Goal: Information Seeking & Learning: Check status

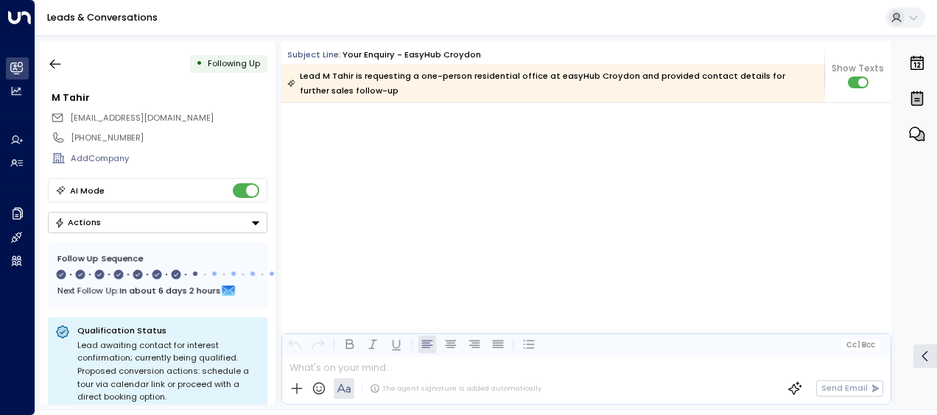
scroll to position [4148, 0]
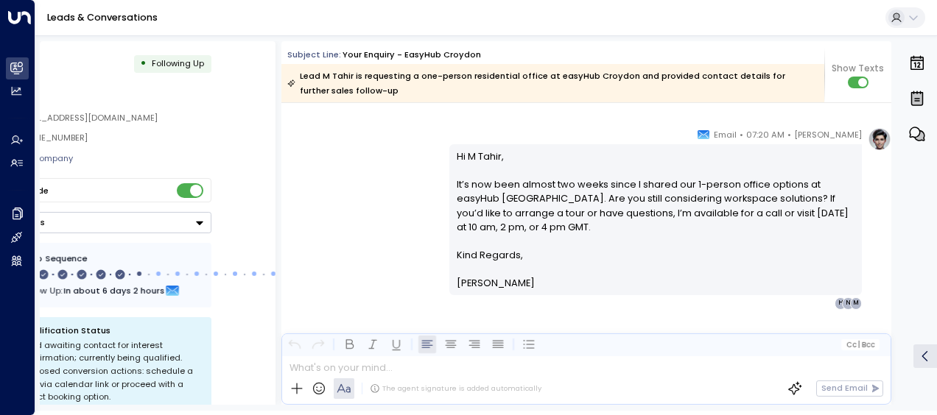
click at [239, 121] on div "• Following Up M Tahir [EMAIL_ADDRESS][DOMAIN_NAME] [PHONE_NUMBER] Add Company …" at bounding box center [158, 223] width 236 height 364
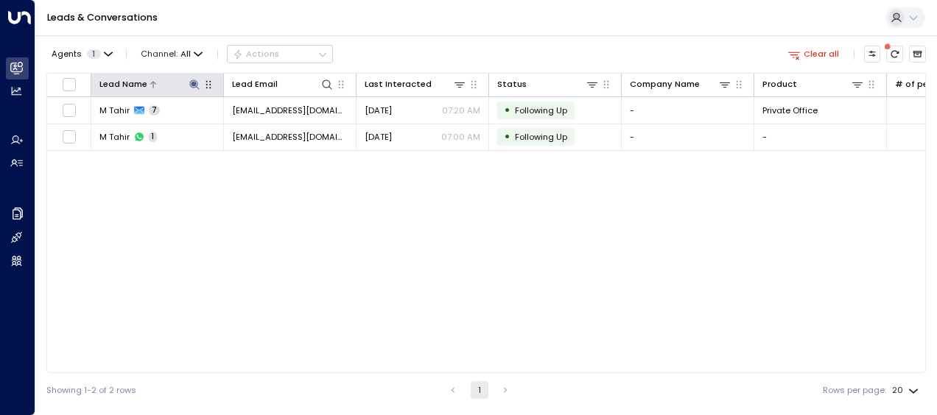
click at [191, 83] on icon at bounding box center [194, 85] width 10 height 10
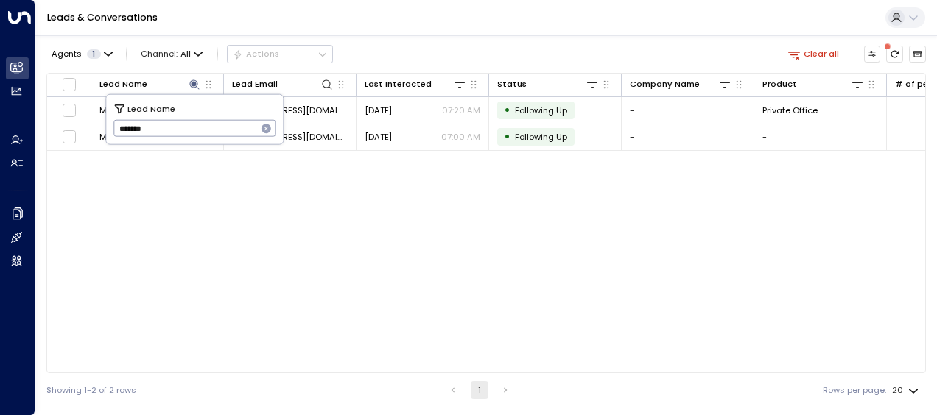
drag, startPoint x: 116, startPoint y: 131, endPoint x: 166, endPoint y: 133, distance: 50.1
click at [166, 133] on input "*******" at bounding box center [185, 128] width 144 height 24
type input "****"
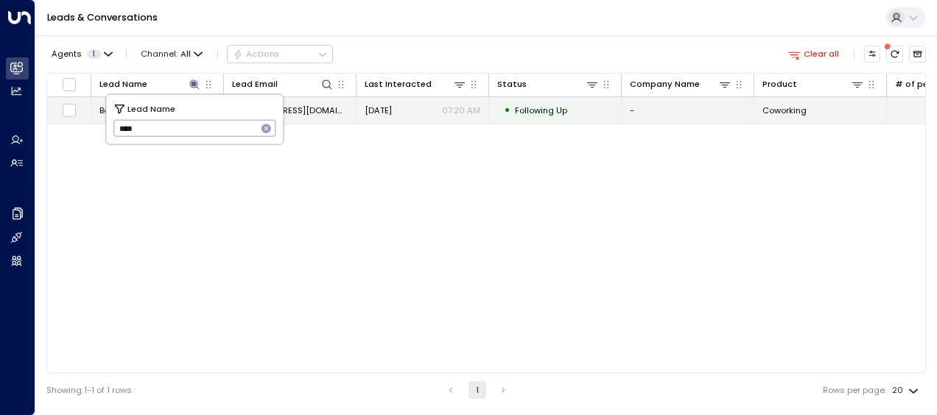
click at [317, 111] on span "[EMAIL_ADDRESS][DOMAIN_NAME]" at bounding box center [290, 111] width 116 height 12
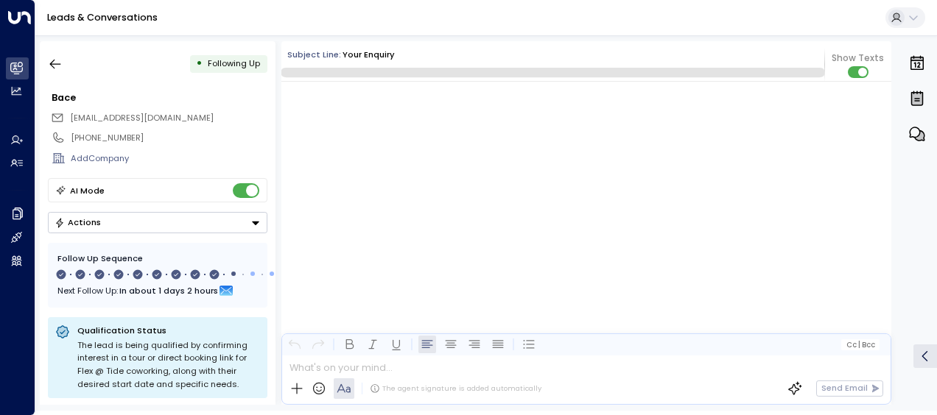
scroll to position [5765, 0]
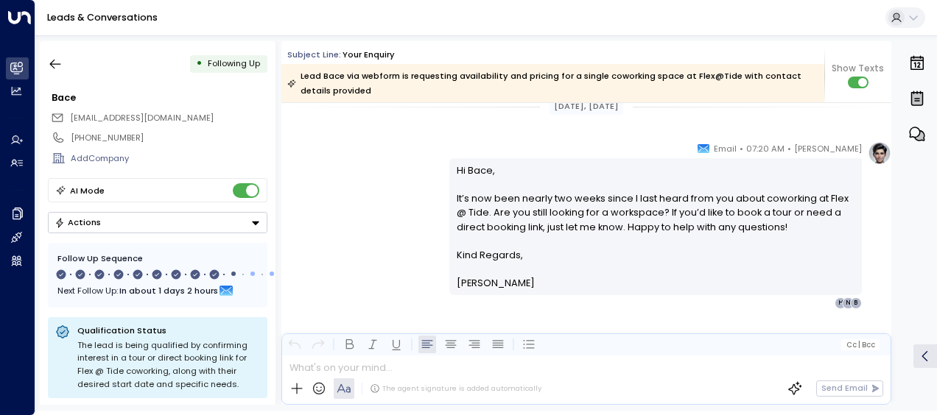
click at [317, 111] on div "[DATE], [DATE]" at bounding box center [586, 106] width 610 height 17
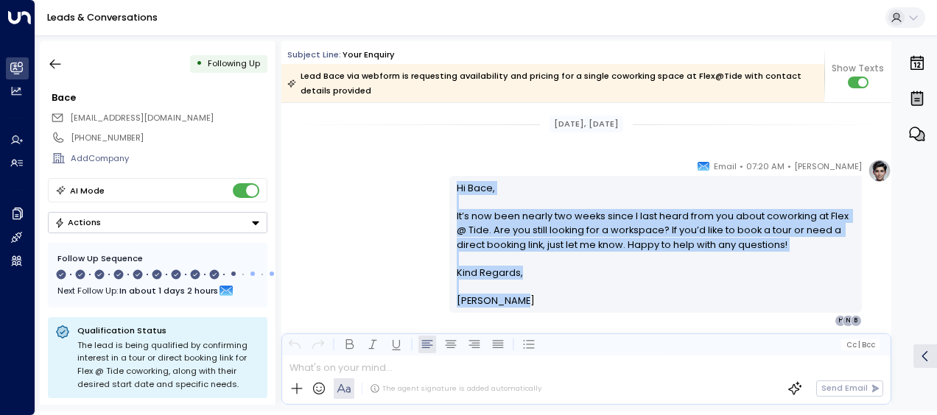
drag, startPoint x: 453, startPoint y: 183, endPoint x: 518, endPoint y: 330, distance: 160.9
click at [518, 330] on div "[PERSON_NAME] • 07:20 AM • Email Hi Bace, It’s now been nearly two weeks since …" at bounding box center [586, 302] width 610 height 286
drag, startPoint x: 518, startPoint y: 330, endPoint x: 483, endPoint y: 277, distance: 63.3
copy div "Hi Bace, It’s now been nearly two weeks since I last heard from you about cowor…"
click at [55, 65] on icon "button" at bounding box center [55, 64] width 15 height 15
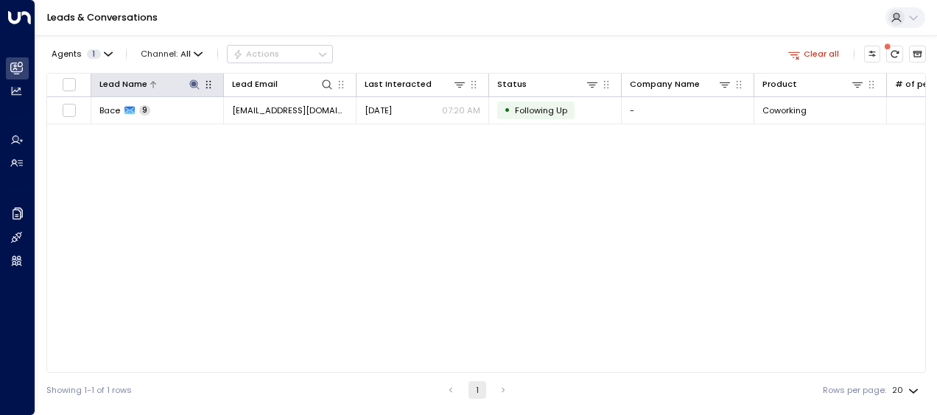
click at [196, 83] on icon at bounding box center [194, 85] width 10 height 10
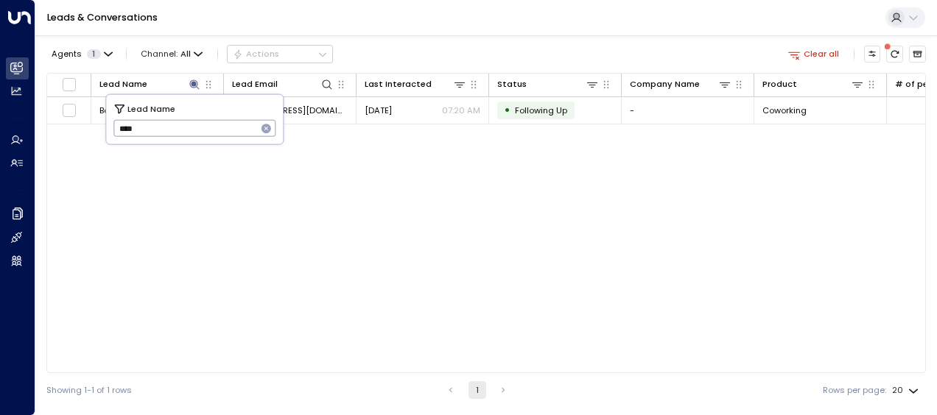
drag, startPoint x: 113, startPoint y: 124, endPoint x: 140, endPoint y: 127, distance: 26.6
click at [140, 127] on input "****" at bounding box center [185, 128] width 144 height 24
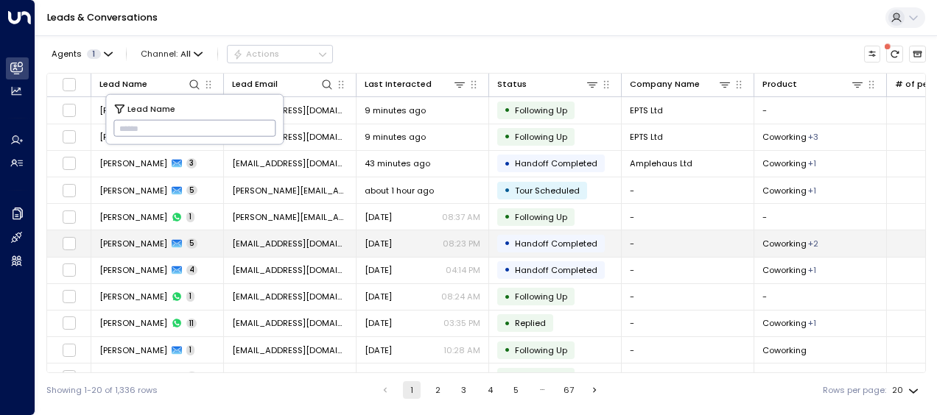
type input "**********"
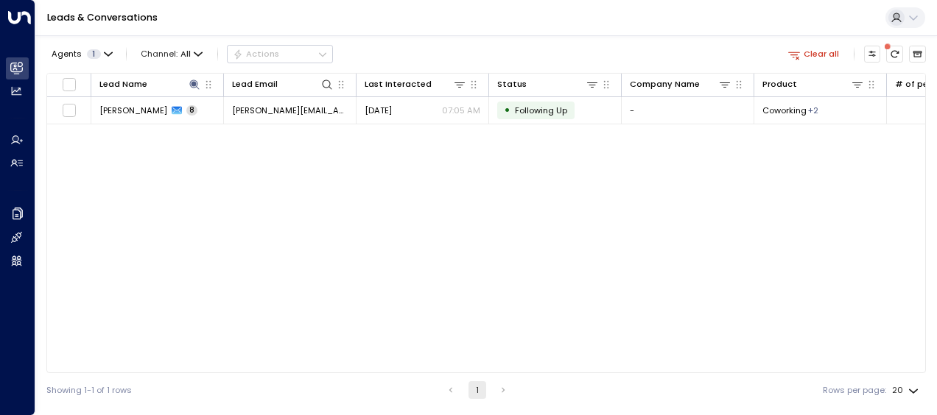
click at [149, 242] on div "Lead Name Lead Email Last Interacted Status Company Name Product # of people AI…" at bounding box center [485, 223] width 879 height 300
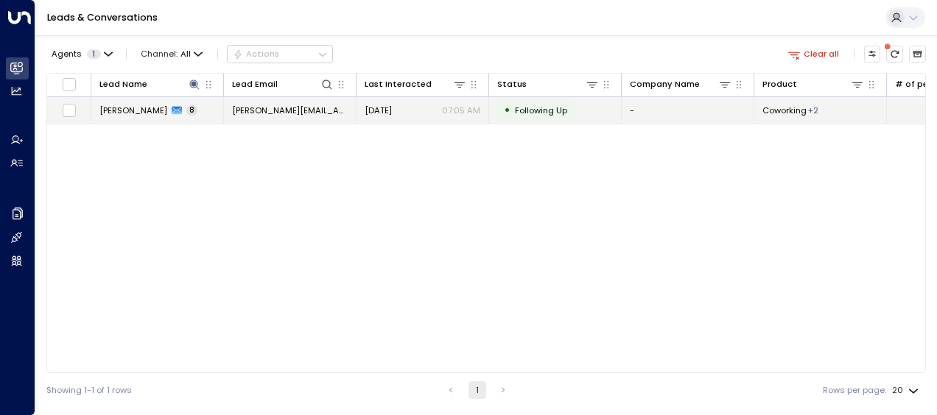
click at [384, 113] on span "[DATE]" at bounding box center [377, 111] width 27 height 12
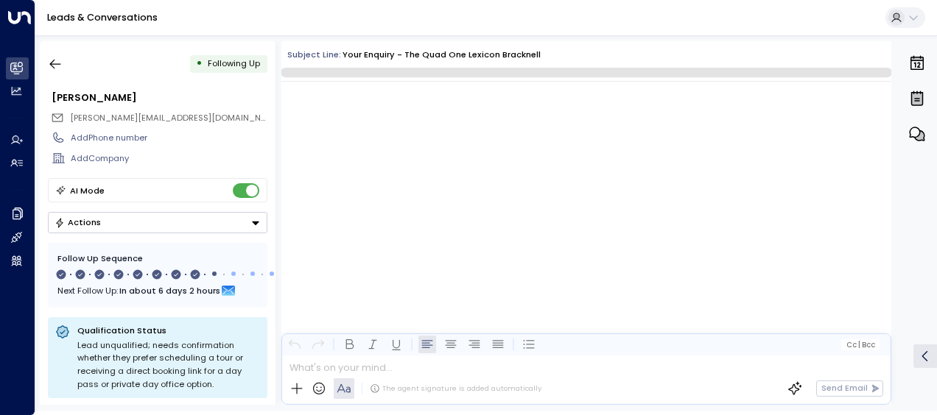
scroll to position [4560, 0]
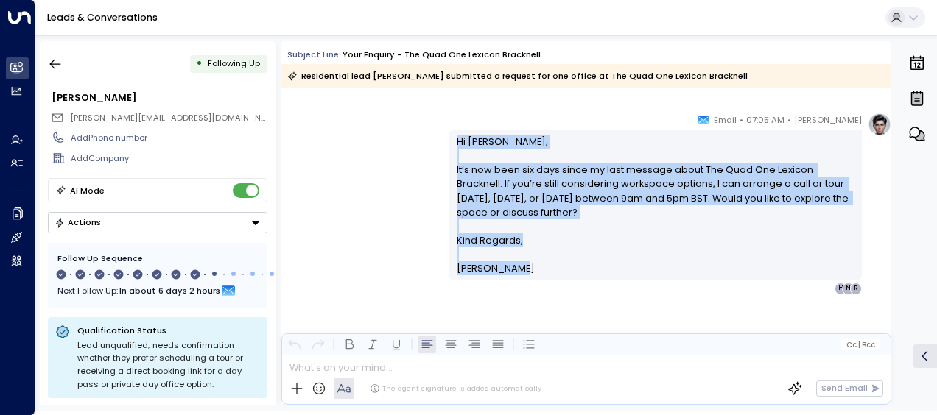
drag, startPoint x: 454, startPoint y: 140, endPoint x: 520, endPoint y: 267, distance: 142.9
click at [520, 267] on div "Hi [PERSON_NAME], It’s now been six days since my last message about The Quad O…" at bounding box center [656, 205] width 398 height 141
drag, startPoint x: 520, startPoint y: 267, endPoint x: 479, endPoint y: 209, distance: 70.3
click at [479, 209] on p "Hi [PERSON_NAME], It’s now been six days since my last message about The Quad O…" at bounding box center [656, 184] width 398 height 99
click at [501, 187] on p "Hi [PERSON_NAME], It’s now been six days since my last message about The Quad O…" at bounding box center [656, 184] width 398 height 99
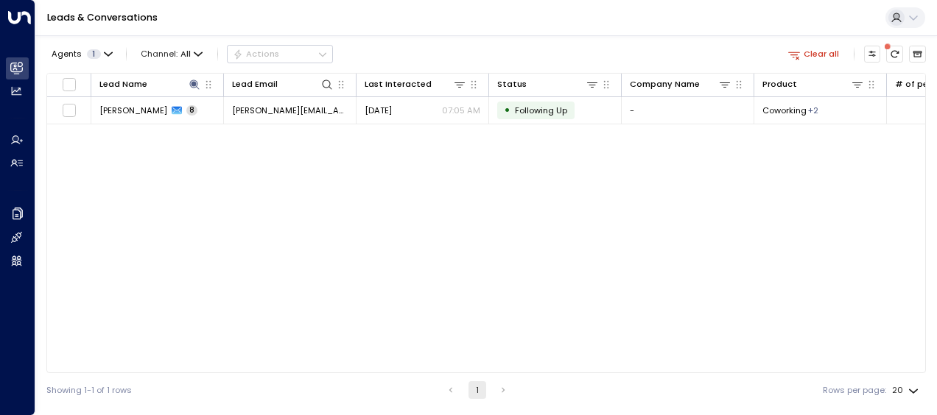
click at [495, 158] on div "Lead Name Lead Email Last Interacted Status Company Name Product # of people AI…" at bounding box center [485, 223] width 879 height 300
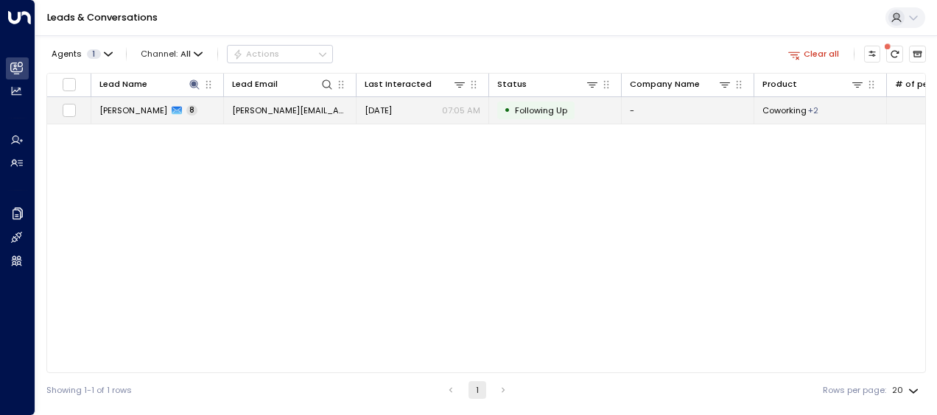
click at [146, 108] on span "[PERSON_NAME]" at bounding box center [133, 111] width 68 height 12
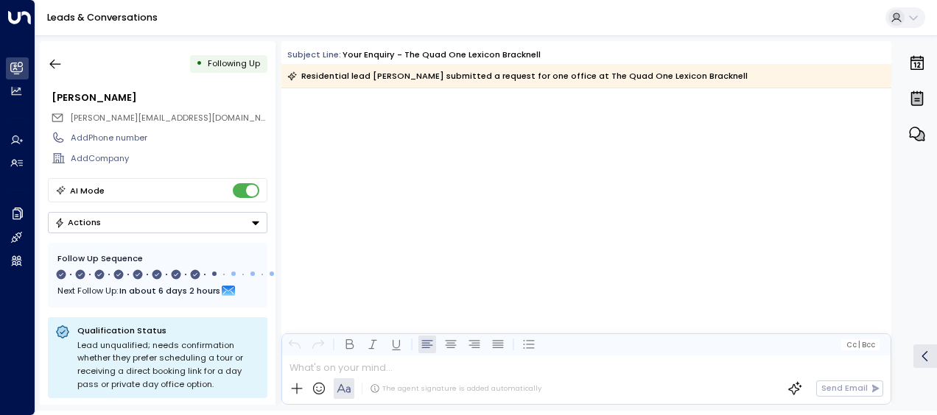
scroll to position [4567, 0]
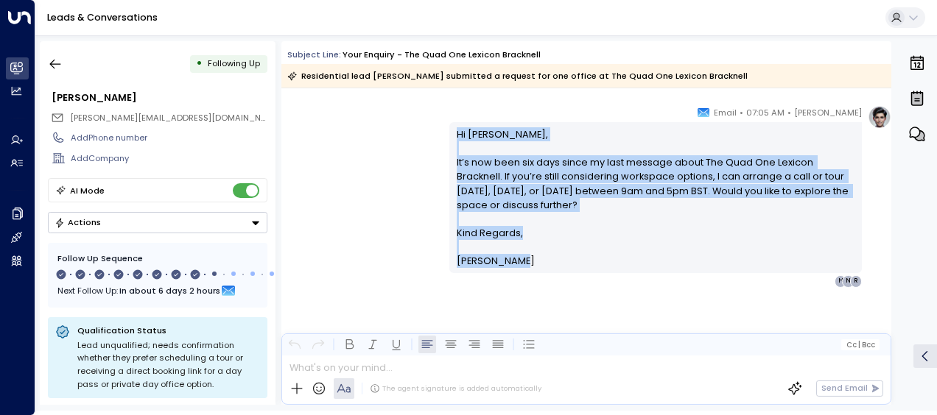
drag, startPoint x: 452, startPoint y: 128, endPoint x: 508, endPoint y: 261, distance: 143.9
click at [508, 261] on div "Hi [PERSON_NAME], It’s now been six days since my last message about The Quad O…" at bounding box center [655, 197] width 412 height 151
drag, startPoint x: 508, startPoint y: 261, endPoint x: 479, endPoint y: 252, distance: 30.0
copy div "Hi [PERSON_NAME], It’s now been six days since my last message about The Quad O…"
click at [56, 62] on icon "button" at bounding box center [55, 64] width 15 height 15
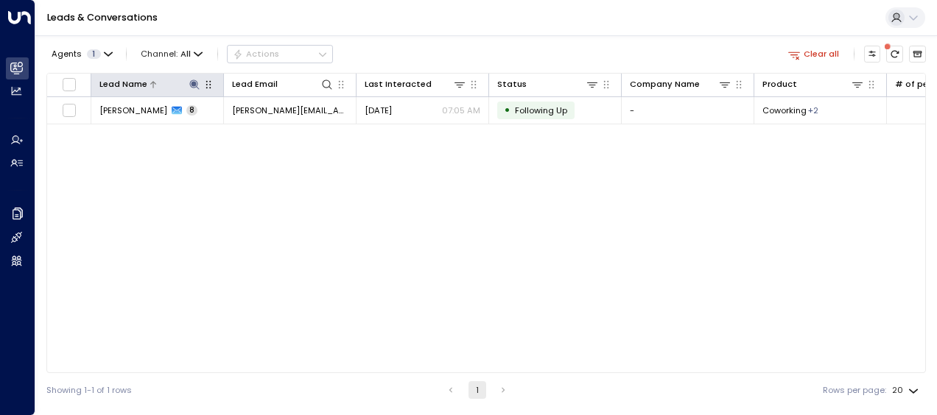
click at [197, 82] on icon at bounding box center [194, 85] width 12 height 12
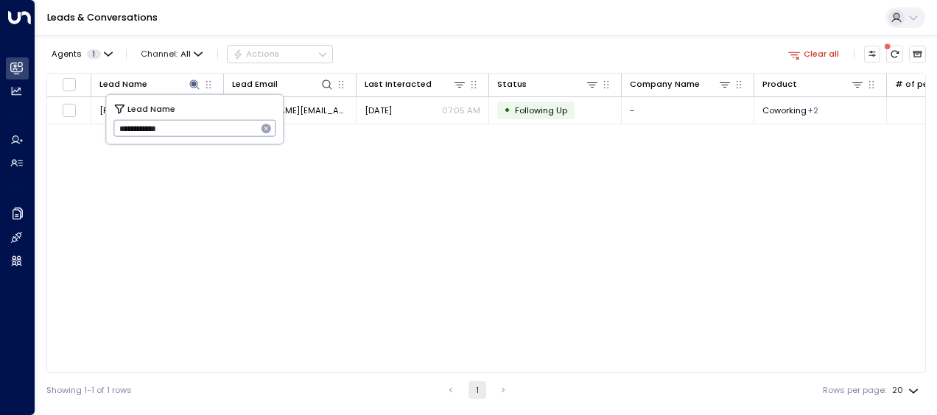
drag, startPoint x: 118, startPoint y: 129, endPoint x: 196, endPoint y: 135, distance: 78.3
click at [196, 135] on input "**********" at bounding box center [185, 128] width 144 height 24
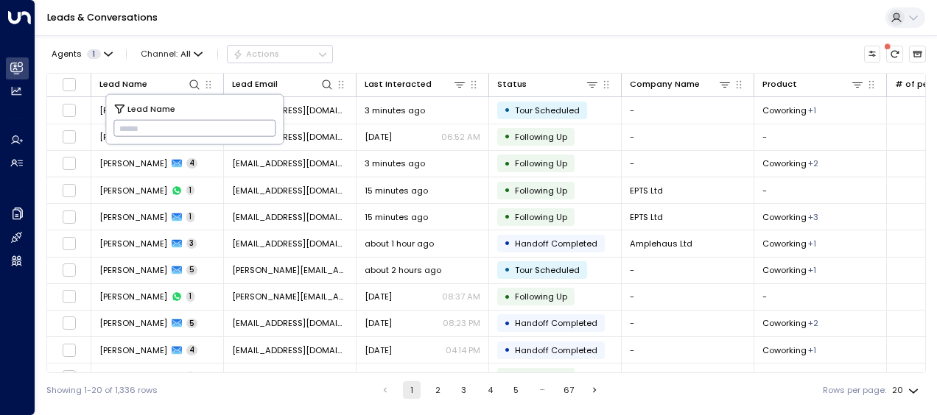
click at [118, 127] on input "text" at bounding box center [194, 128] width 163 height 24
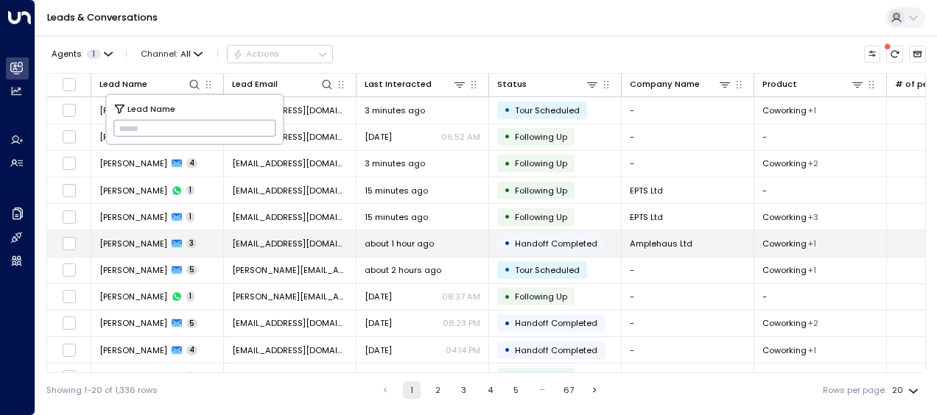
type input "**********"
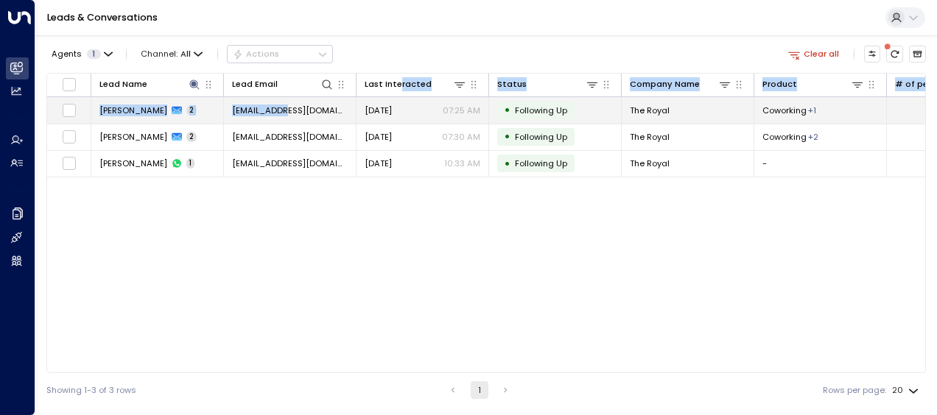
drag, startPoint x: 396, startPoint y: 77, endPoint x: 277, endPoint y: 109, distance: 123.6
click at [277, 109] on table "Lead Name Lead Email Last Interacted Status Company Name Product # of people AI…" at bounding box center [486, 126] width 878 height 104
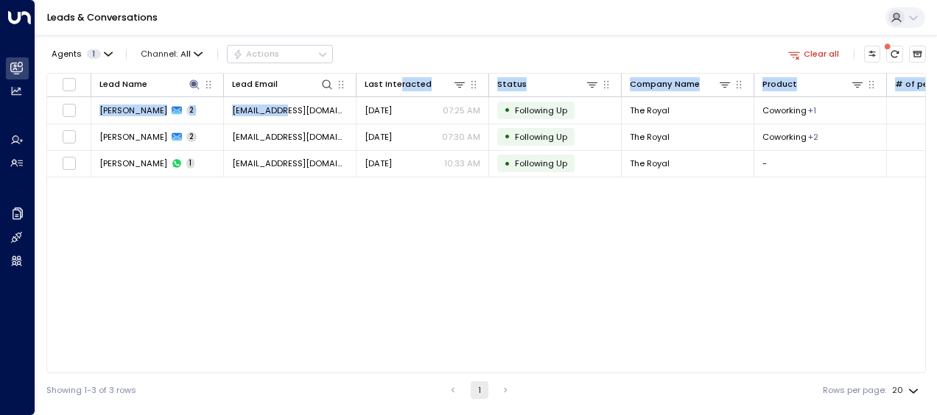
click at [296, 262] on div "Lead Name Lead Email Last Interacted Status Company Name Product # of people AI…" at bounding box center [485, 223] width 879 height 300
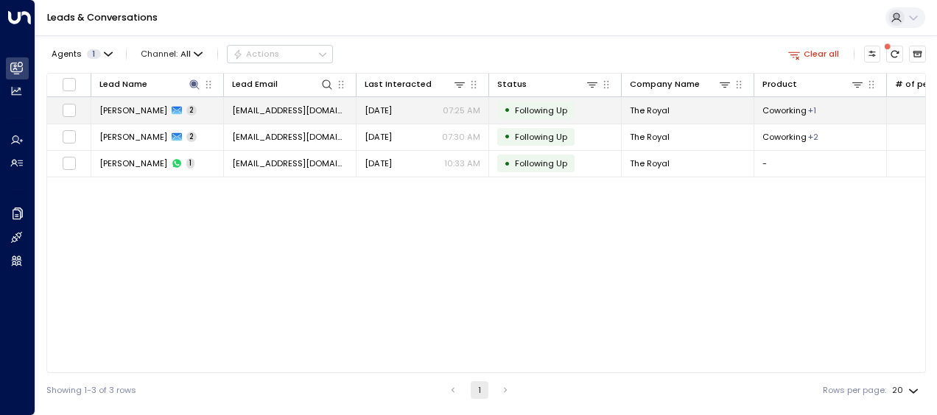
click at [302, 105] on span "[EMAIL_ADDRESS][DOMAIN_NAME]" at bounding box center [290, 111] width 116 height 12
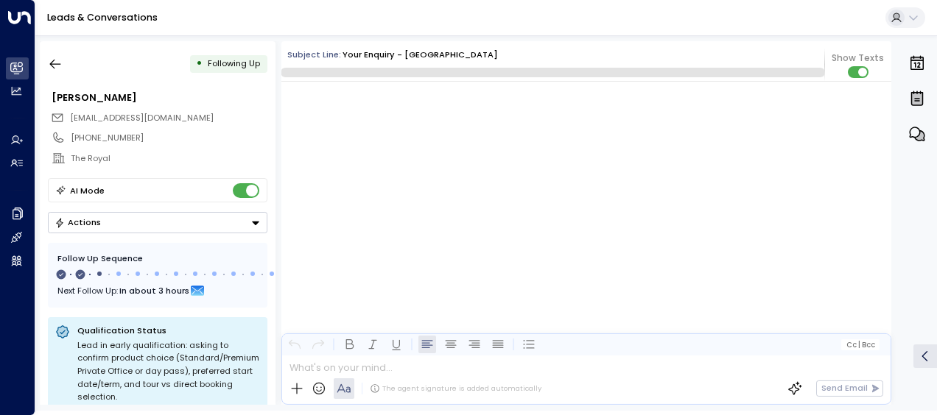
scroll to position [989, 0]
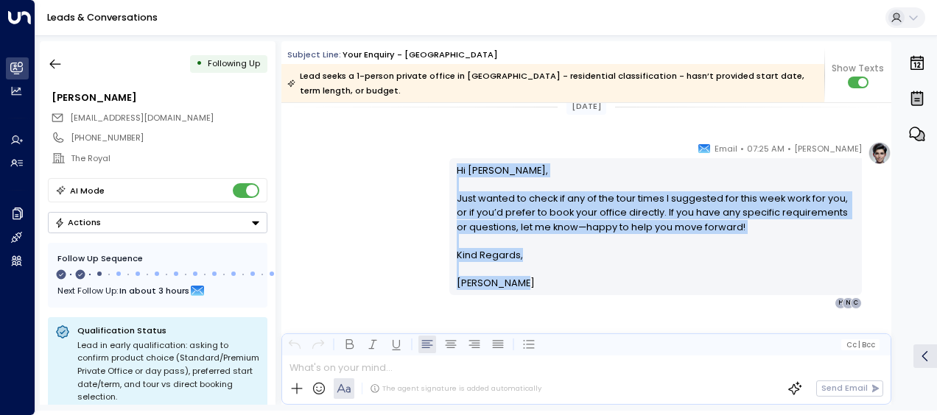
drag, startPoint x: 454, startPoint y: 169, endPoint x: 539, endPoint y: 303, distance: 158.3
click at [539, 303] on div "[PERSON_NAME] • 07:25 AM • Email Hi [PERSON_NAME], Just wanted to check if any …" at bounding box center [655, 225] width 412 height 168
drag, startPoint x: 539, startPoint y: 303, endPoint x: 473, endPoint y: 201, distance: 121.3
click at [473, 201] on p "Hi [PERSON_NAME], Just wanted to check if any of the tour times I suggested for…" at bounding box center [656, 205] width 398 height 85
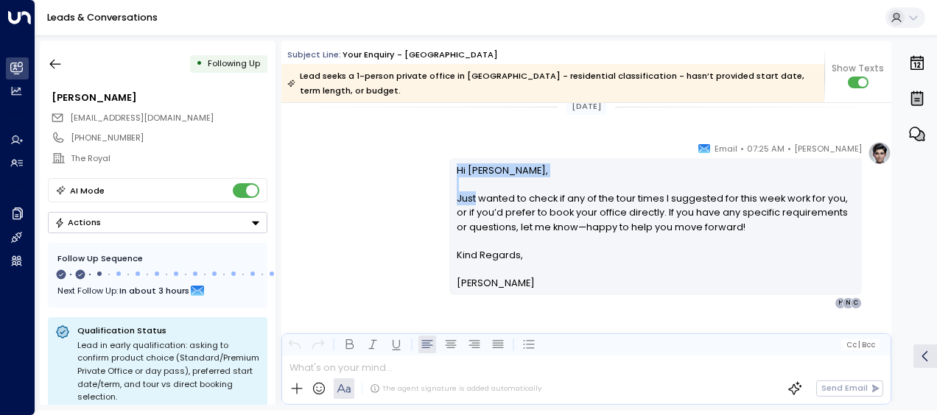
click at [473, 201] on p "Hi [PERSON_NAME], Just wanted to check if any of the tour times I suggested for…" at bounding box center [656, 205] width 398 height 85
drag, startPoint x: 473, startPoint y: 201, endPoint x: 374, endPoint y: 194, distance: 98.9
click at [374, 194] on div "[PERSON_NAME] • 07:25 AM • Email Hi [PERSON_NAME], Just wanted to check if any …" at bounding box center [586, 225] width 610 height 168
click at [390, 160] on div "[PERSON_NAME] • 07:25 AM • Email Hi [PERSON_NAME], Just wanted to check if any …" at bounding box center [586, 225] width 610 height 168
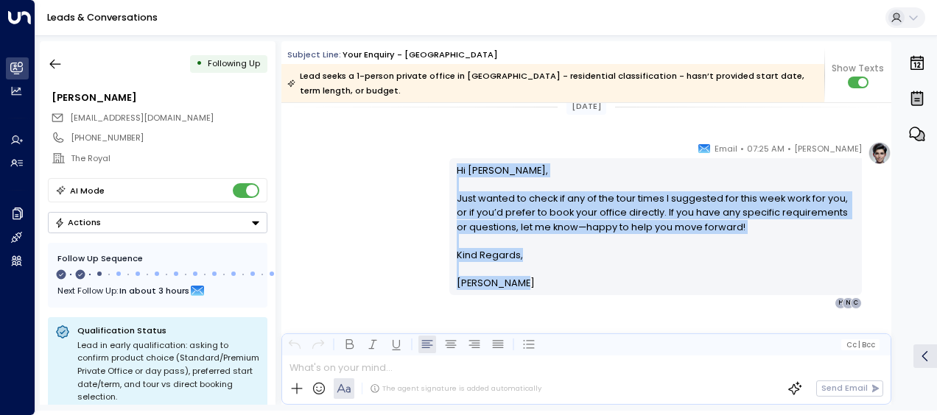
drag, startPoint x: 454, startPoint y: 169, endPoint x: 524, endPoint y: 298, distance: 147.0
click at [524, 298] on div "[PERSON_NAME] • 07:25 AM • Email Hi [PERSON_NAME], Just wanted to check if any …" at bounding box center [655, 225] width 412 height 168
drag, startPoint x: 524, startPoint y: 298, endPoint x: 481, endPoint y: 207, distance: 101.1
copy div "Hi [PERSON_NAME], Just wanted to check if any of the tour times I suggested for…"
click at [56, 65] on icon "button" at bounding box center [55, 64] width 15 height 15
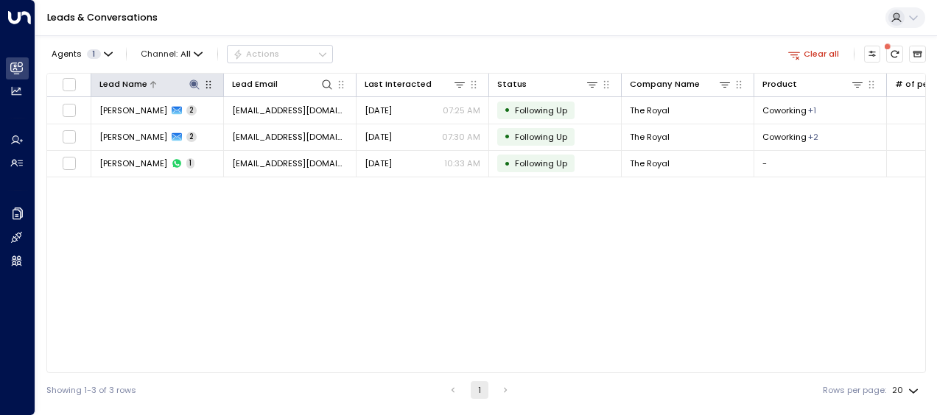
click at [194, 82] on icon at bounding box center [194, 85] width 10 height 10
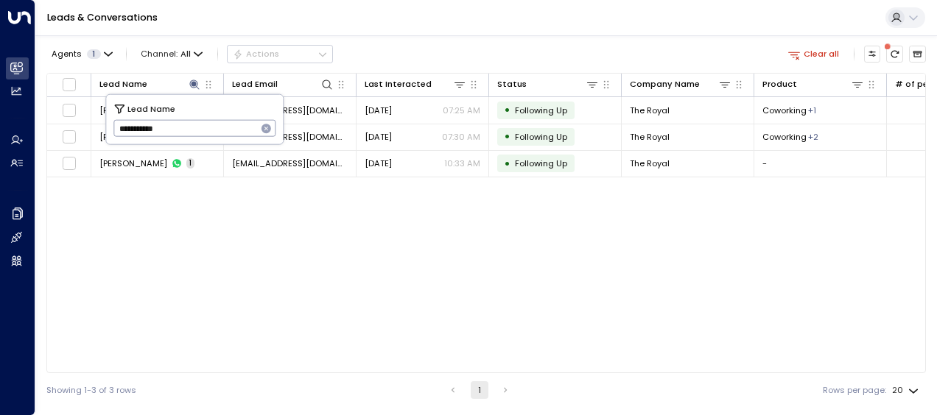
drag, startPoint x: 118, startPoint y: 125, endPoint x: 206, endPoint y: 125, distance: 88.4
click at [206, 125] on input "**********" at bounding box center [185, 128] width 144 height 24
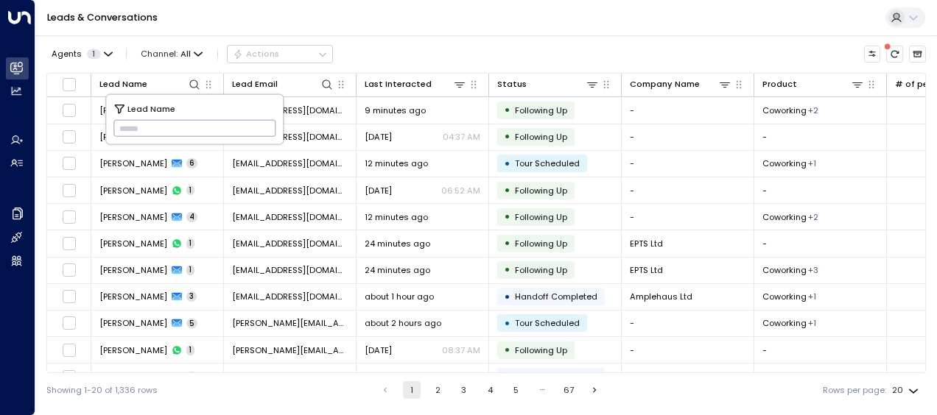
click at [121, 125] on input "text" at bounding box center [194, 128] width 163 height 24
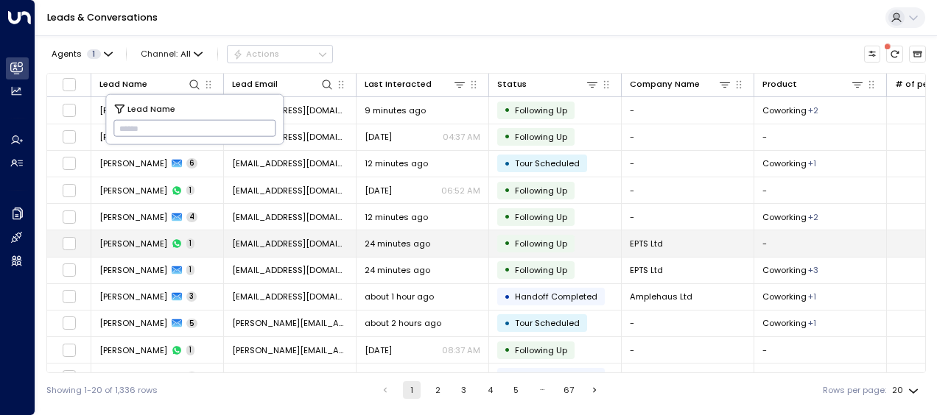
type input "**********"
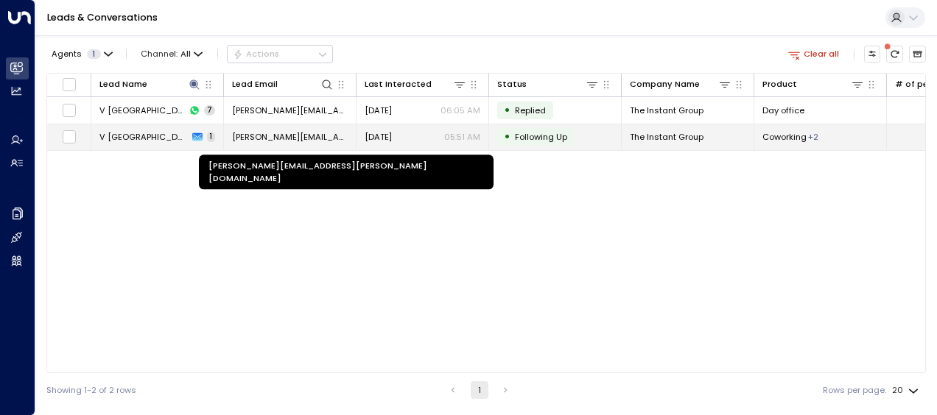
click at [317, 135] on span "[PERSON_NAME][EMAIL_ADDRESS][PERSON_NAME][DOMAIN_NAME]" at bounding box center [290, 137] width 116 height 12
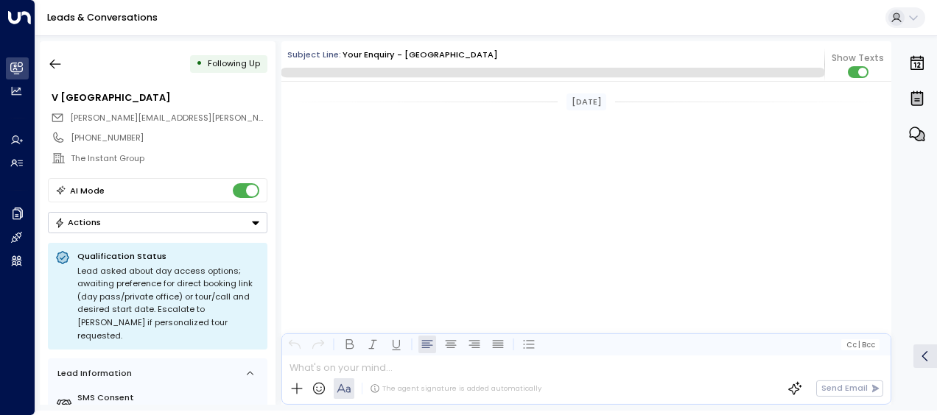
scroll to position [1370, 0]
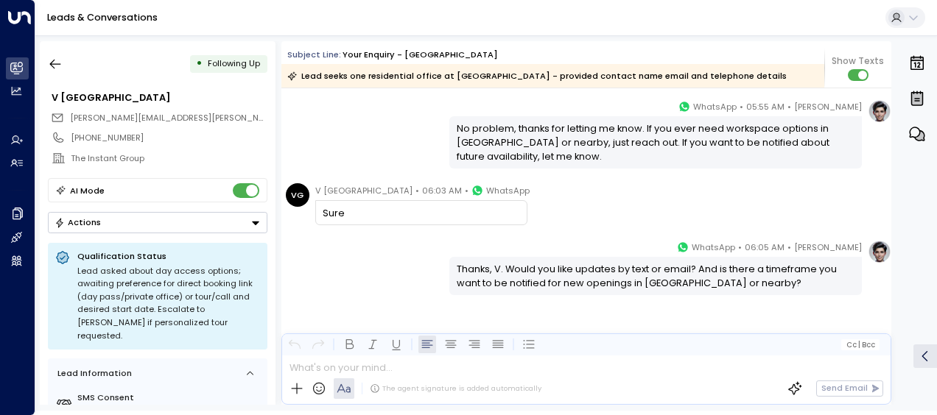
click at [328, 140] on div "[PERSON_NAME] • 05:55 AM • WhatsApp No problem, thanks for letting me know. If …" at bounding box center [586, 133] width 610 height 69
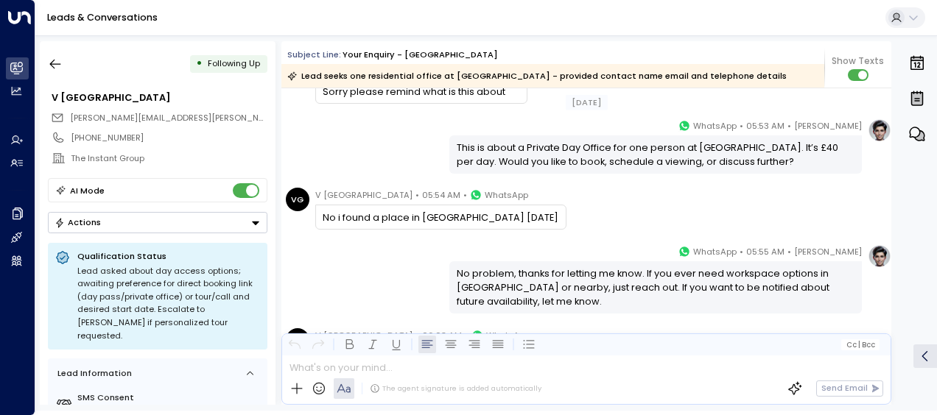
scroll to position [897, 0]
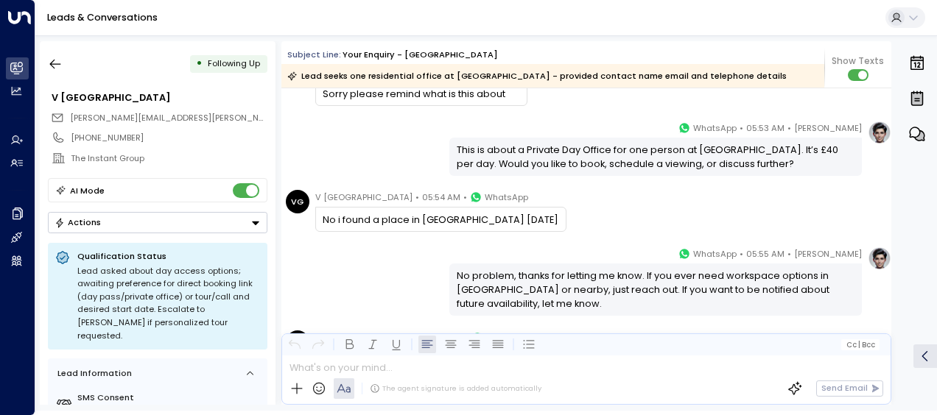
click at [328, 140] on div "[PERSON_NAME] • 05:53 AM • WhatsApp This is about a Private Day Office for one …" at bounding box center [586, 148] width 610 height 54
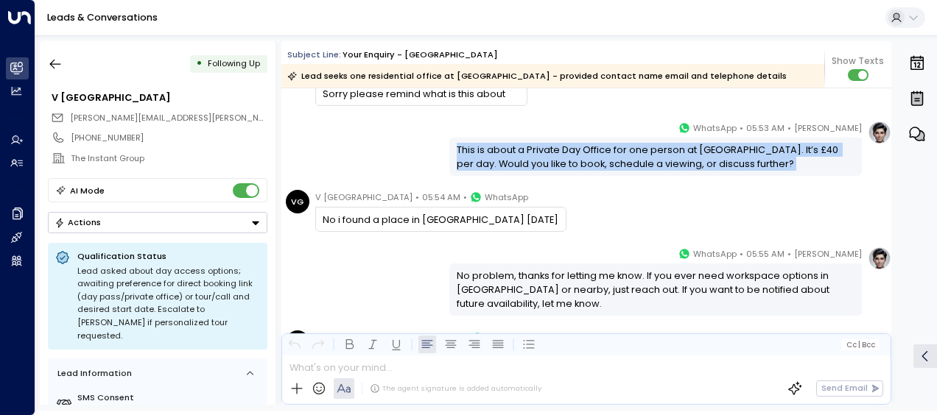
click at [328, 140] on div "[PERSON_NAME] • 05:53 AM • WhatsApp This is about a Private Day Office for one …" at bounding box center [586, 148] width 610 height 54
drag, startPoint x: 328, startPoint y: 140, endPoint x: 408, endPoint y: 150, distance: 80.2
click at [408, 150] on div "[PERSON_NAME] • 05:53 AM • WhatsApp This is about a Private Day Office for one …" at bounding box center [586, 148] width 610 height 54
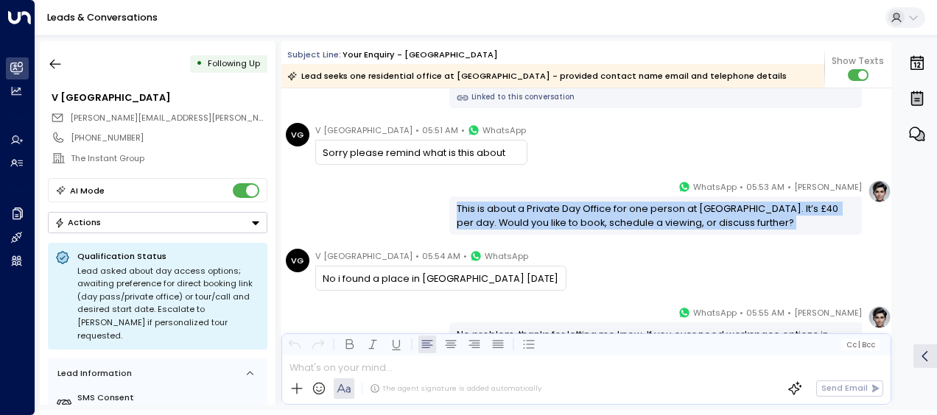
scroll to position [691, 0]
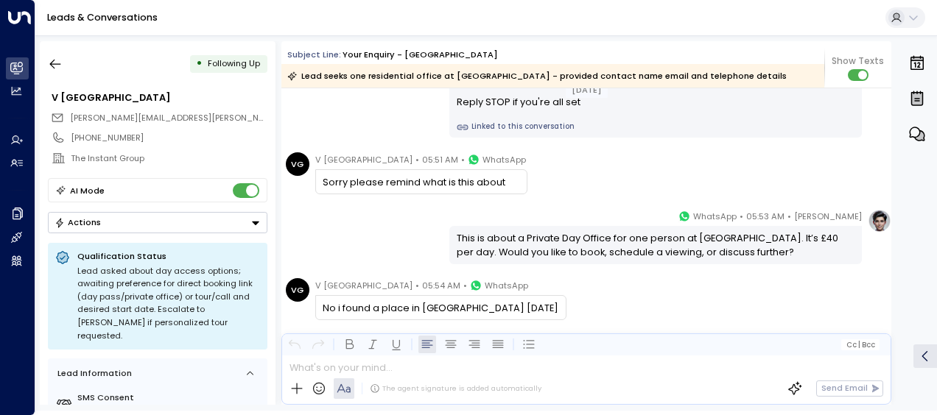
click at [374, 149] on div "[DATE] [DATE] [PERSON_NAME] • 05:45 AM • Email Hi V [PERSON_NAME], Thank you fo…" at bounding box center [586, 23] width 610 height 1250
click at [374, 149] on div "[DATE] [PERSON_NAME] • 05:45 AM • Email Hi V [PERSON_NAME], Thank you for your …" at bounding box center [586, 23] width 610 height 1250
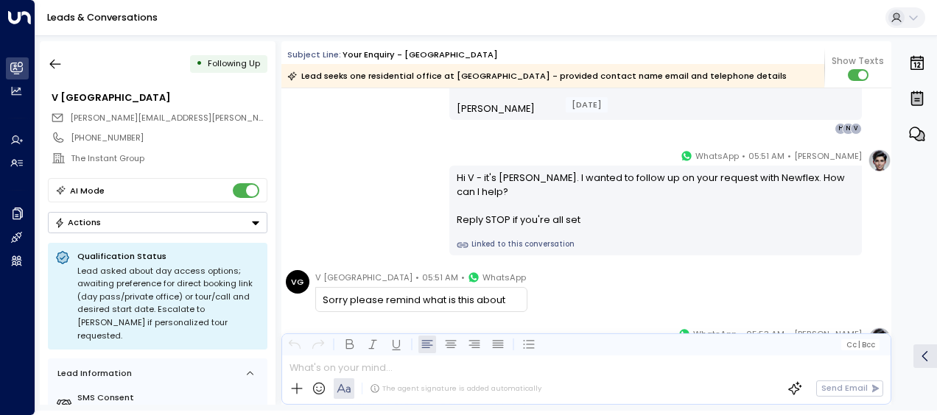
click at [374, 149] on div "[DATE] [DATE] Trigger Email • • 05:43 AM • Email Contact Name V [PERSON_NAME] C…" at bounding box center [586, 140] width 610 height 1250
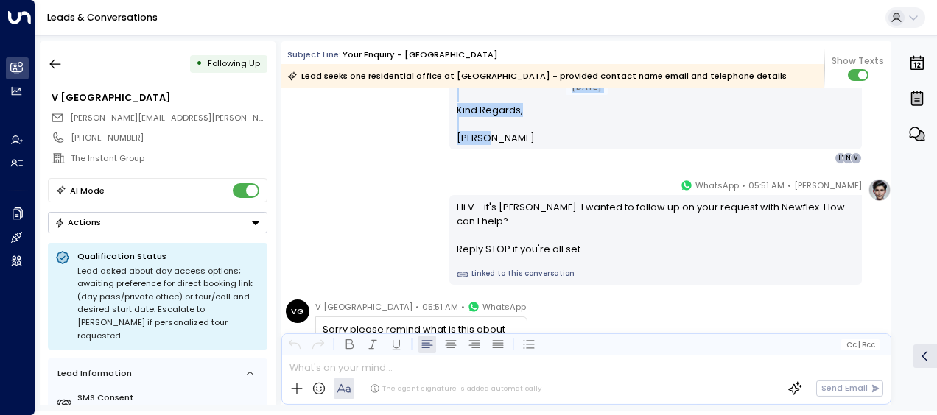
scroll to position [514, 0]
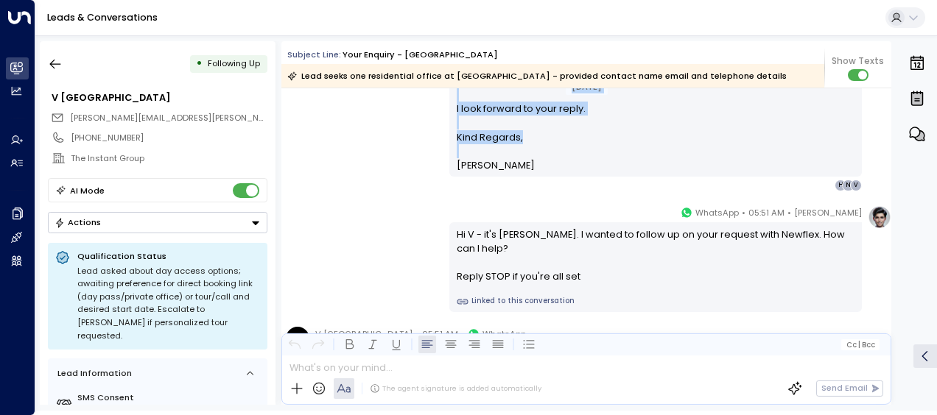
click at [374, 149] on div "[DATE] [DATE] Trigger Email • • 05:43 AM • Email Contact Name V [PERSON_NAME] C…" at bounding box center [586, 197] width 610 height 1250
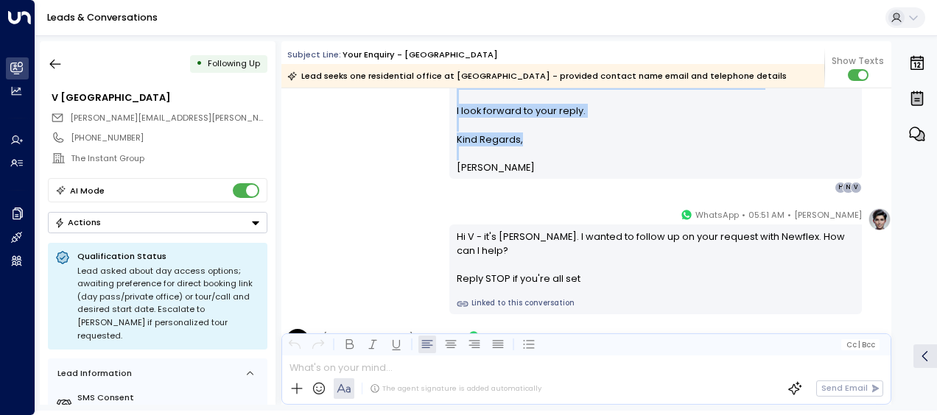
drag, startPoint x: 374, startPoint y: 149, endPoint x: 349, endPoint y: 187, distance: 45.7
click at [349, 187] on div "[PERSON_NAME] • 05:45 AM • Email Hi V [GEOGRAPHIC_DATA], Thank you for your int…" at bounding box center [586, 11] width 610 height 366
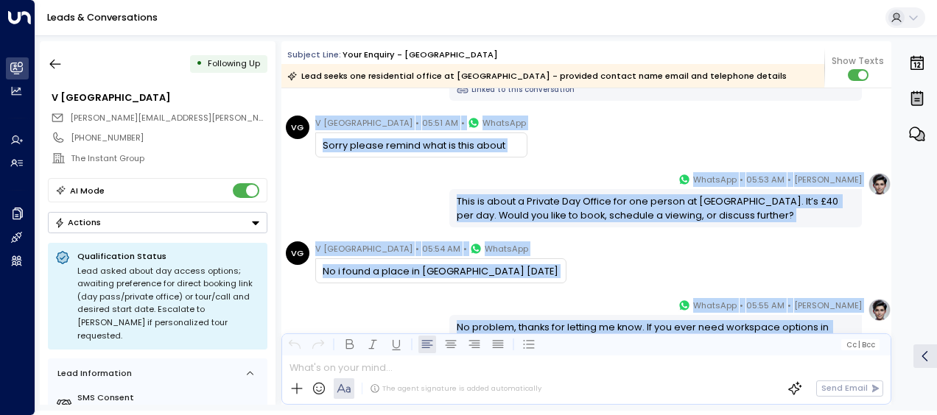
scroll to position [866, 0]
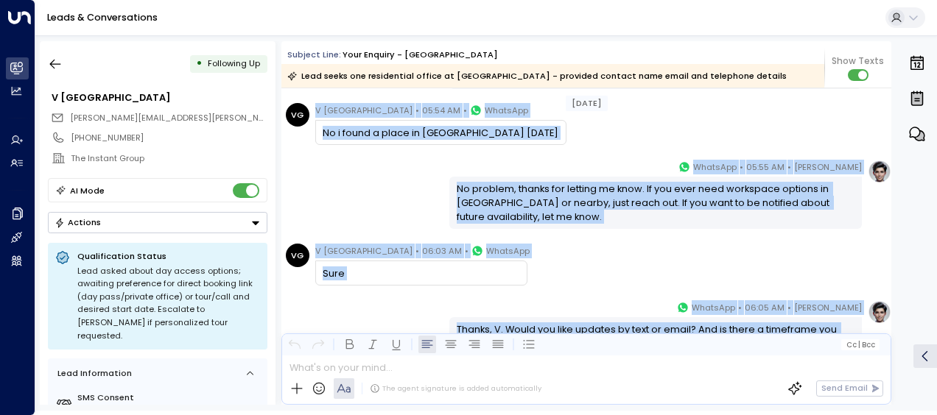
drag, startPoint x: 455, startPoint y: 120, endPoint x: 646, endPoint y: 350, distance: 298.6
copy div "V [GEOGRAPHIC_DATA] • 05:51 AM • WhatsApp Sorry please remind what is this abou…"
click at [51, 62] on icon "button" at bounding box center [55, 64] width 15 height 15
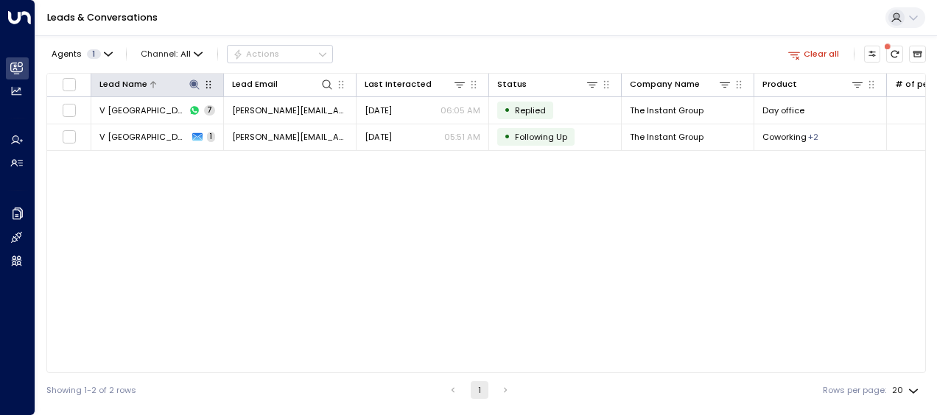
click at [193, 83] on icon at bounding box center [194, 85] width 10 height 10
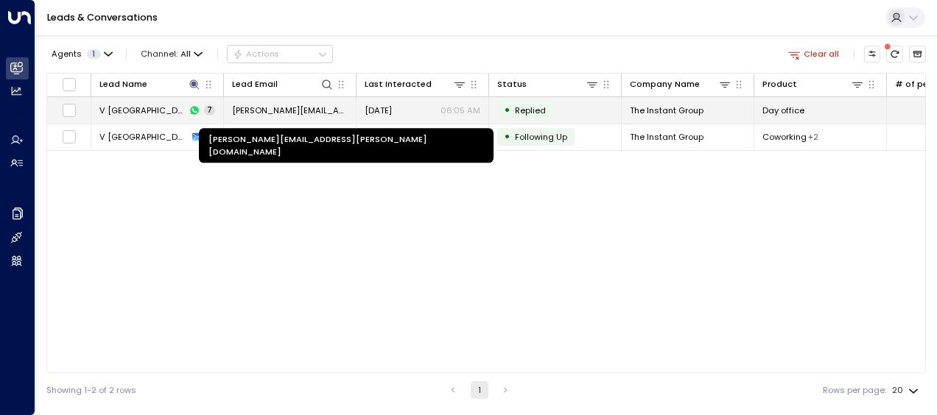
click at [250, 111] on span "[PERSON_NAME][EMAIL_ADDRESS][PERSON_NAME][DOMAIN_NAME]" at bounding box center [290, 111] width 116 height 12
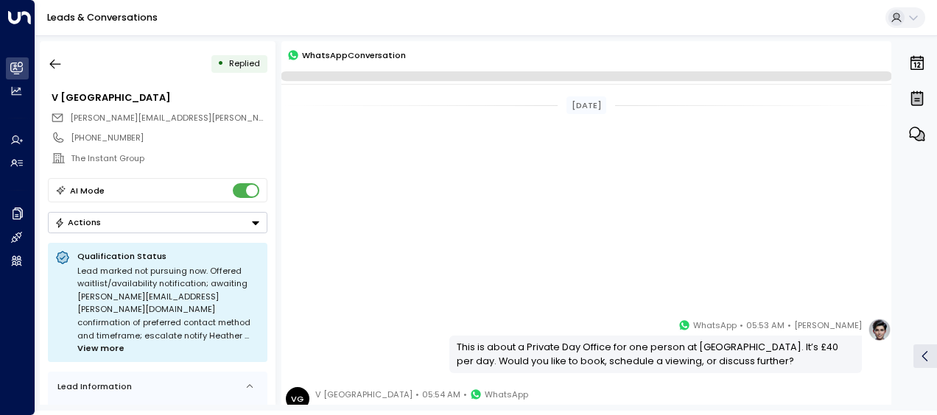
scroll to position [352, 0]
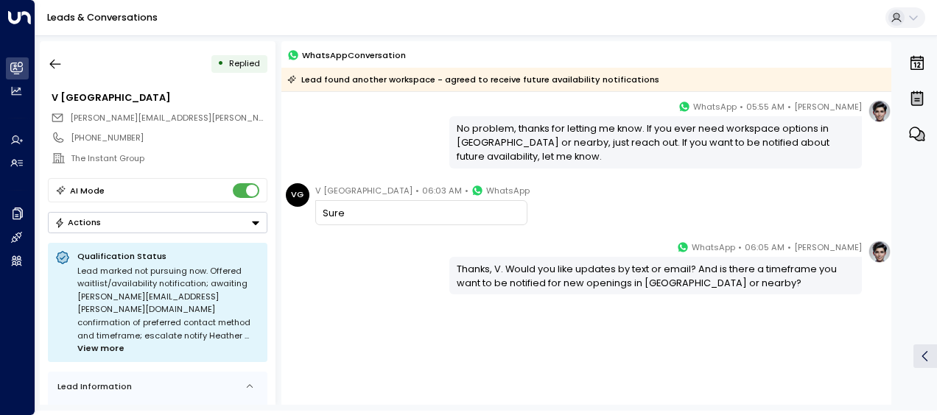
click at [368, 264] on div "[PERSON_NAME] • 06:05 AM • WhatsApp Thanks, V. Would you like updates by text o…" at bounding box center [586, 267] width 610 height 54
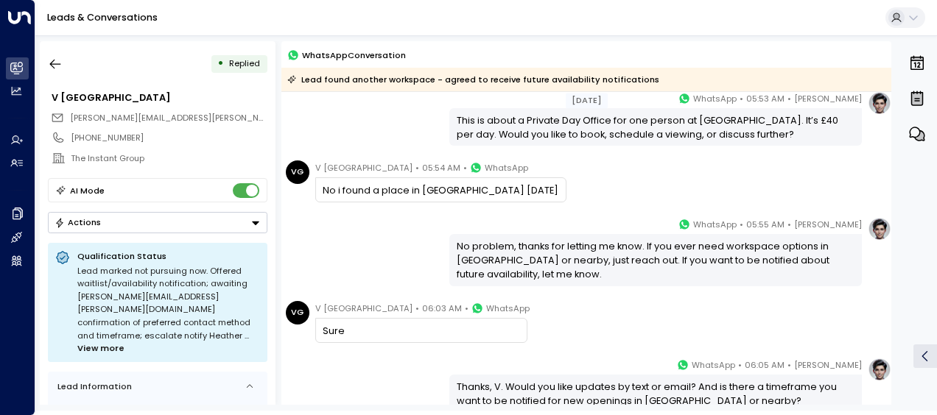
scroll to position [205, 0]
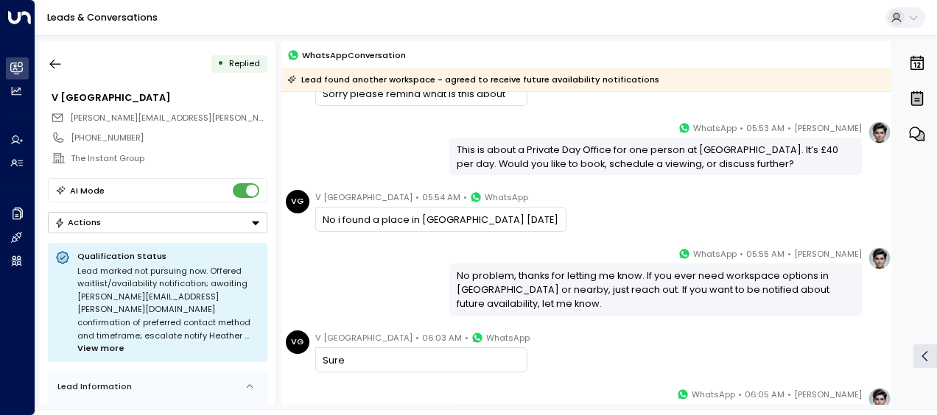
click at [368, 264] on div "[PERSON_NAME] • 05:55 AM • WhatsApp No problem, thanks for letting me know. If …" at bounding box center [586, 281] width 610 height 69
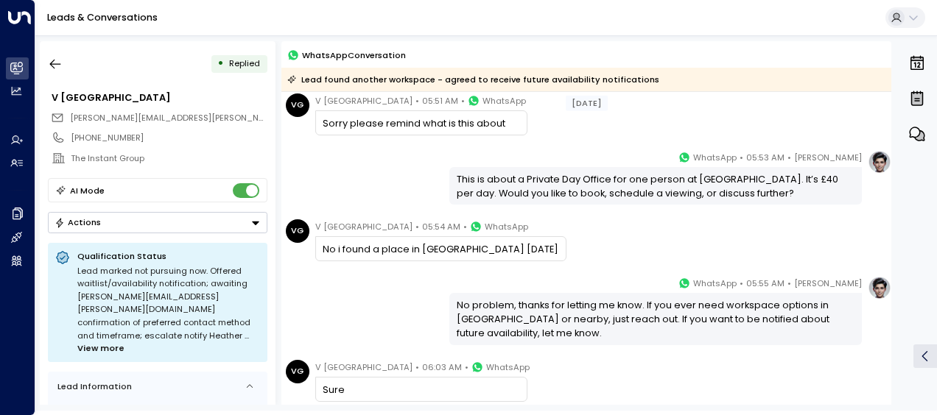
scroll to position [146, 0]
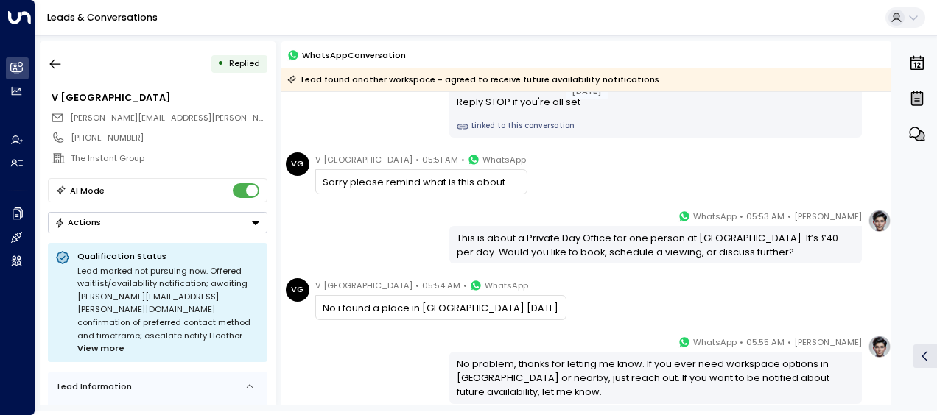
click at [368, 264] on div "[DATE] [DATE] [PERSON_NAME] • 05:51 AM • WhatsApp Hi V - it's [PERSON_NAME]. I …" at bounding box center [586, 312] width 610 height 672
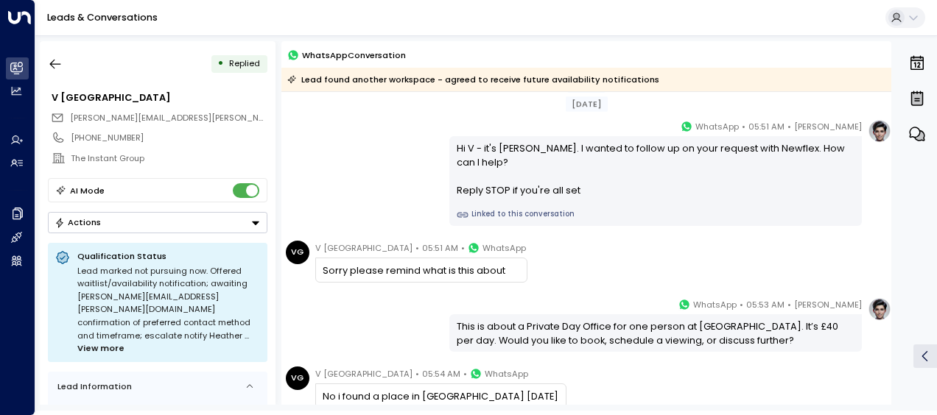
scroll to position [0, 0]
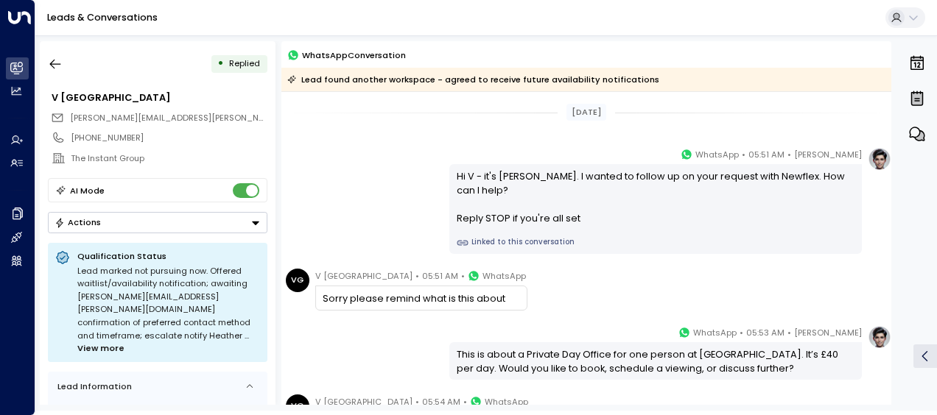
click at [191, 56] on div "• Replied" at bounding box center [157, 64] width 219 height 27
click at [57, 59] on icon "button" at bounding box center [55, 64] width 15 height 15
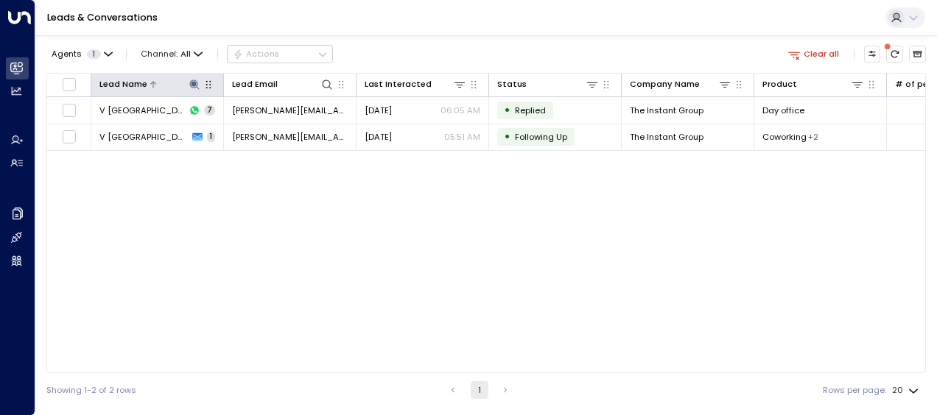
click at [196, 82] on icon at bounding box center [194, 85] width 12 height 12
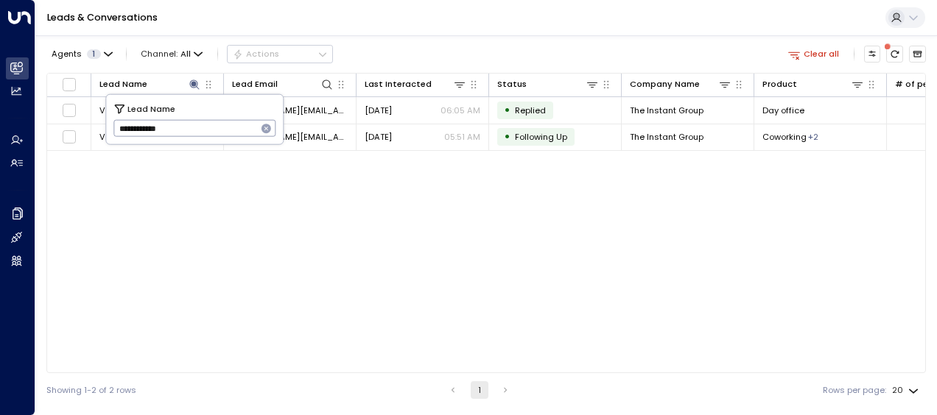
drag, startPoint x: 116, startPoint y: 127, endPoint x: 265, endPoint y: 119, distance: 149.7
click at [265, 120] on div "**********" at bounding box center [194, 128] width 163 height 17
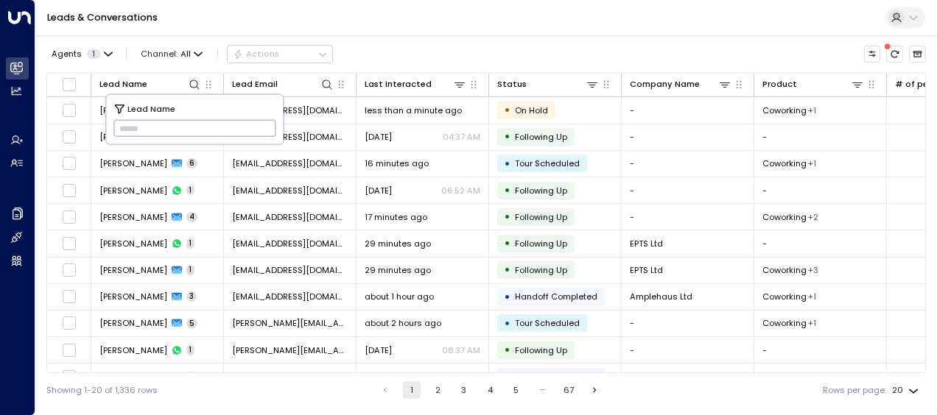
click at [121, 128] on input "text" at bounding box center [194, 128] width 163 height 24
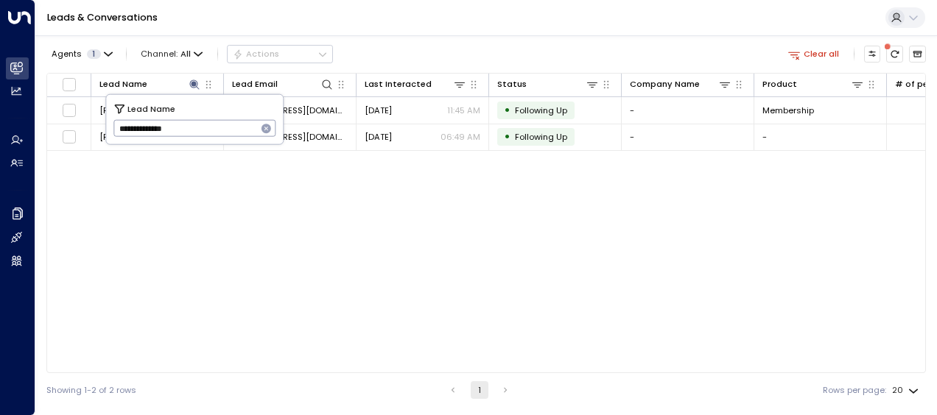
type input "**********"
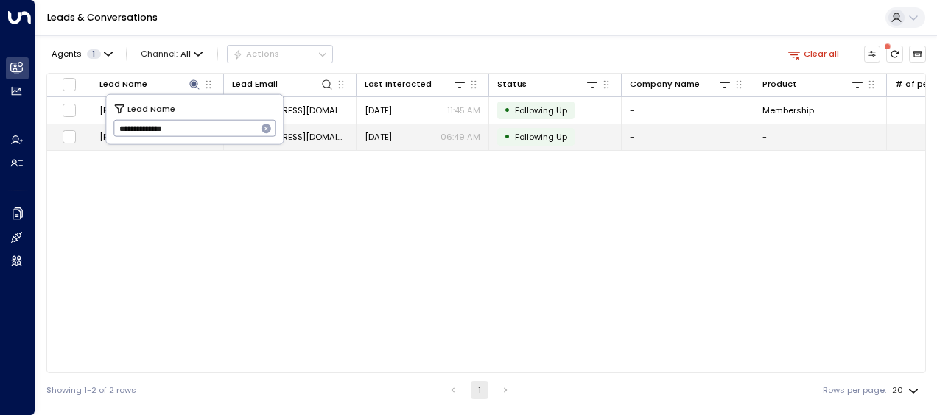
click at [321, 138] on span "[EMAIL_ADDRESS][DOMAIN_NAME]" at bounding box center [290, 137] width 116 height 12
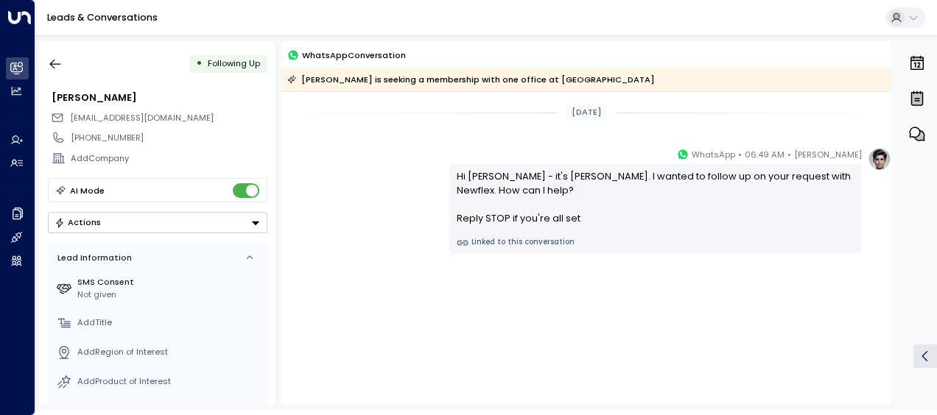
click at [406, 153] on div "[PERSON_NAME] • 06:49 AM • WhatsApp Hi [PERSON_NAME] - it's [PERSON_NAME]. I wa…" at bounding box center [586, 200] width 610 height 107
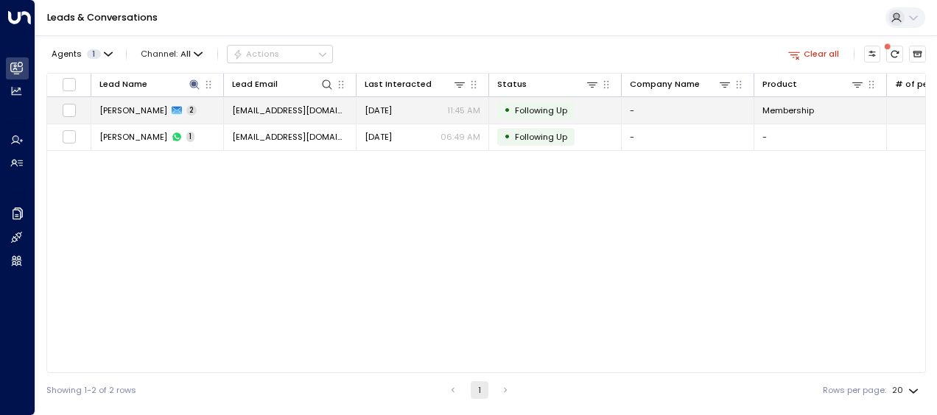
click at [264, 108] on span "[EMAIL_ADDRESS][DOMAIN_NAME]" at bounding box center [290, 111] width 116 height 12
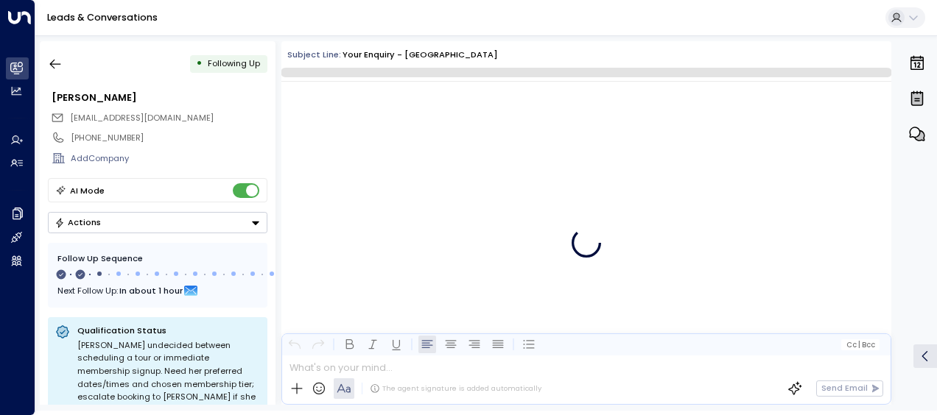
scroll to position [680, 0]
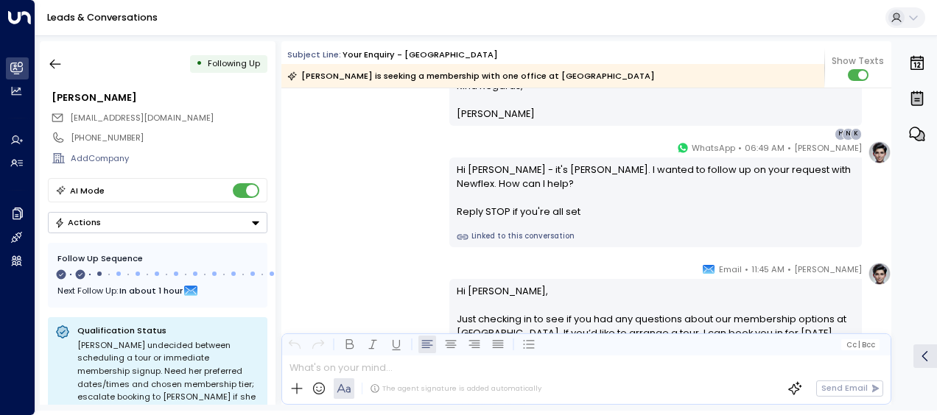
click at [370, 191] on div "[PERSON_NAME] • 06:49 AM • WhatsApp Hi [PERSON_NAME] - it's [PERSON_NAME]. I wa…" at bounding box center [586, 194] width 610 height 107
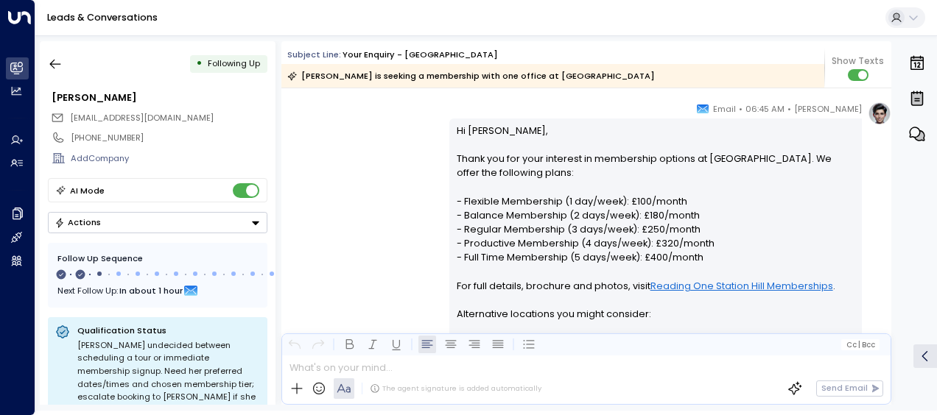
scroll to position [239, 0]
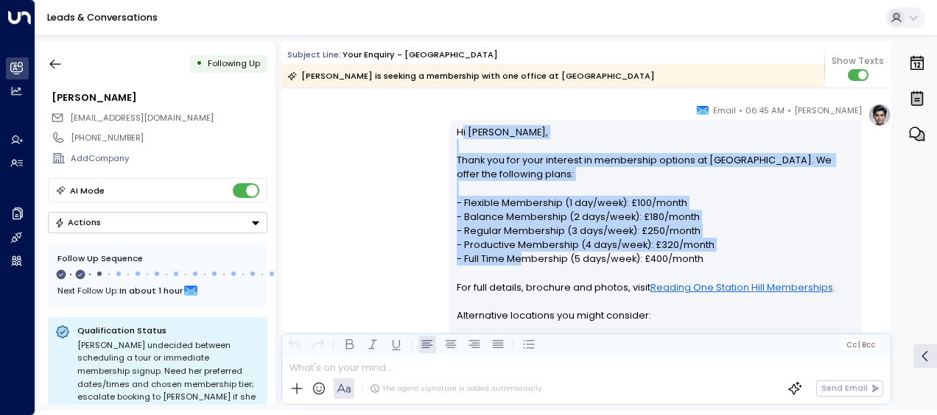
drag, startPoint x: 457, startPoint y: 131, endPoint x: 517, endPoint y: 254, distance: 137.0
click at [517, 254] on p "Hi [PERSON_NAME], Thank you for your interest in membership options at [GEOGRAP…" at bounding box center [656, 322] width 398 height 395
drag, startPoint x: 517, startPoint y: 254, endPoint x: 392, endPoint y: 188, distance: 141.3
click at [392, 188] on div "[PERSON_NAME] • 06:45 AM • Email Hi [PERSON_NAME], Thank you for your interest …" at bounding box center [586, 342] width 610 height 479
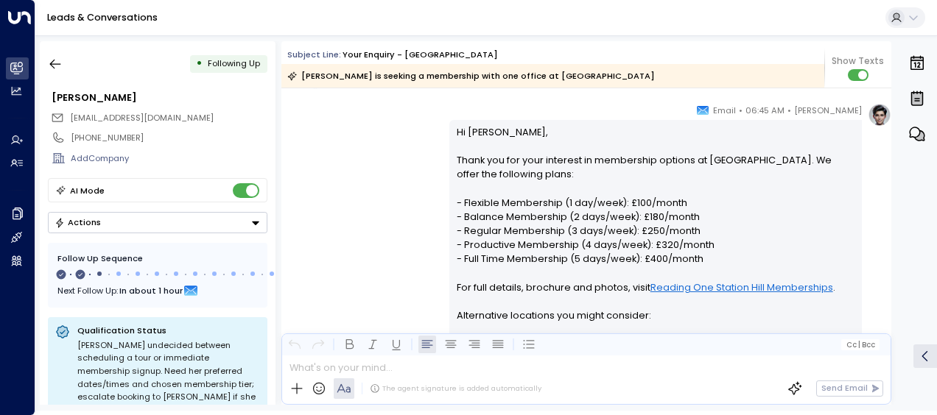
click at [410, 135] on div "[PERSON_NAME] • 06:45 AM • Email Hi [PERSON_NAME], Thank you for your interest …" at bounding box center [586, 342] width 610 height 479
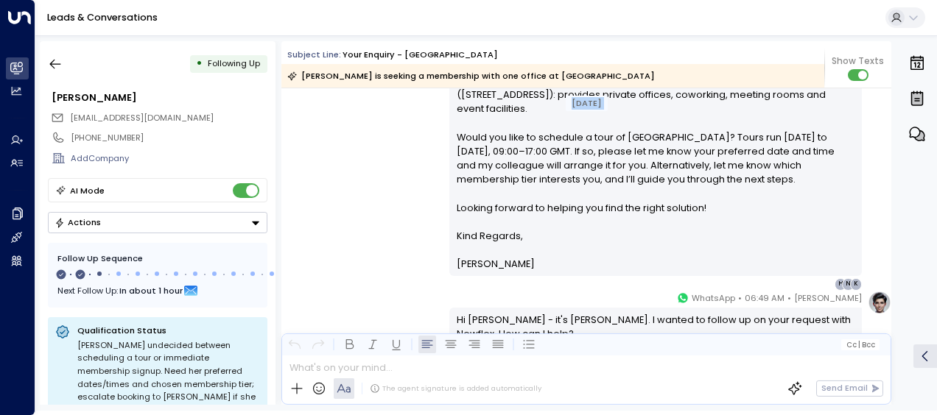
scroll to position [522, 0]
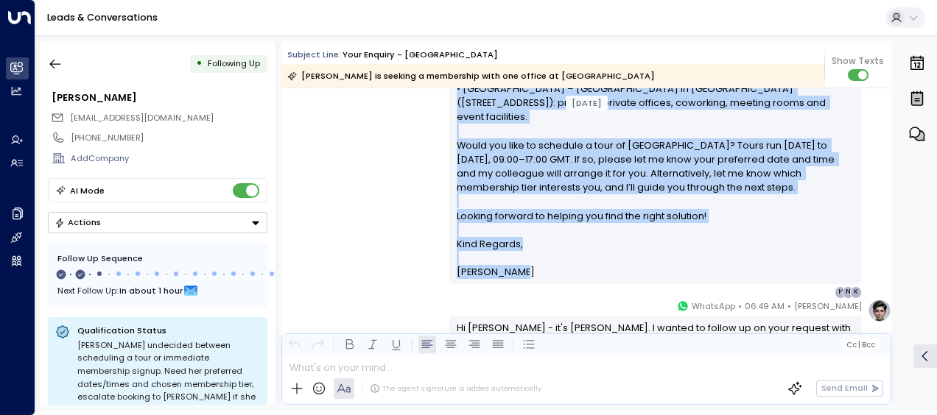
drag, startPoint x: 454, startPoint y: 130, endPoint x: 544, endPoint y: 265, distance: 163.0
click at [544, 265] on div "Hi [PERSON_NAME], Thank you for your interest in membership options at [GEOGRAP…" at bounding box center [655, 61] width 412 height 448
drag, startPoint x: 544, startPoint y: 265, endPoint x: 473, endPoint y: 147, distance: 138.0
copy div "Lo Ipsumdolo, Sitam con adi elit seddoeiu te incididunt utlabor et Dolorem Ali …"
click at [359, 207] on div "[PERSON_NAME] • 06:45 AM • Email Hi [PERSON_NAME], Thank you for your interest …" at bounding box center [586, 59] width 610 height 479
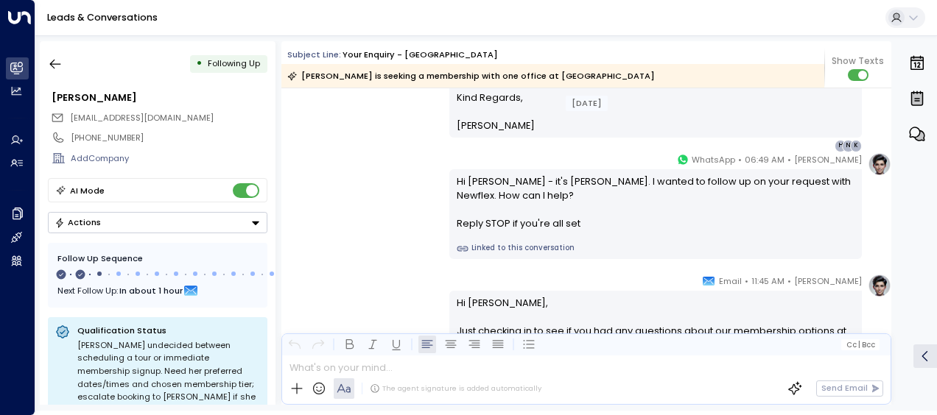
scroll to position [669, 0]
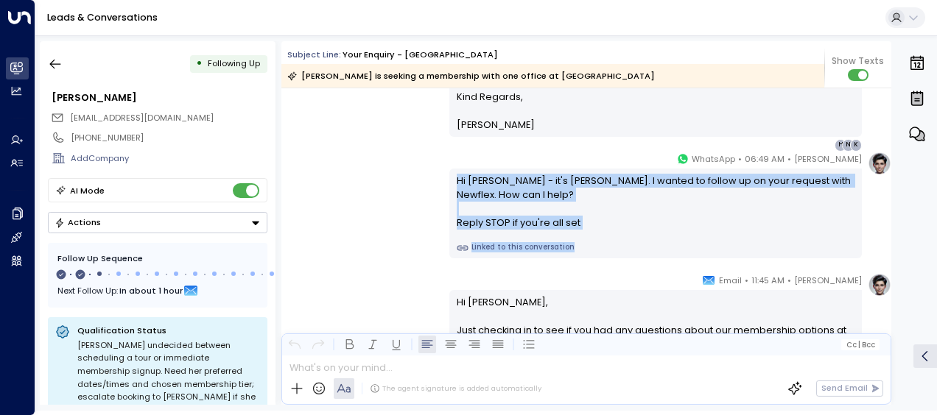
drag, startPoint x: 454, startPoint y: 180, endPoint x: 577, endPoint y: 256, distance: 144.7
click at [577, 256] on div "Hi [PERSON_NAME] - it's [PERSON_NAME]. I wanted to follow up on your request wi…" at bounding box center [655, 214] width 412 height 90
drag, startPoint x: 577, startPoint y: 256, endPoint x: 514, endPoint y: 194, distance: 88.5
copy div "Hi [PERSON_NAME] - it's [PERSON_NAME]. I wanted to follow up on your request wi…"
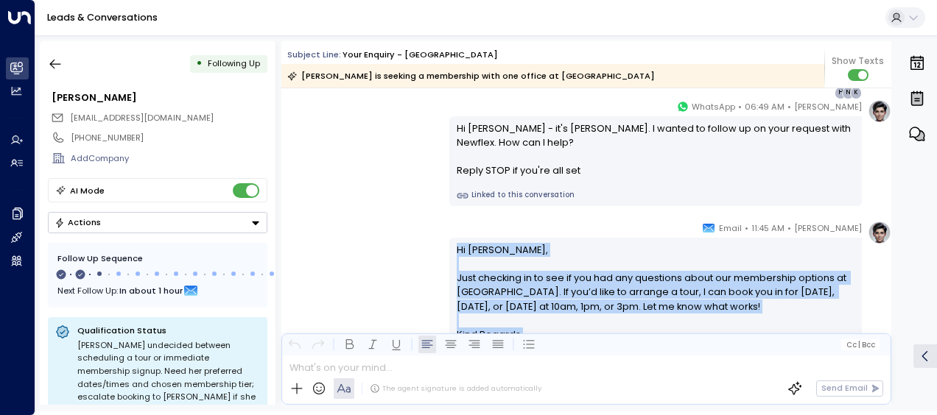
scroll to position [823, 0]
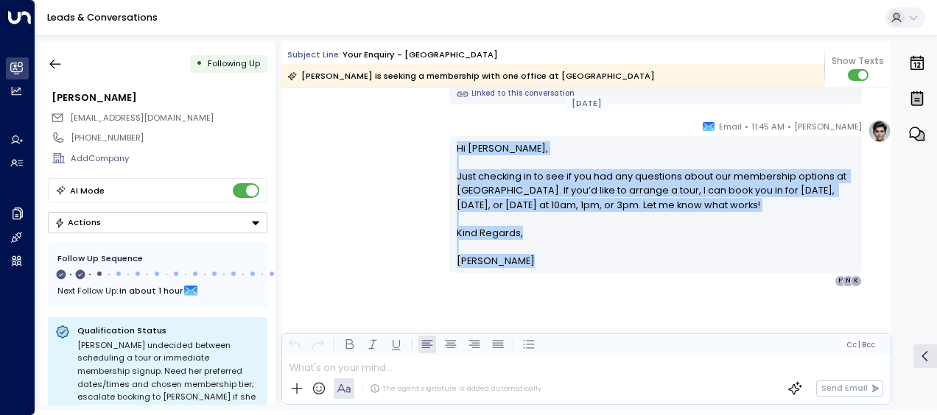
drag, startPoint x: 454, startPoint y: 299, endPoint x: 508, endPoint y: 408, distance: 121.5
click at [508, 408] on div "• Following Up [PERSON_NAME] [EMAIL_ADDRESS][DOMAIN_NAME] [PHONE_NUMBER] Add Co…" at bounding box center [485, 223] width 901 height 376
drag, startPoint x: 508, startPoint y: 408, endPoint x: 458, endPoint y: 200, distance: 214.3
copy div "Hi [PERSON_NAME], Just checking in to see if you had any questions about our me…"
click at [54, 64] on icon "button" at bounding box center [55, 65] width 11 height 10
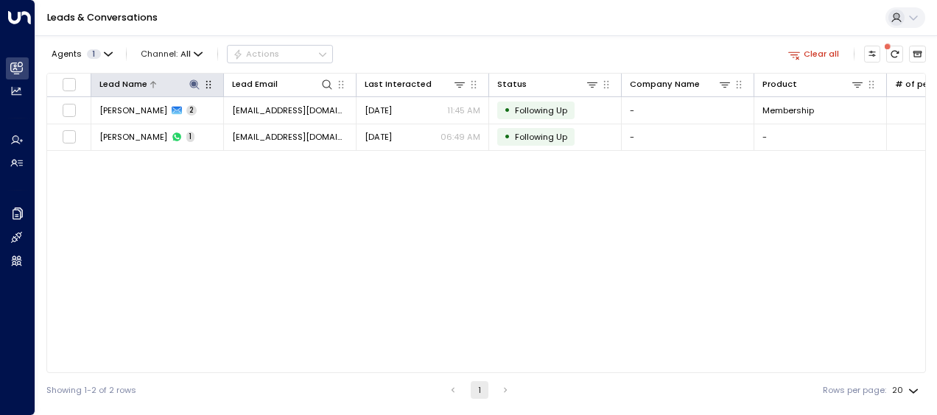
click at [194, 80] on icon at bounding box center [194, 85] width 12 height 12
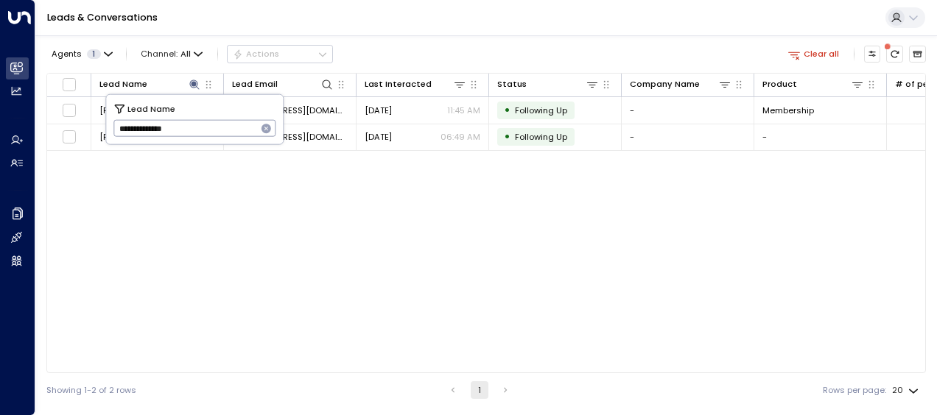
drag, startPoint x: 114, startPoint y: 125, endPoint x: 200, endPoint y: 125, distance: 86.2
click at [200, 125] on input "**********" at bounding box center [185, 128] width 144 height 24
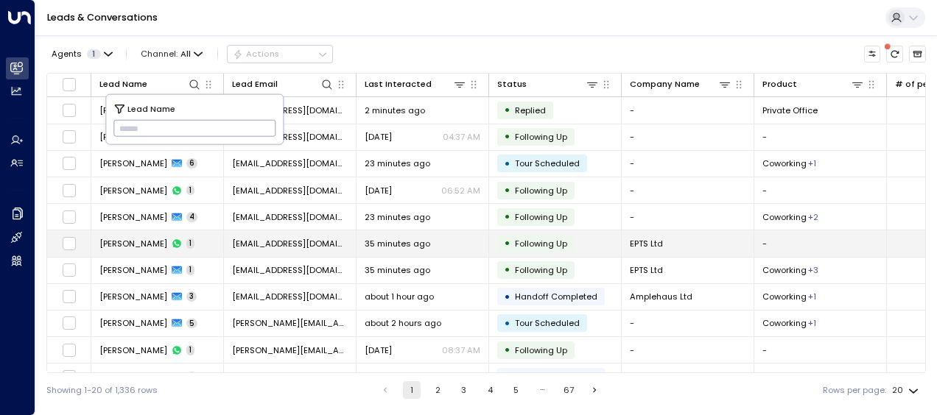
type input "**********"
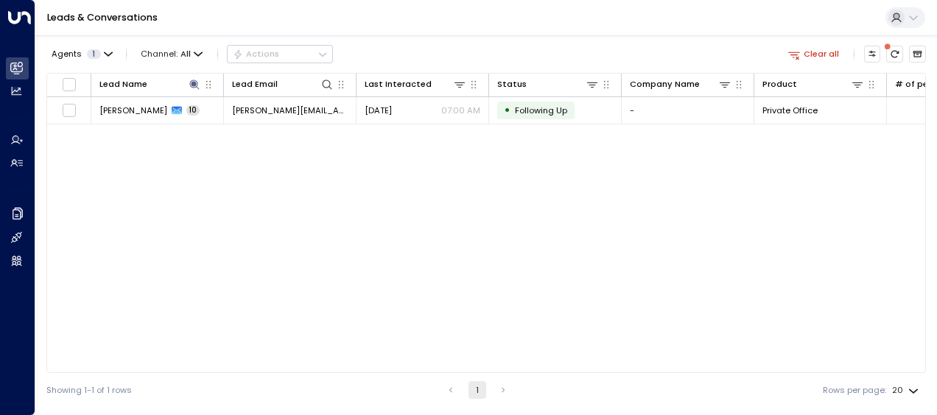
click at [146, 240] on div "Lead Name Lead Email Last Interacted Status Company Name Product # of people AI…" at bounding box center [485, 223] width 879 height 300
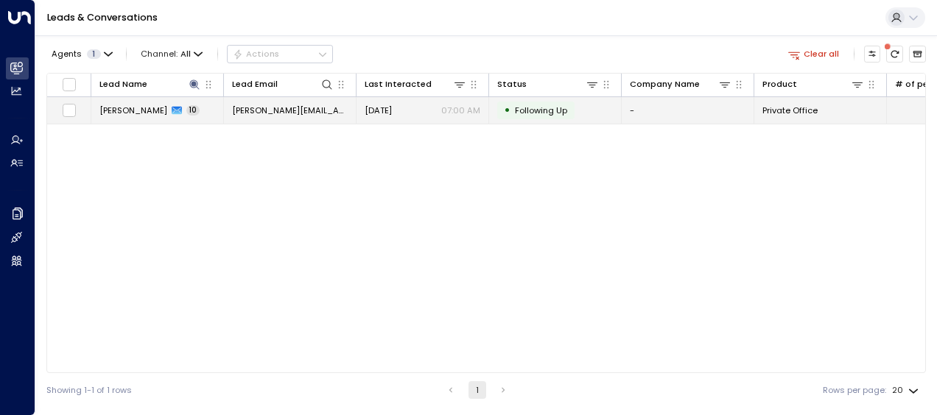
click at [284, 108] on span "[PERSON_NAME][EMAIL_ADDRESS][DOMAIN_NAME]" at bounding box center [290, 111] width 116 height 12
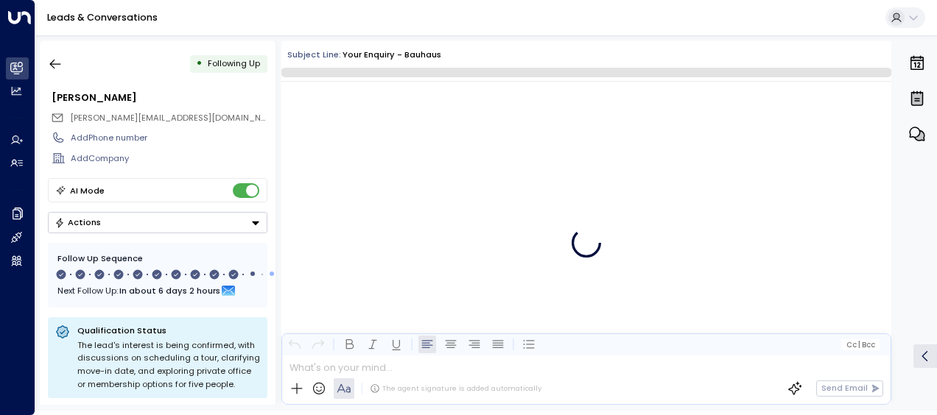
scroll to position [6418, 0]
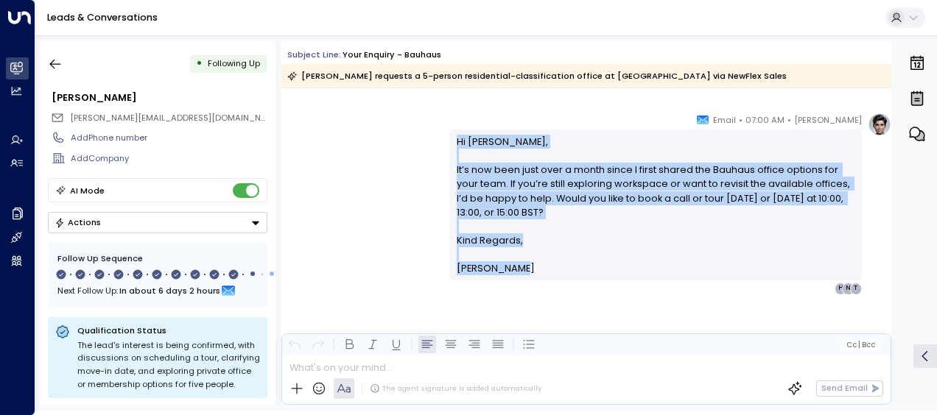
drag, startPoint x: 452, startPoint y: 137, endPoint x: 537, endPoint y: 269, distance: 157.3
click at [537, 269] on div "Hi [PERSON_NAME], It’s now been just over a month since I first shared the Bauh…" at bounding box center [655, 205] width 412 height 151
drag, startPoint x: 537, startPoint y: 269, endPoint x: 465, endPoint y: 188, distance: 108.5
copy div "Hi [PERSON_NAME], It’s now been just over a month since I first shared the Bauh…"
click at [54, 66] on icon "button" at bounding box center [55, 64] width 15 height 15
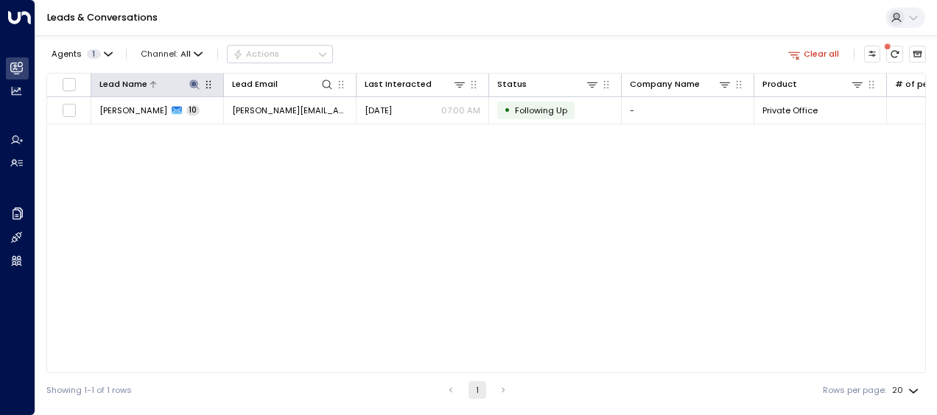
click at [196, 80] on icon at bounding box center [194, 85] width 12 height 12
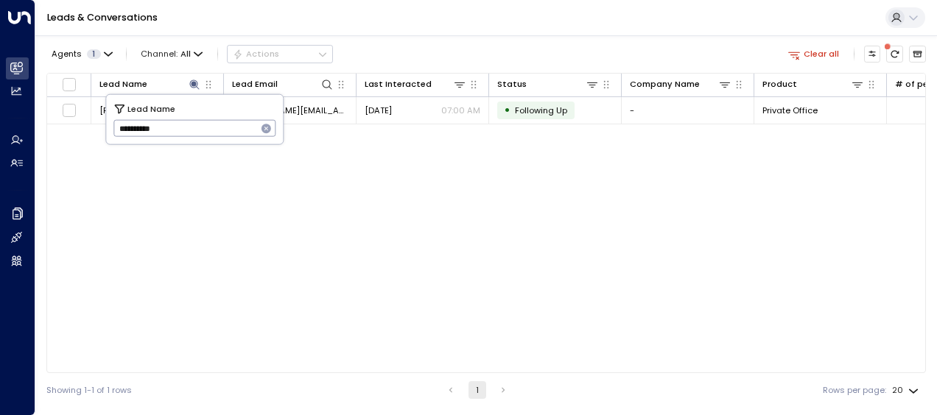
drag, startPoint x: 118, startPoint y: 127, endPoint x: 190, endPoint y: 135, distance: 72.6
click at [190, 135] on input "**********" at bounding box center [185, 128] width 144 height 24
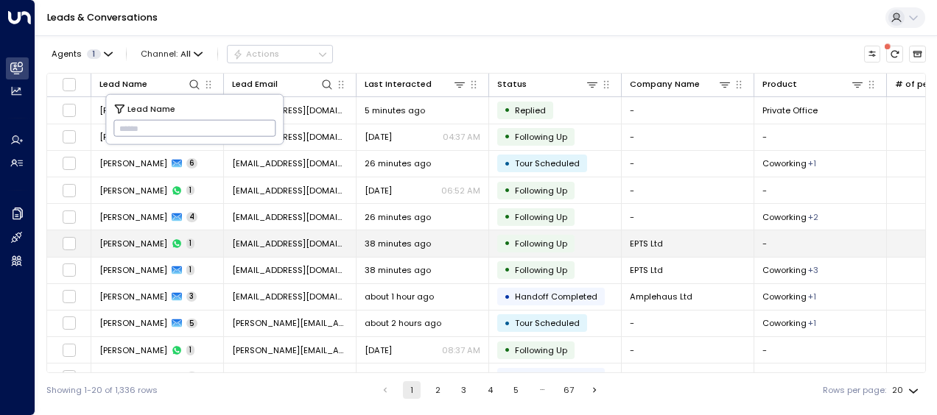
type input "**********"
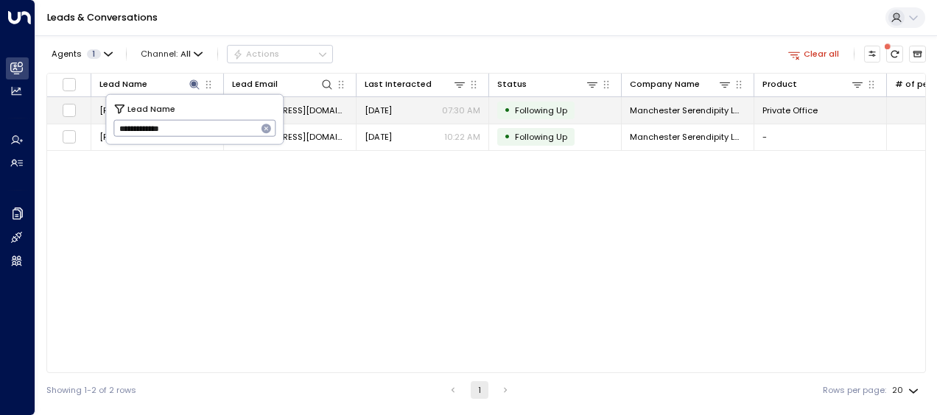
click at [371, 105] on span "[DATE]" at bounding box center [377, 111] width 27 height 12
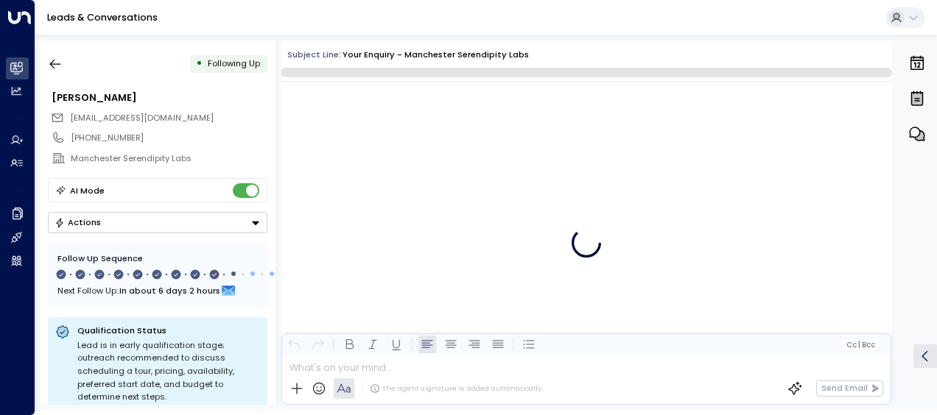
scroll to position [5679, 0]
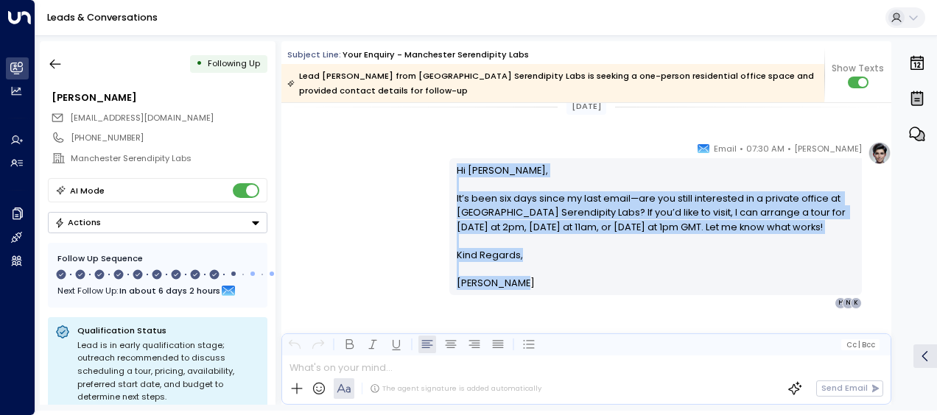
drag, startPoint x: 452, startPoint y: 169, endPoint x: 543, endPoint y: 284, distance: 147.3
click at [543, 284] on div "Hi [PERSON_NAME], It’s been six days since my last email—are you still interest…" at bounding box center [655, 226] width 412 height 136
copy div "Hi [PERSON_NAME], It’s been six days since my last email—are you still interest…"
click at [56, 66] on icon "button" at bounding box center [55, 64] width 15 height 15
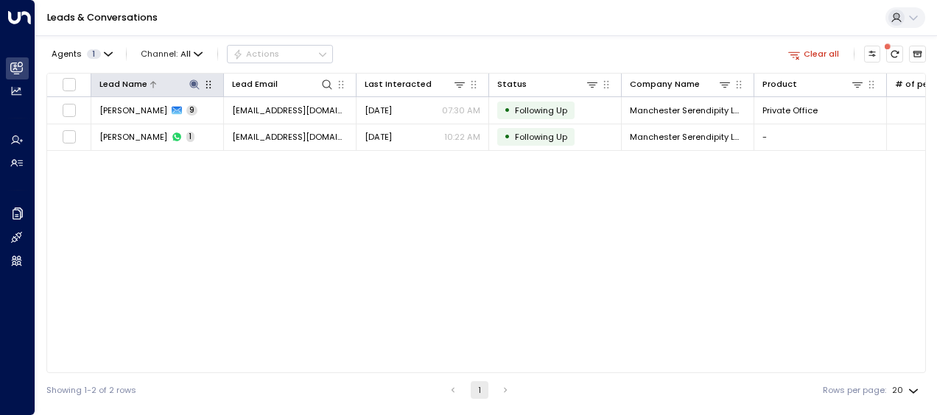
click at [193, 80] on icon at bounding box center [194, 85] width 10 height 10
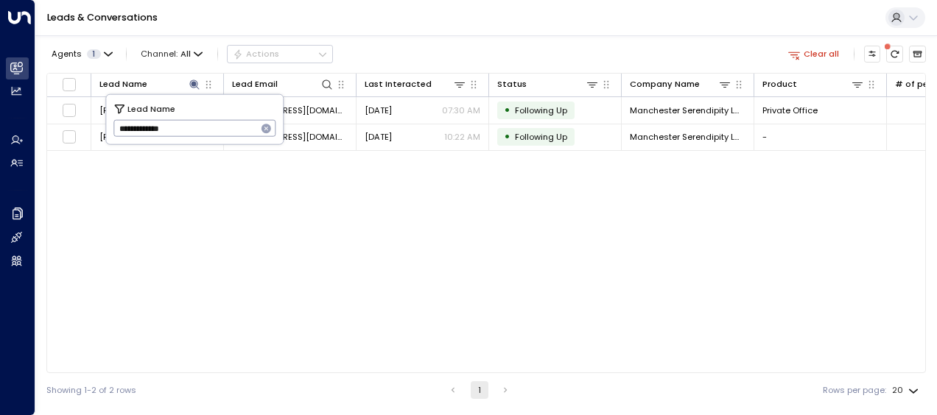
drag, startPoint x: 113, startPoint y: 130, endPoint x: 218, endPoint y: 124, distance: 104.7
click at [218, 124] on input "**********" at bounding box center [185, 128] width 144 height 24
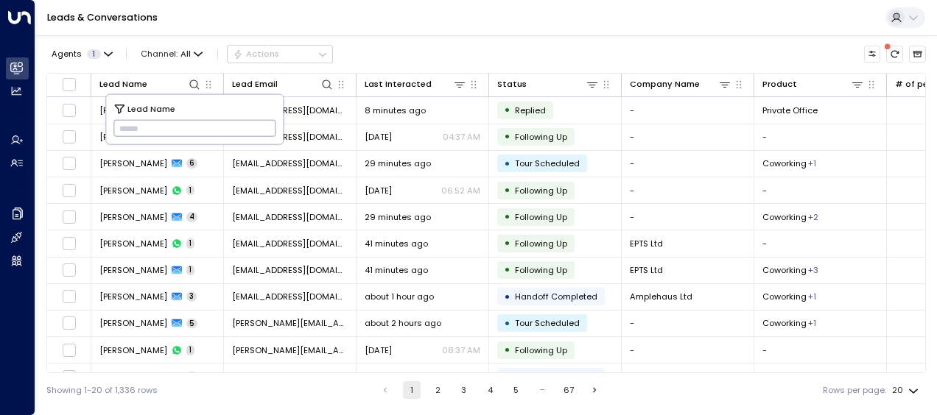
type input "**********"
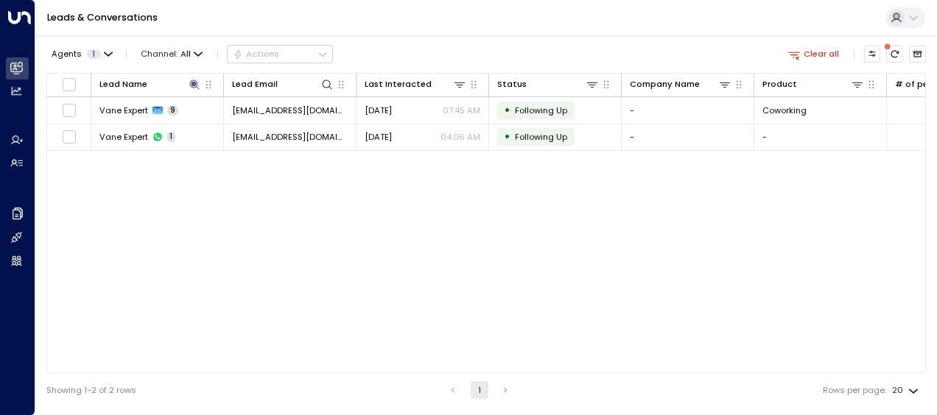
click at [141, 242] on div "Lead Name Lead Email Last Interacted Status Company Name Product # of people AI…" at bounding box center [485, 223] width 879 height 300
click at [363, 252] on div "Lead Name Lead Email Last Interacted Status Company Name Product # of people AI…" at bounding box center [485, 223] width 879 height 300
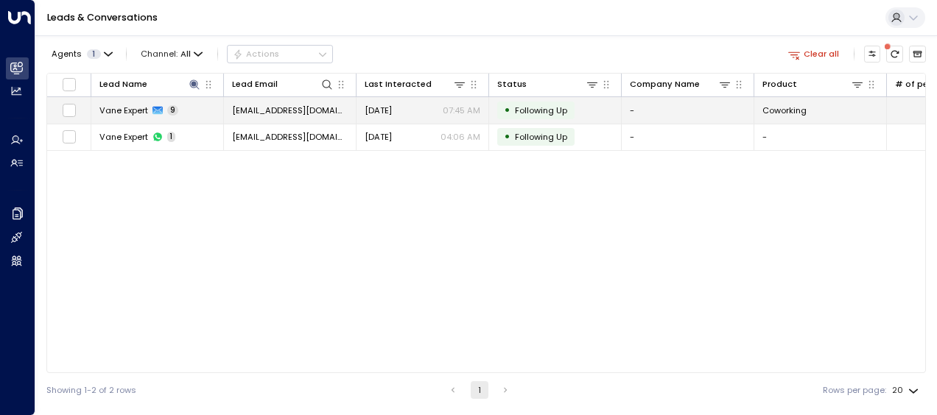
click at [311, 112] on span "[EMAIL_ADDRESS][DOMAIN_NAME]" at bounding box center [290, 111] width 116 height 12
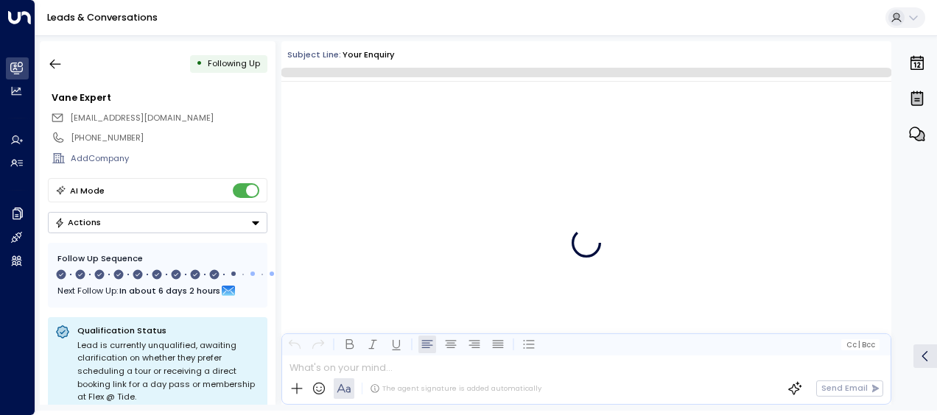
scroll to position [5353, 0]
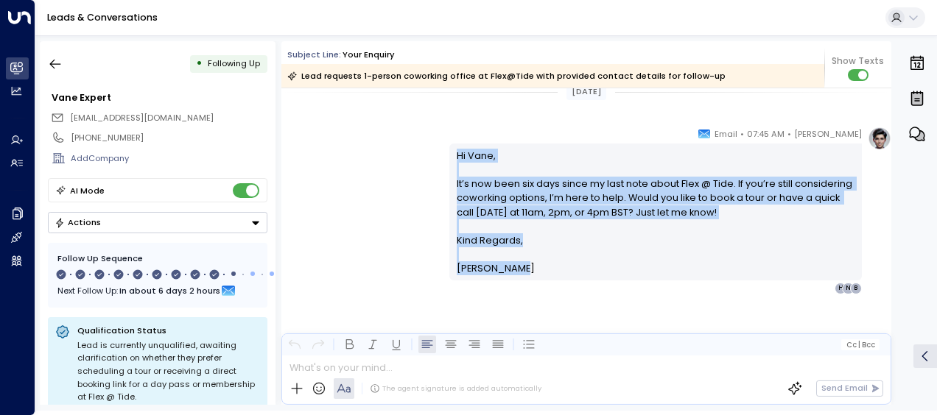
drag, startPoint x: 451, startPoint y: 153, endPoint x: 532, endPoint y: 280, distance: 149.9
click at [532, 280] on div "[PERSON_NAME] • 07:45 AM • Email Hi Vane, It’s now been six days since my last …" at bounding box center [655, 211] width 412 height 168
drag, startPoint x: 532, startPoint y: 280, endPoint x: 474, endPoint y: 202, distance: 96.9
copy div "Hi Vane, It’s now been six days since my last note about Flex @ Tide. If you’re…"
click at [55, 63] on icon "button" at bounding box center [55, 64] width 15 height 15
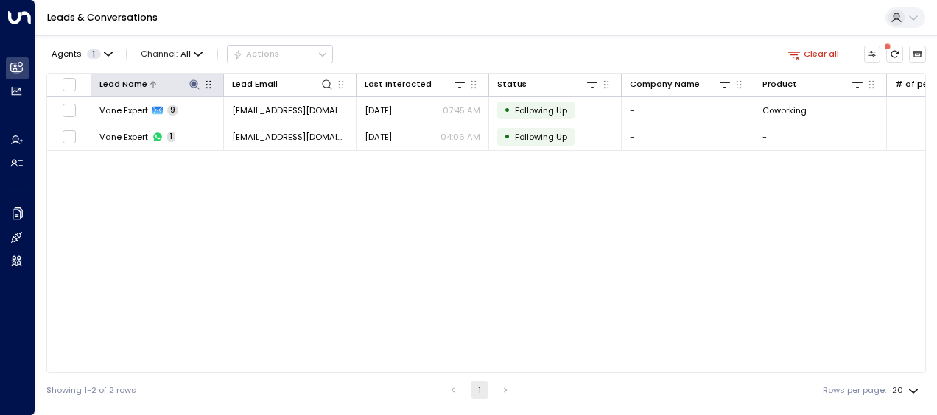
click at [194, 82] on icon at bounding box center [194, 85] width 10 height 10
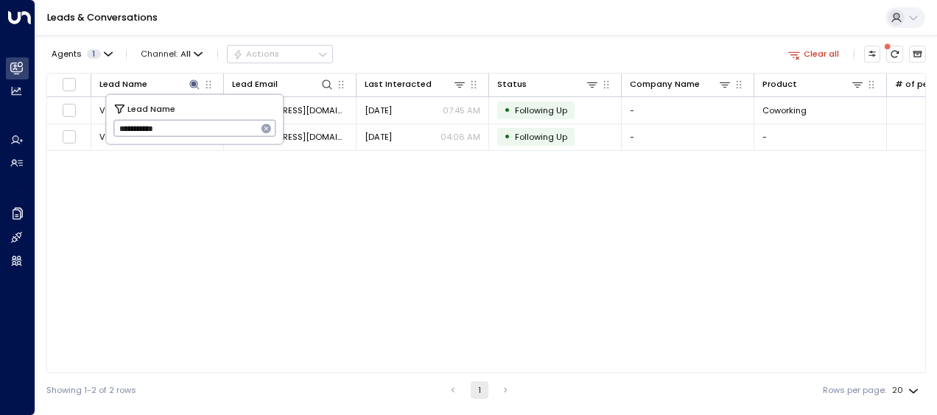
drag, startPoint x: 118, startPoint y: 128, endPoint x: 185, endPoint y: 133, distance: 67.2
click at [185, 133] on input "**********" at bounding box center [185, 128] width 144 height 24
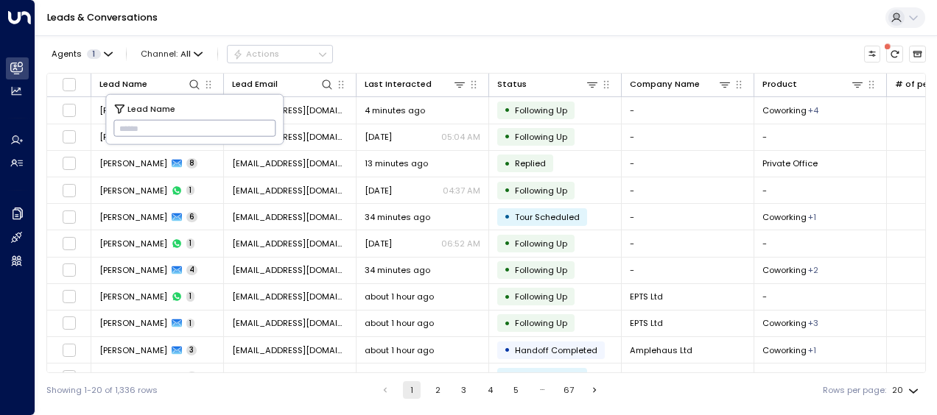
type input "**********"
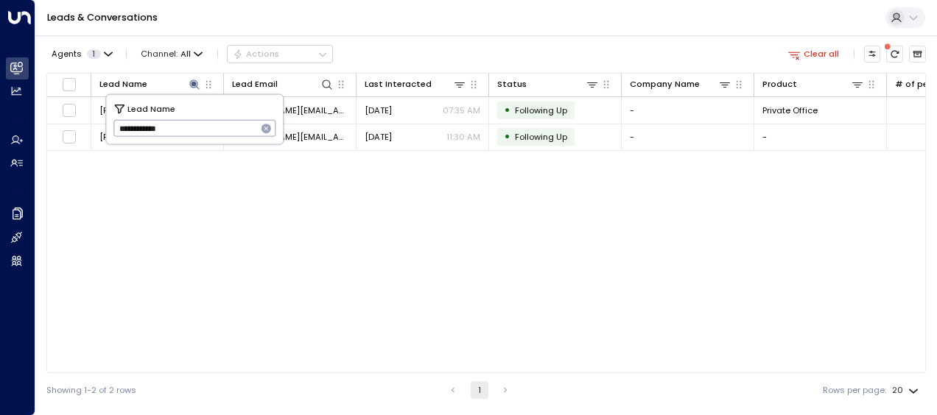
click at [146, 243] on div "Lead Name Lead Email Last Interacted Status Company Name Product # of people AI…" at bounding box center [485, 223] width 879 height 300
drag, startPoint x: 146, startPoint y: 243, endPoint x: 306, endPoint y: 225, distance: 160.8
click at [306, 225] on div "Lead Name Lead Email Last Interacted Status Company Name Product # of people AI…" at bounding box center [485, 223] width 879 height 300
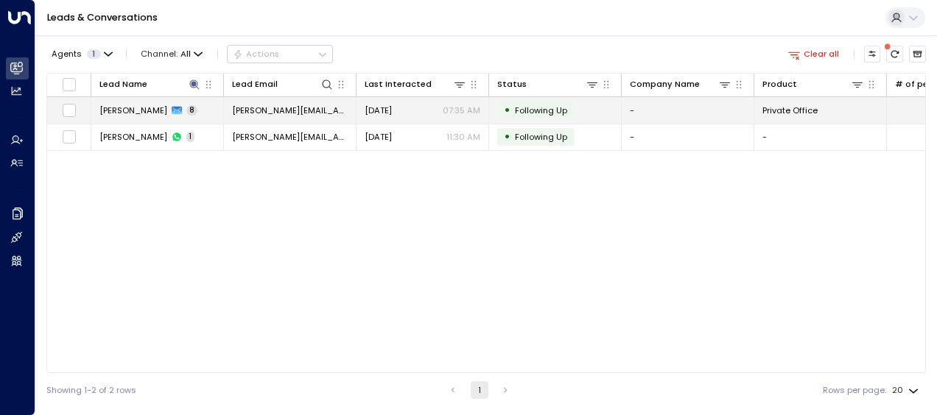
click at [263, 109] on span "[PERSON_NAME][EMAIL_ADDRESS][DOMAIN_NAME]" at bounding box center [290, 111] width 116 height 12
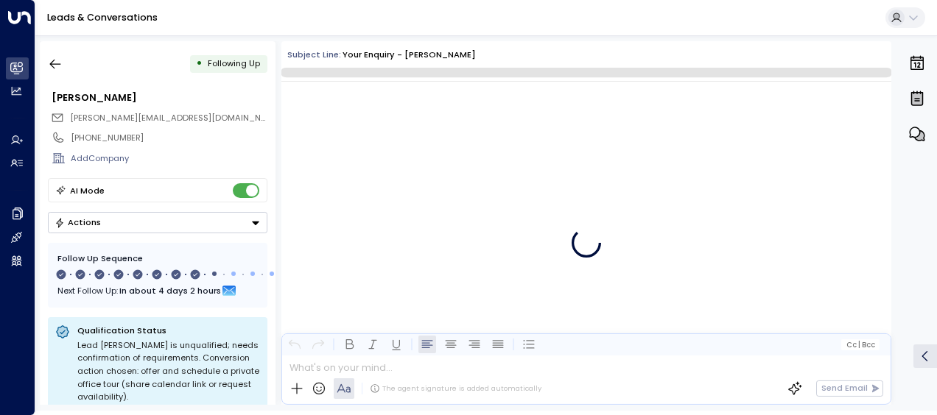
scroll to position [4998, 0]
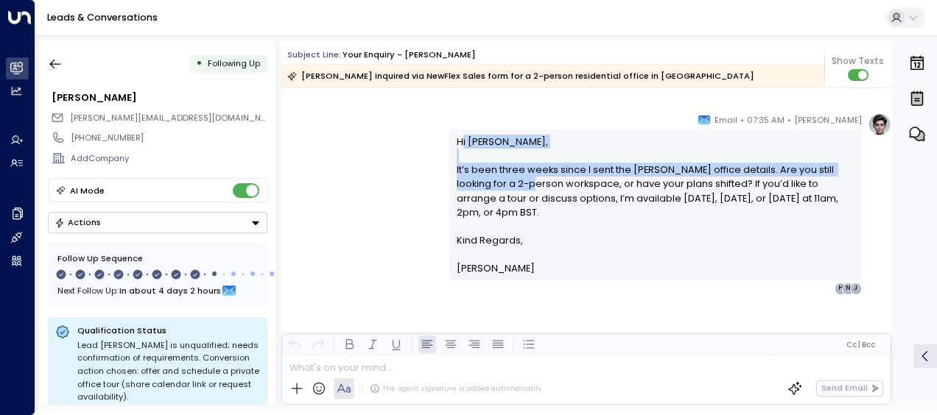
drag, startPoint x: 458, startPoint y: 143, endPoint x: 491, endPoint y: 181, distance: 50.6
click at [491, 181] on p "Hi [PERSON_NAME], It’s been three weeks since I sent the [PERSON_NAME] office d…" at bounding box center [656, 184] width 398 height 99
drag, startPoint x: 491, startPoint y: 181, endPoint x: 358, endPoint y: 160, distance: 135.0
click at [358, 160] on div "[PERSON_NAME] • 07:35 AM • Email Hi [PERSON_NAME], It’s been three weeks since …" at bounding box center [586, 204] width 610 height 182
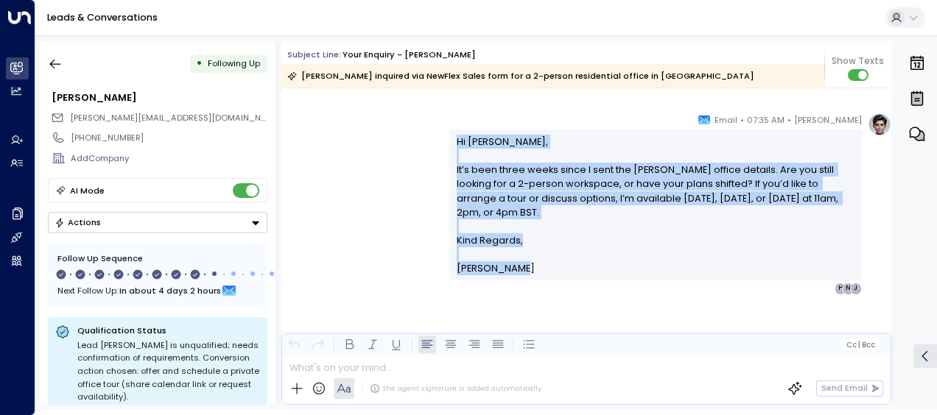
drag, startPoint x: 453, startPoint y: 139, endPoint x: 521, endPoint y: 272, distance: 149.8
click at [521, 272] on div "Hi [PERSON_NAME], It’s been three weeks since I sent the [PERSON_NAME] office d…" at bounding box center [656, 205] width 398 height 141
drag, startPoint x: 521, startPoint y: 272, endPoint x: 472, endPoint y: 175, distance: 109.0
click at [50, 65] on icon "button" at bounding box center [55, 64] width 15 height 15
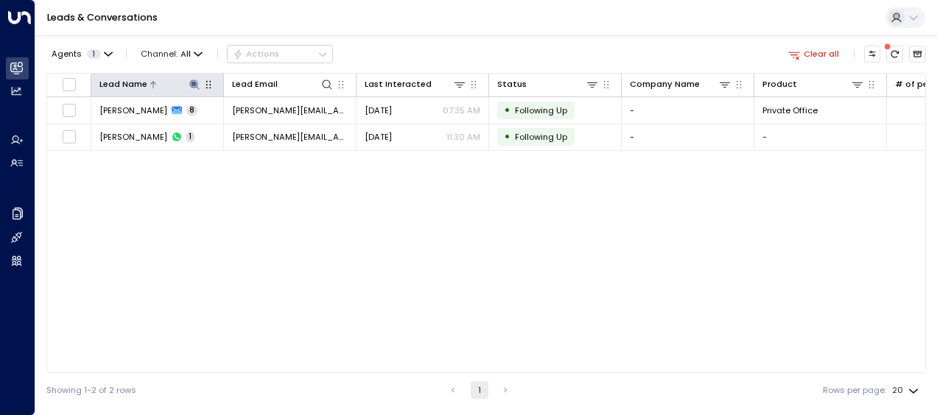
click at [192, 81] on icon at bounding box center [194, 85] width 12 height 12
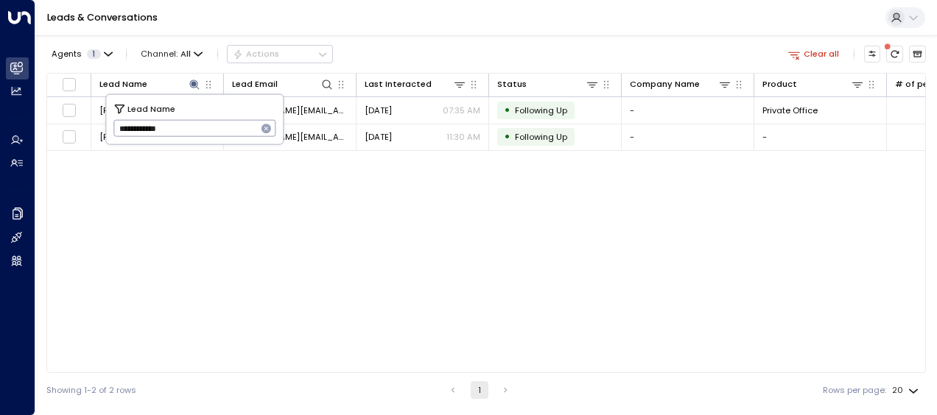
drag, startPoint x: 116, startPoint y: 127, endPoint x: 203, endPoint y: 135, distance: 88.1
click at [203, 135] on input "**********" at bounding box center [185, 128] width 144 height 24
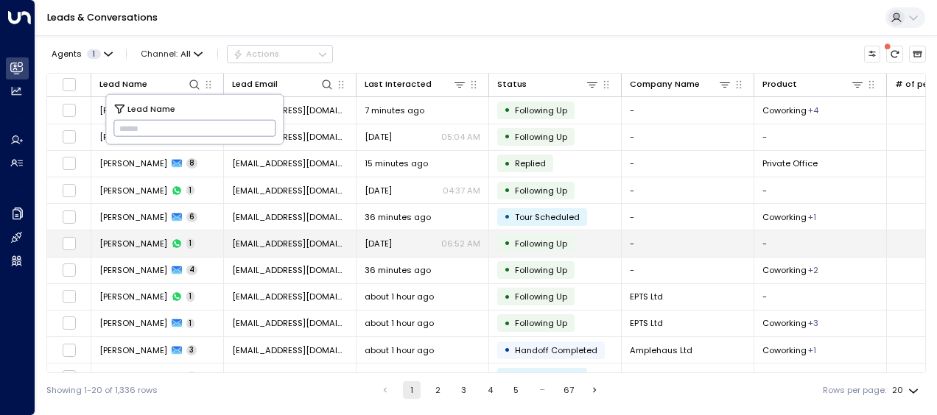
type input "**********"
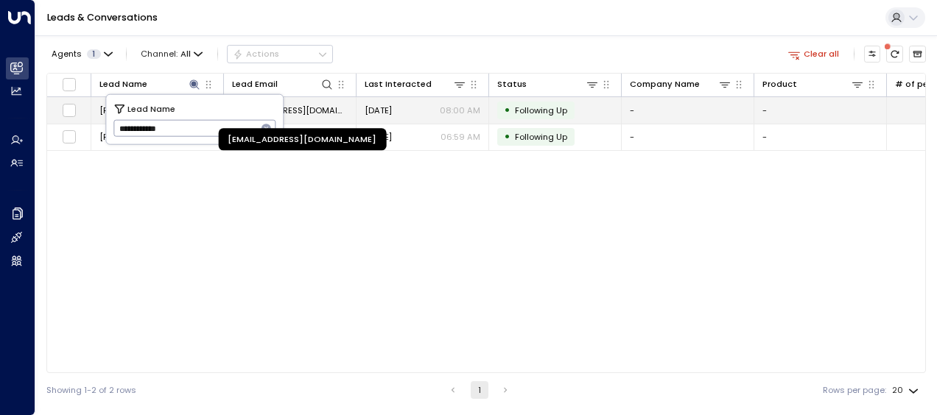
click at [303, 108] on span "[EMAIL_ADDRESS][DOMAIN_NAME]" at bounding box center [290, 111] width 116 height 12
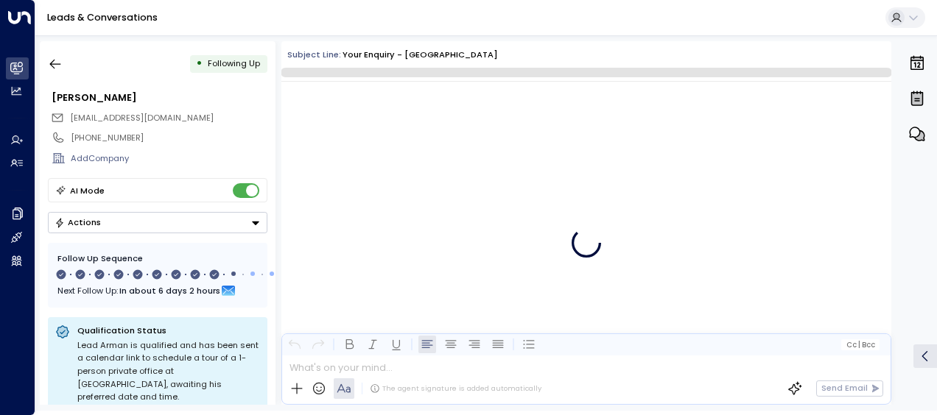
scroll to position [5310, 0]
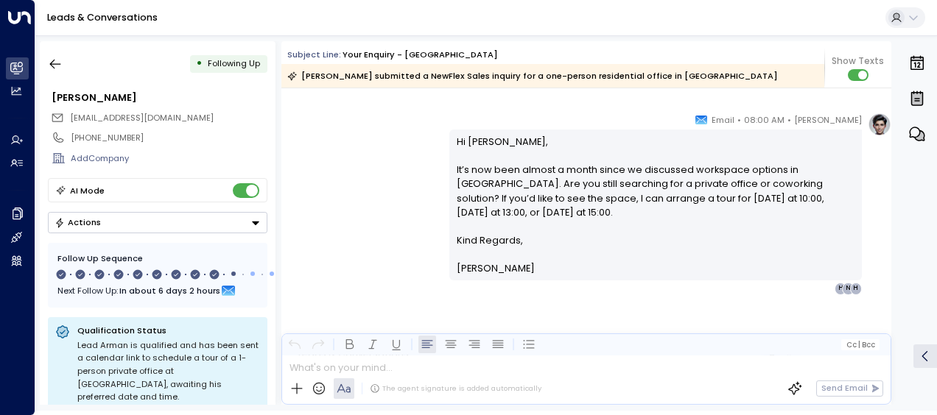
click at [384, 128] on div "[PERSON_NAME] • 08:00 AM • Email Hi Arman, It’s now been almost a month since w…" at bounding box center [586, 204] width 610 height 182
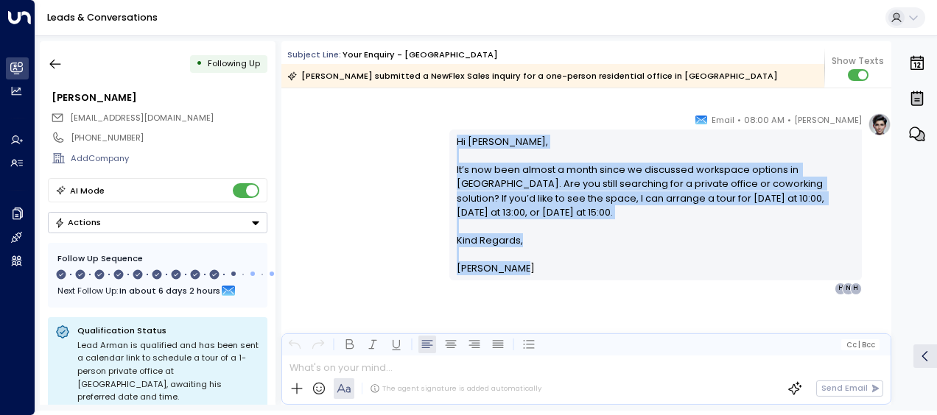
drag, startPoint x: 453, startPoint y: 137, endPoint x: 532, endPoint y: 281, distance: 164.4
click at [532, 281] on div "[PERSON_NAME] • 08:00 AM • Email Hi Arman, It’s now been almost a month since w…" at bounding box center [655, 204] width 412 height 182
drag, startPoint x: 532, startPoint y: 281, endPoint x: 470, endPoint y: 200, distance: 101.9
click at [58, 66] on icon "button" at bounding box center [55, 64] width 15 height 15
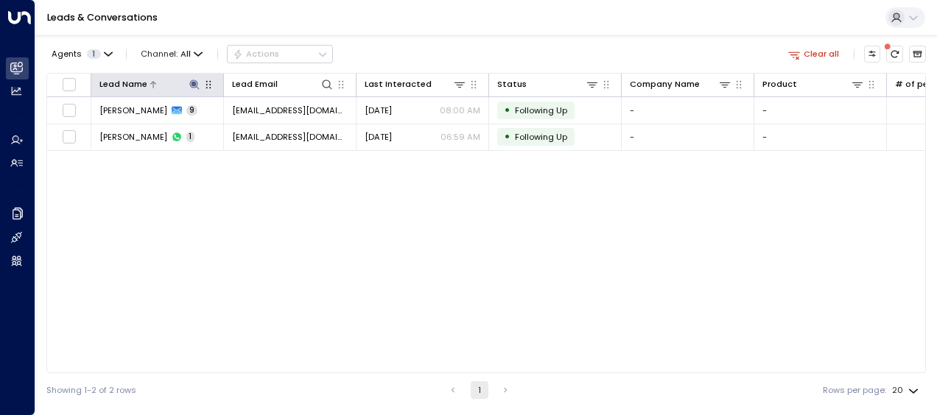
click at [194, 81] on icon at bounding box center [194, 85] width 10 height 10
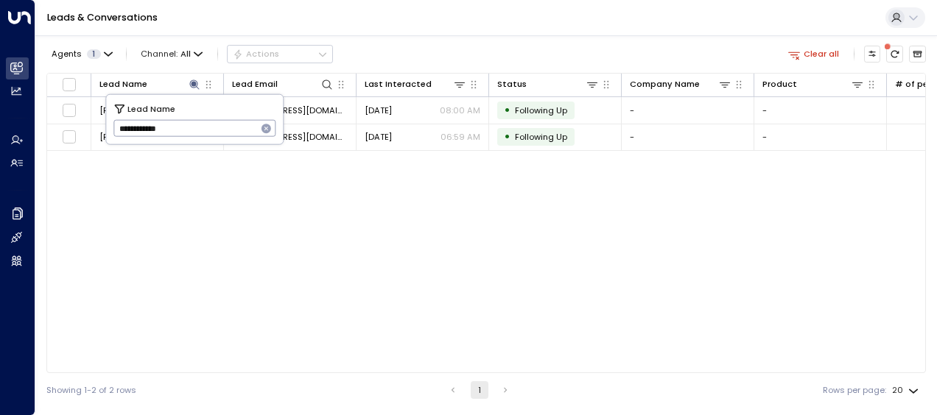
drag, startPoint x: 116, startPoint y: 129, endPoint x: 214, endPoint y: 128, distance: 97.2
click at [214, 128] on input "**********" at bounding box center [185, 128] width 144 height 24
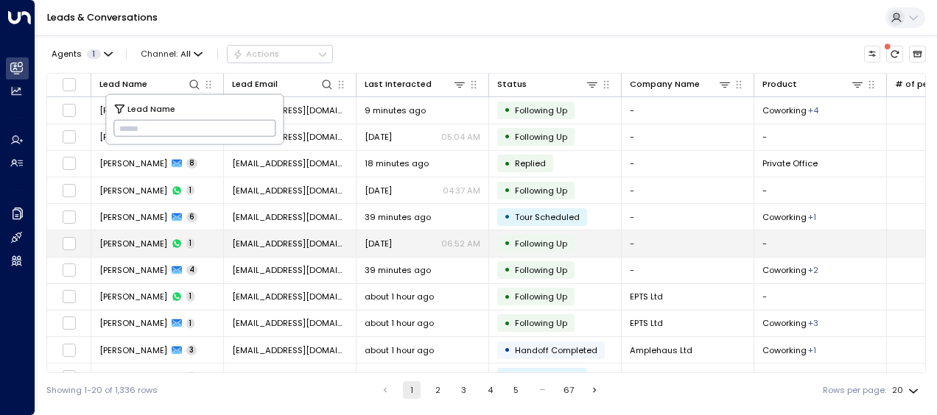
type input "**********"
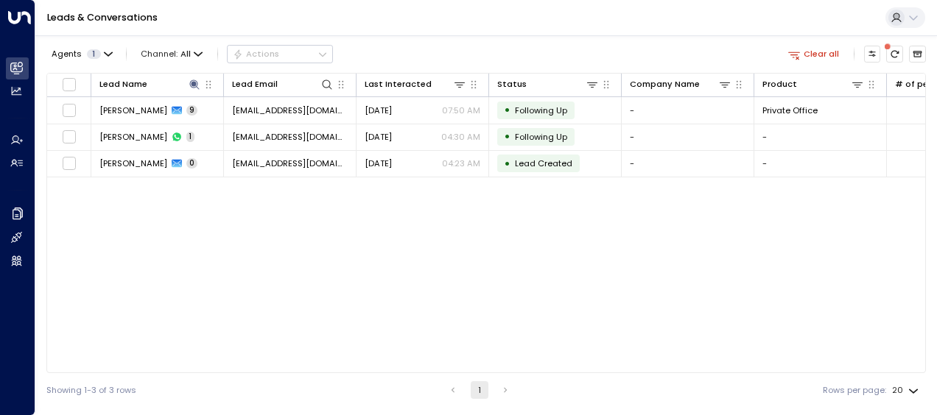
click at [295, 264] on div "Lead Name Lead Email Last Interacted Status Company Name Product # of people AI…" at bounding box center [485, 223] width 879 height 300
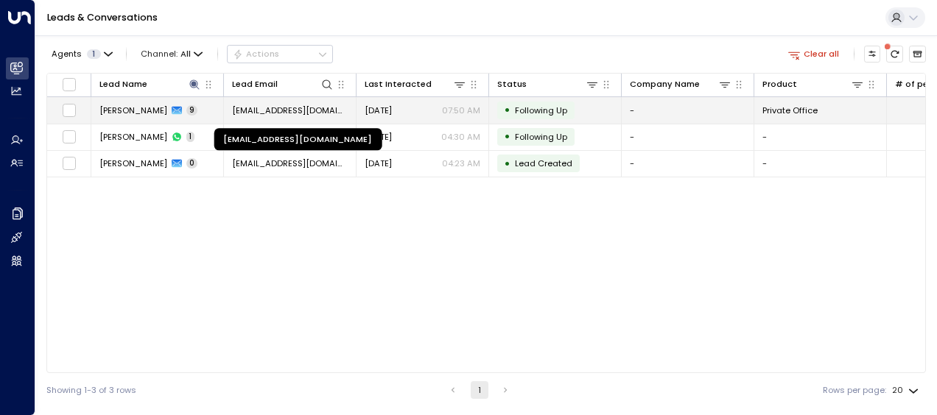
click at [286, 110] on span "[EMAIL_ADDRESS][DOMAIN_NAME]" at bounding box center [290, 111] width 116 height 12
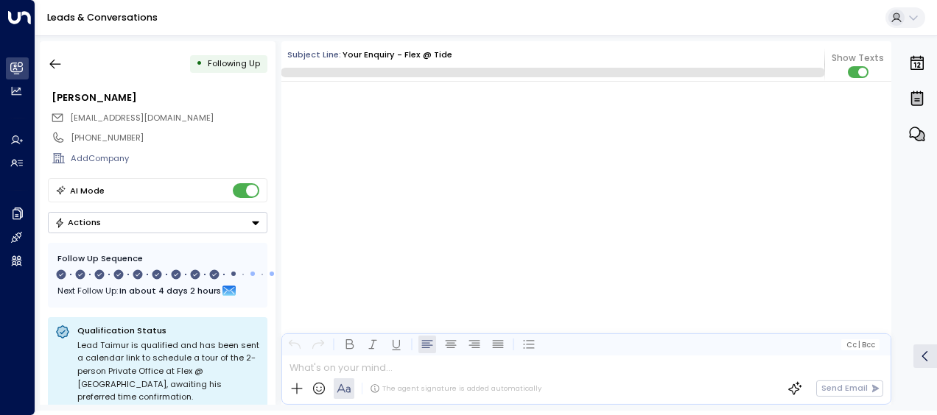
scroll to position [5226, 0]
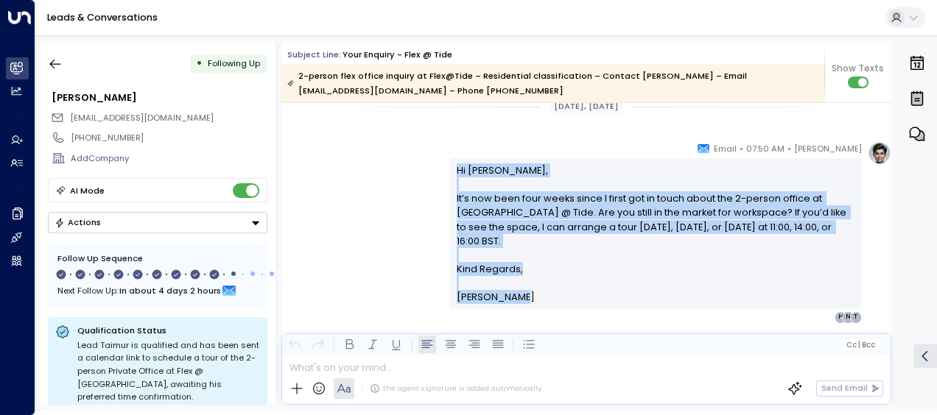
drag, startPoint x: 454, startPoint y: 166, endPoint x: 529, endPoint y: 283, distance: 139.7
click at [529, 283] on div "Hi [PERSON_NAME], It’s now been four weeks since I first got in touch about the…" at bounding box center [656, 233] width 398 height 141
drag, startPoint x: 529, startPoint y: 283, endPoint x: 481, endPoint y: 219, distance: 80.6
click at [54, 66] on icon "button" at bounding box center [55, 64] width 15 height 15
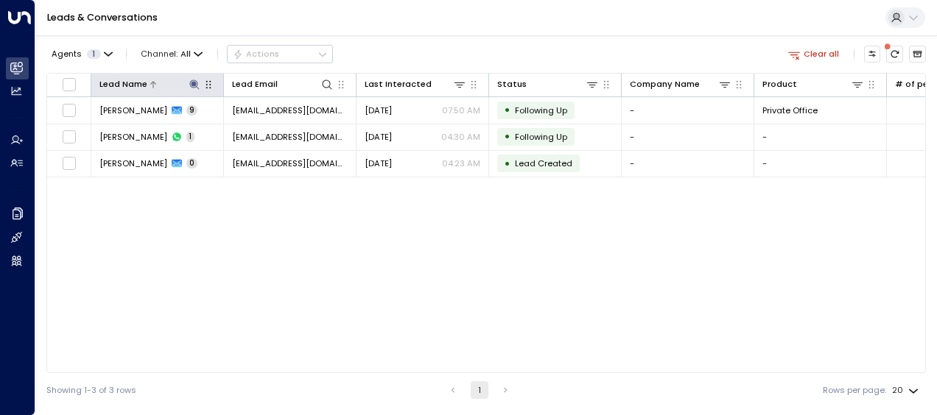
click at [194, 83] on icon at bounding box center [194, 85] width 10 height 10
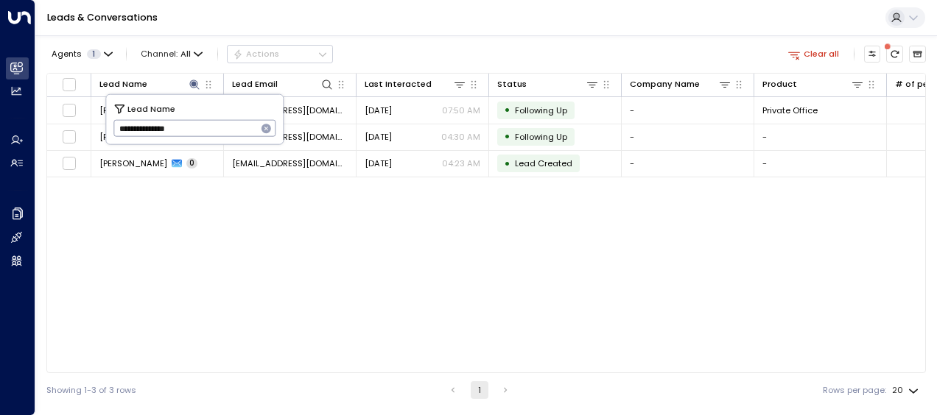
drag, startPoint x: 116, startPoint y: 125, endPoint x: 215, endPoint y: 120, distance: 98.8
click at [215, 120] on input "**********" at bounding box center [185, 128] width 144 height 24
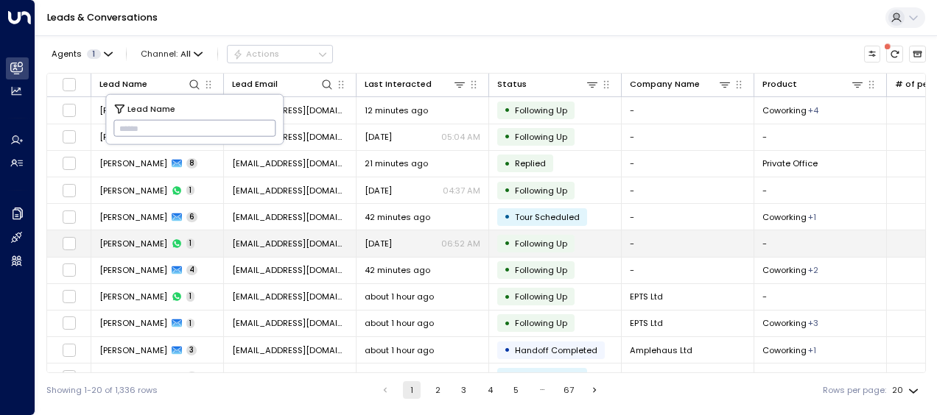
type input "**********"
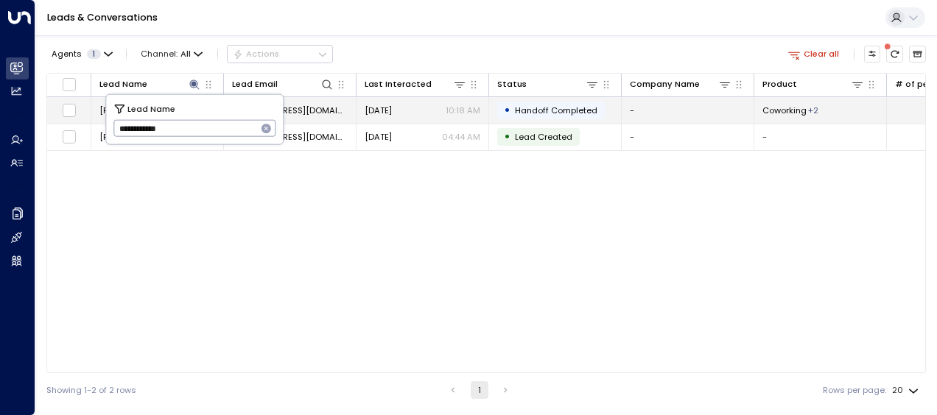
click at [382, 107] on span "[DATE]" at bounding box center [377, 111] width 27 height 12
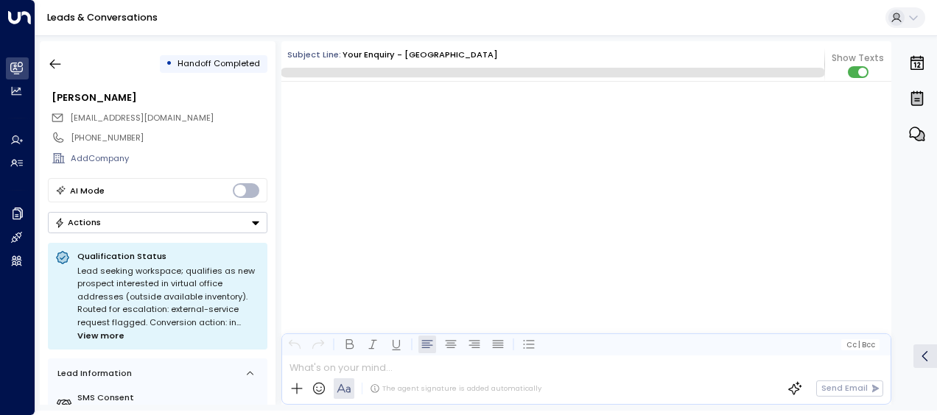
scroll to position [3254, 0]
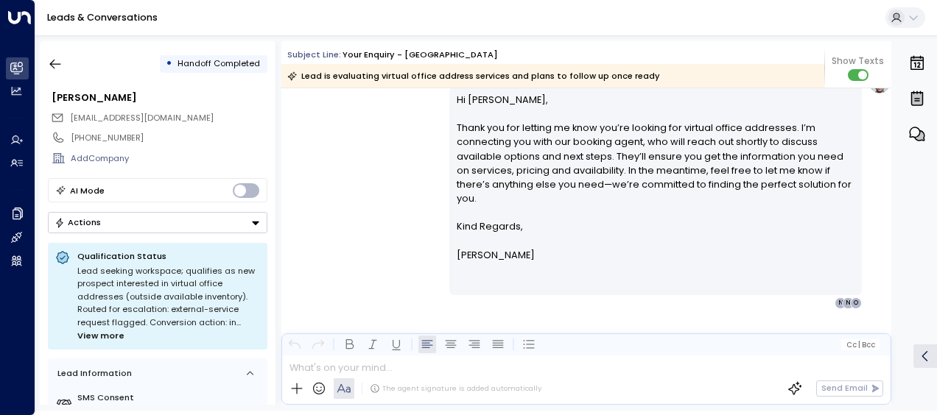
click at [381, 153] on div "[PERSON_NAME] • 10:18 AM • Email Hi [PERSON_NAME], Thank you for letting me kno…" at bounding box center [586, 190] width 610 height 239
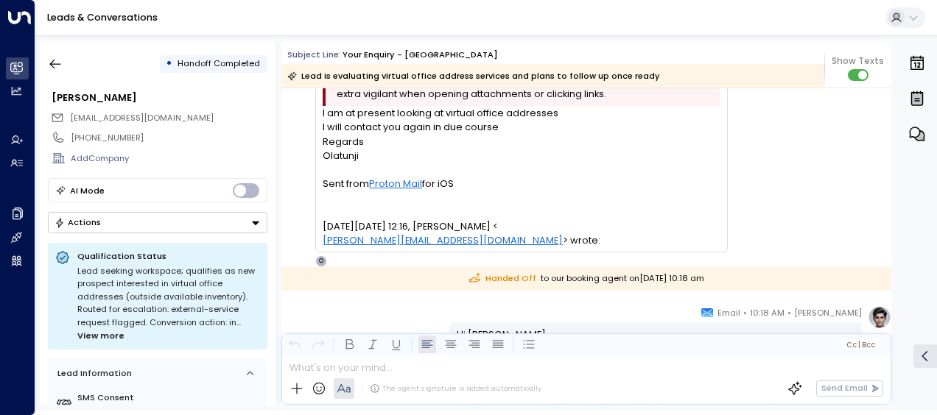
click at [381, 153] on div "Attention: This message was sent from outside the NewFlex network. Please be ex…" at bounding box center [521, 157] width 412 height 191
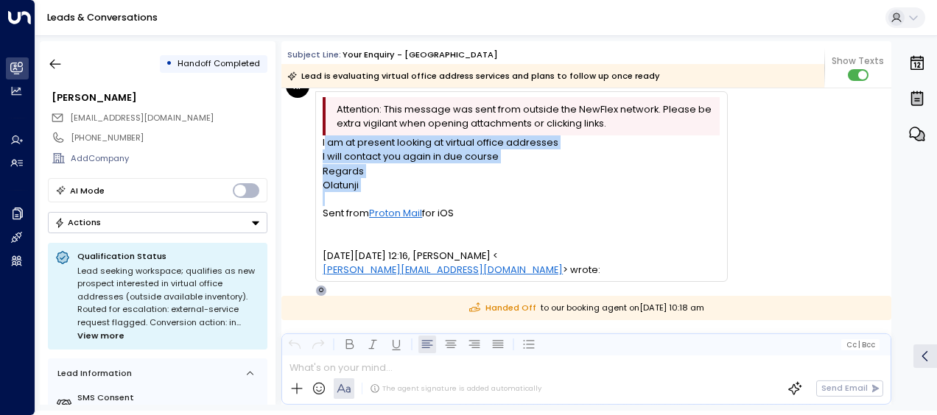
drag, startPoint x: 324, startPoint y: 144, endPoint x: 383, endPoint y: 199, distance: 80.2
click at [383, 199] on div "I am at present looking at virtual office addresses I will contact you again in…" at bounding box center [521, 205] width 397 height 141
drag, startPoint x: 383, startPoint y: 199, endPoint x: 334, endPoint y: 150, distance: 68.7
click at [52, 62] on icon "button" at bounding box center [55, 65] width 11 height 10
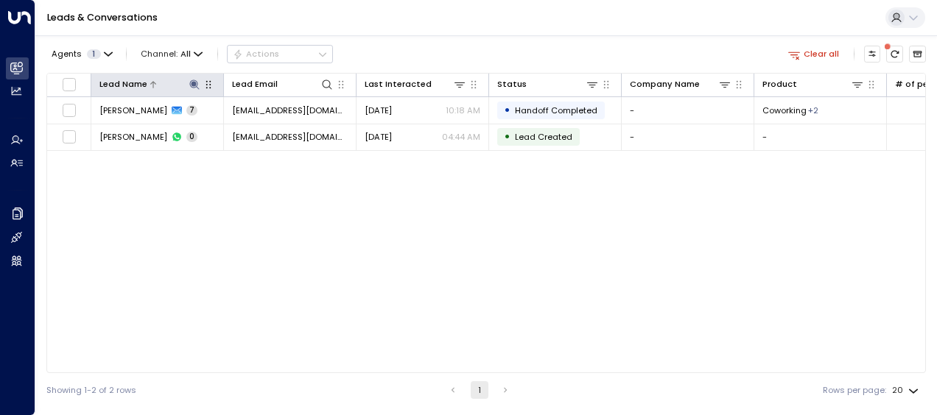
click at [194, 82] on icon at bounding box center [194, 85] width 10 height 10
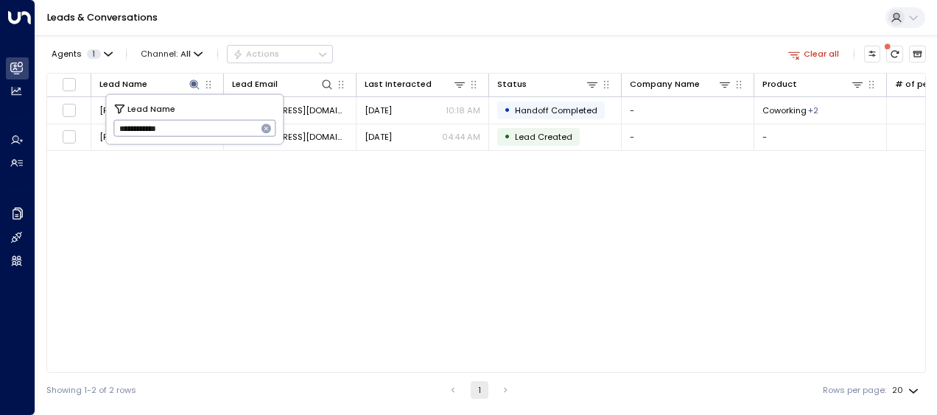
drag, startPoint x: 117, startPoint y: 126, endPoint x: 222, endPoint y: 141, distance: 106.3
click at [222, 141] on div "**********" at bounding box center [194, 119] width 177 height 49
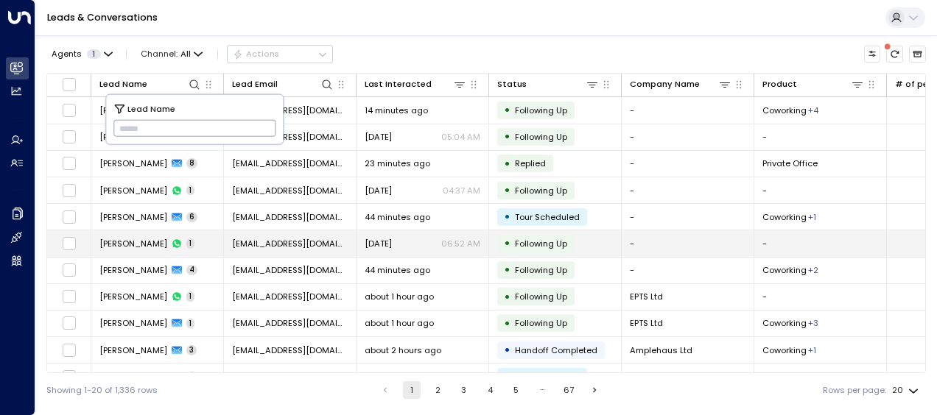
type input "**********"
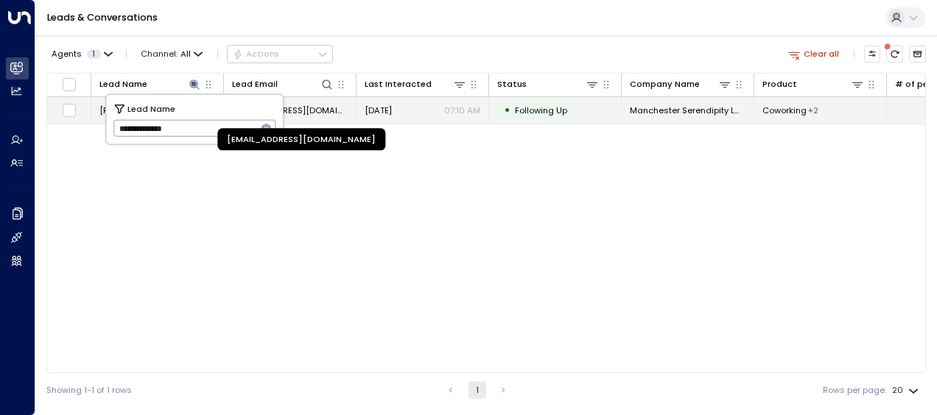
click at [318, 110] on span "[EMAIL_ADDRESS][DOMAIN_NAME]" at bounding box center [290, 111] width 116 height 12
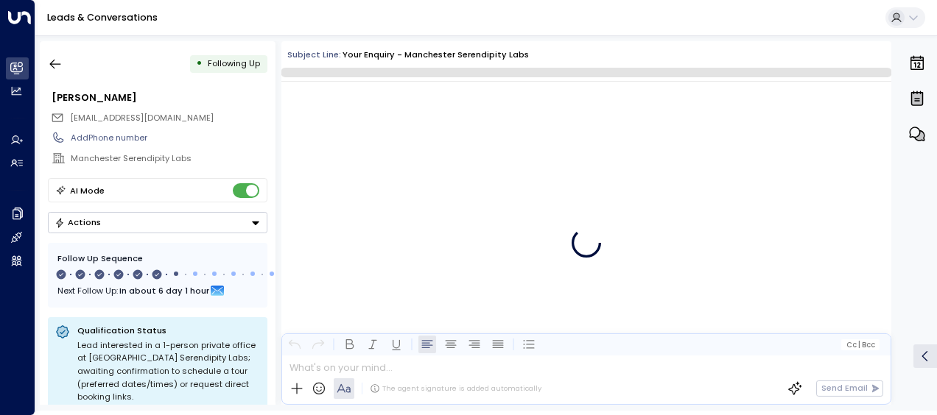
scroll to position [3042, 0]
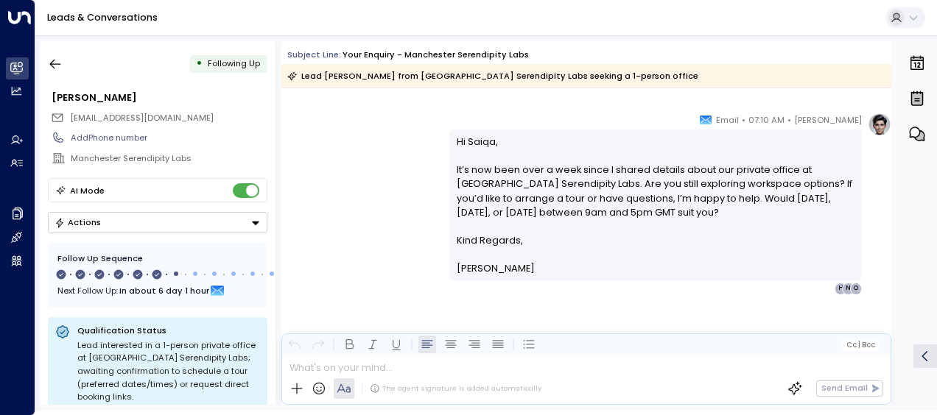
click at [380, 177] on div "[PERSON_NAME] • 07:10 AM • Email Hi Saiqa, It’s now been over a week since I sh…" at bounding box center [586, 204] width 610 height 182
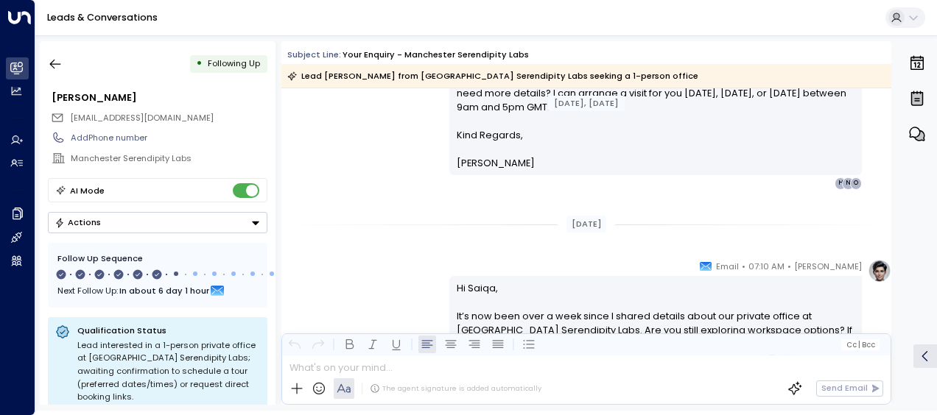
click at [380, 177] on div "[PERSON_NAME] • 07:10 AM • Email Hi Saiqa, Just following up as it’s now been f…" at bounding box center [586, 99] width 610 height 182
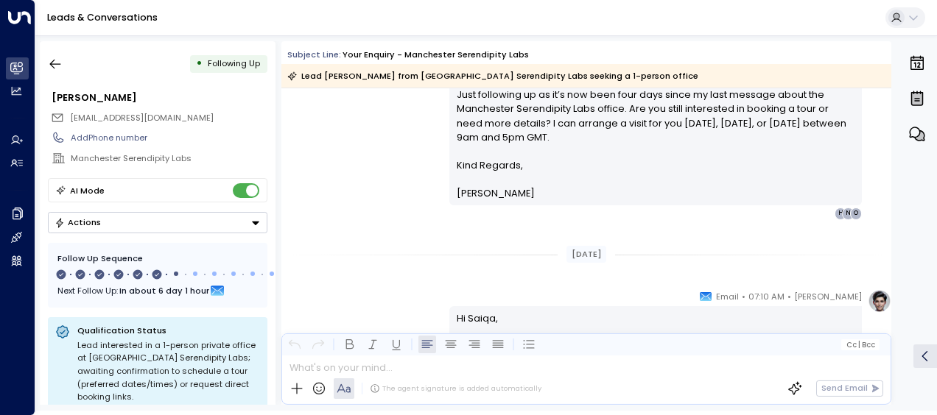
drag, startPoint x: 380, startPoint y: 177, endPoint x: 342, endPoint y: 163, distance: 40.8
click at [342, 163] on div "[PERSON_NAME] • 07:10 AM • Email Hi Saiqa, Just following up as it’s now been f…" at bounding box center [586, 129] width 610 height 182
click at [354, 175] on div "[PERSON_NAME] • 07:10 AM • Email Hi Saiqa, Just following up as it’s now been f…" at bounding box center [586, 129] width 610 height 182
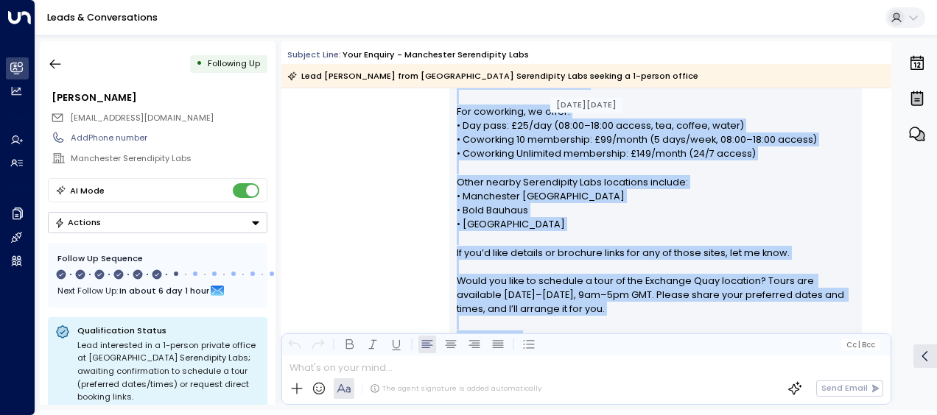
scroll to position [602, 0]
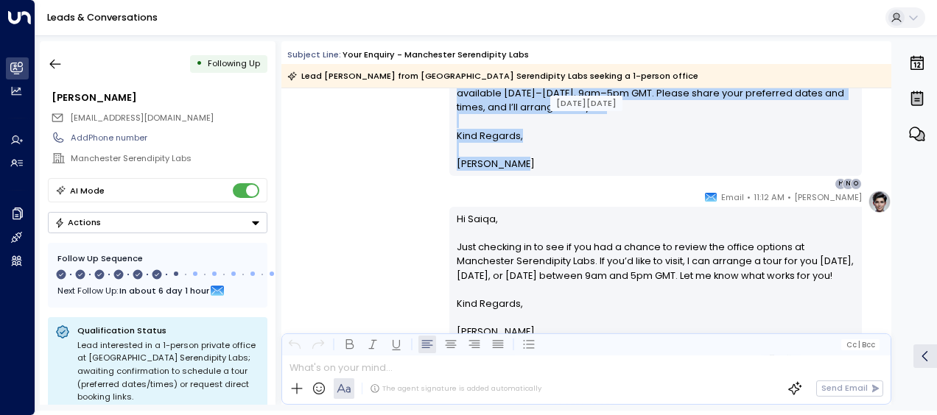
drag, startPoint x: 456, startPoint y: 154, endPoint x: 540, endPoint y: 162, distance: 85.1
drag, startPoint x: 540, startPoint y: 162, endPoint x: 473, endPoint y: 148, distance: 69.2
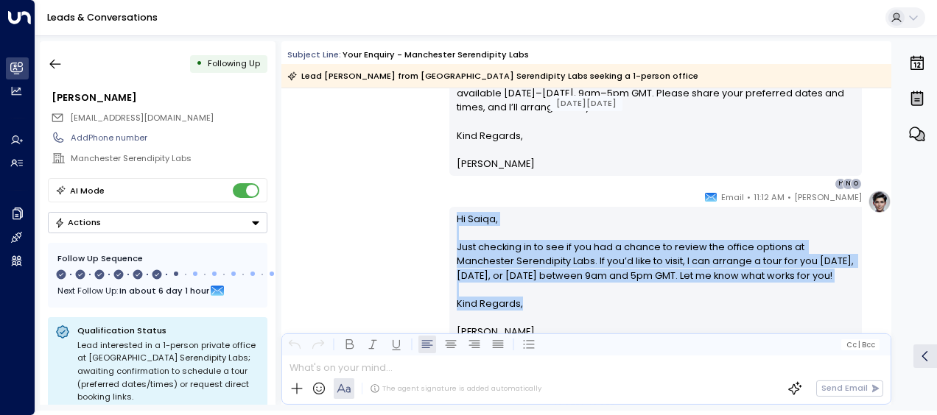
drag, startPoint x: 454, startPoint y: 216, endPoint x: 524, endPoint y: 321, distance: 125.8
click at [524, 321] on div "Hi Saiqa, Just checking in to see if you had a chance to review the office opti…" at bounding box center [656, 275] width 398 height 127
drag, startPoint x: 524, startPoint y: 321, endPoint x: 471, endPoint y: 263, distance: 78.2
click at [342, 252] on div "[PERSON_NAME] • 11:12 AM • Email Hi Saiqa, Just checking in to see if you had a…" at bounding box center [586, 274] width 610 height 168
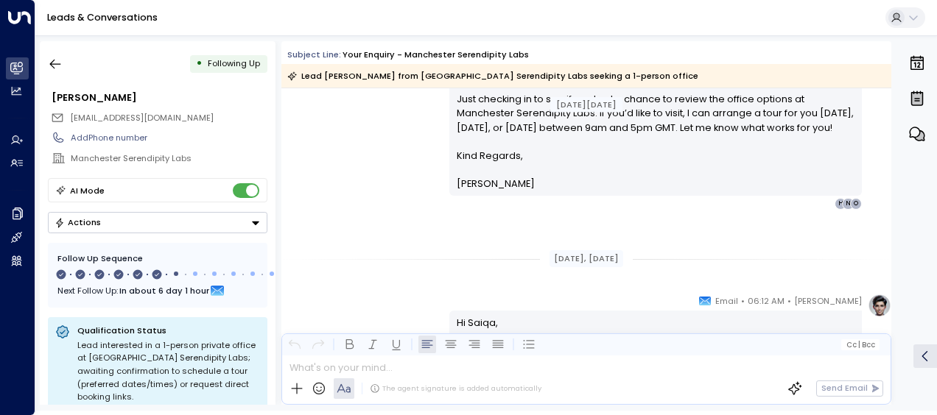
click at [342, 252] on div "[DATE], [DATE]" at bounding box center [586, 259] width 610 height 40
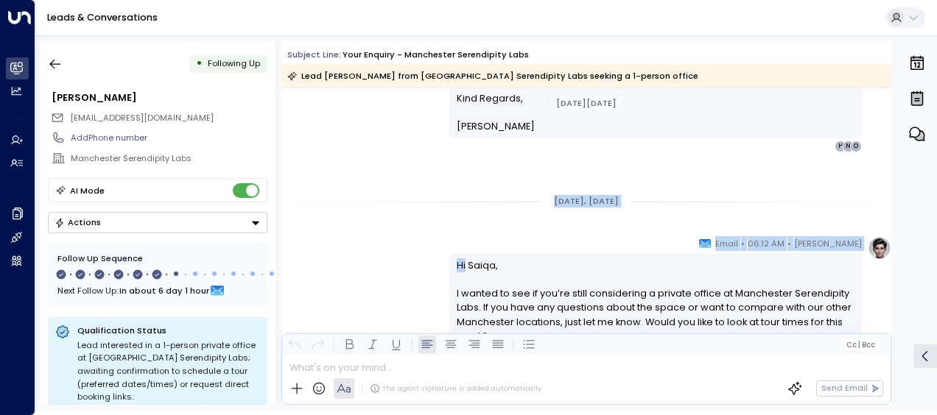
click at [342, 250] on div "[DATE][DATE] [DATE][DATE] [PERSON_NAME] • 06:13 AM • Email Hi Saiqa, Thank you …" at bounding box center [586, 286] width 610 height 2011
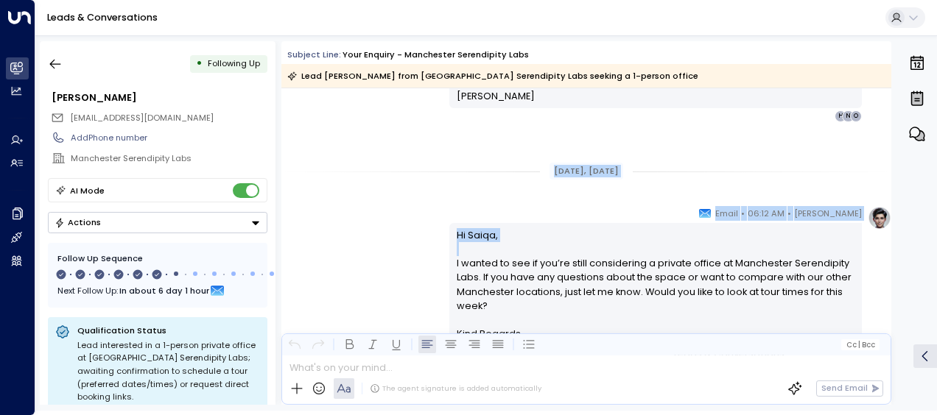
drag, startPoint x: 342, startPoint y: 250, endPoint x: 392, endPoint y: 264, distance: 51.8
click at [392, 264] on div "[PERSON_NAME] • 06:12 AM • Email Hi Saiqa, I wanted to see if you’re still cons…" at bounding box center [586, 297] width 610 height 182
click at [392, 240] on div "[PERSON_NAME] • 06:12 AM • Email Hi Saiqa, I wanted to see if you’re still cons…" at bounding box center [586, 297] width 610 height 182
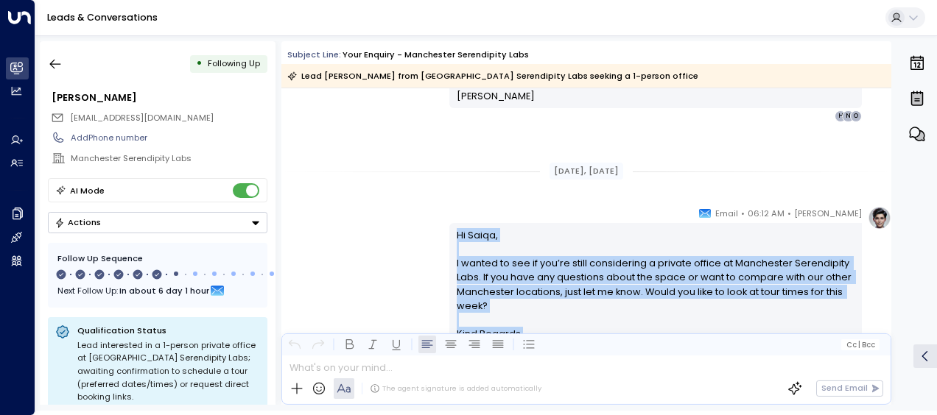
drag, startPoint x: 453, startPoint y: 233, endPoint x: 519, endPoint y: 330, distance: 117.6
click at [519, 330] on div "Hi [PERSON_NAME], I wanted to see if you’re still considering a private office …" at bounding box center [656, 298] width 398 height 141
drag, startPoint x: 519, startPoint y: 330, endPoint x: 483, endPoint y: 269, distance: 71.0
click at [483, 269] on p "Hi [PERSON_NAME], I wanted to see if you’re still considering a private office …" at bounding box center [656, 277] width 398 height 99
click at [355, 233] on div "[PERSON_NAME] • 06:12 AM • Email Hi Saiqa, I wanted to see if you’re still cons…" at bounding box center [586, 297] width 610 height 182
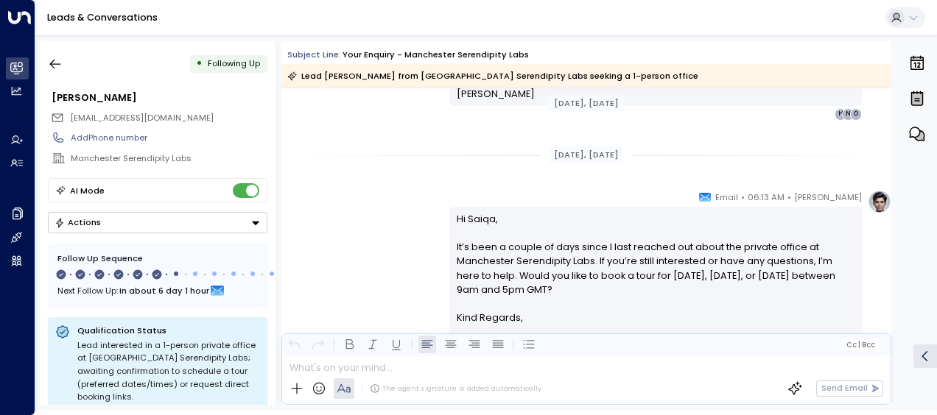
scroll to position [1162, 0]
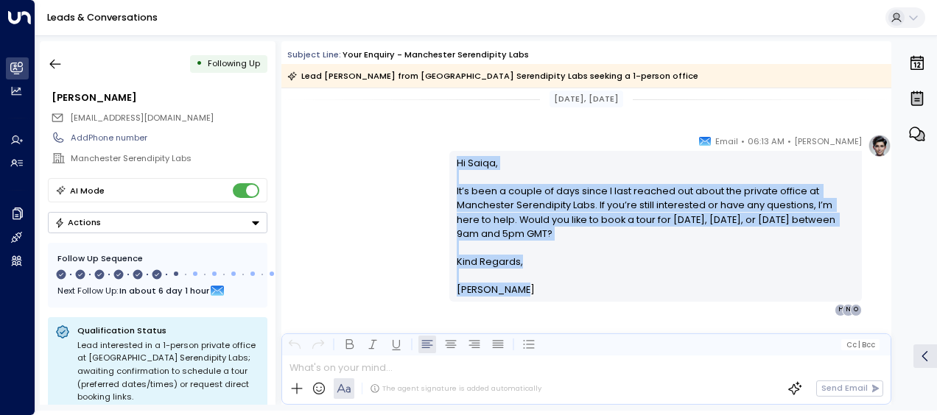
drag, startPoint x: 453, startPoint y: 161, endPoint x: 516, endPoint y: 297, distance: 150.2
click at [516, 297] on div "Hi [PERSON_NAME], It’s been a couple of days since I last reached out about the…" at bounding box center [655, 226] width 412 height 151
drag, startPoint x: 516, startPoint y: 297, endPoint x: 467, endPoint y: 237, distance: 78.0
click at [334, 217] on div "[PERSON_NAME] • 06:13 AM • Email Hi Saiqa, It’s been a couple of days since I l…" at bounding box center [586, 225] width 610 height 182
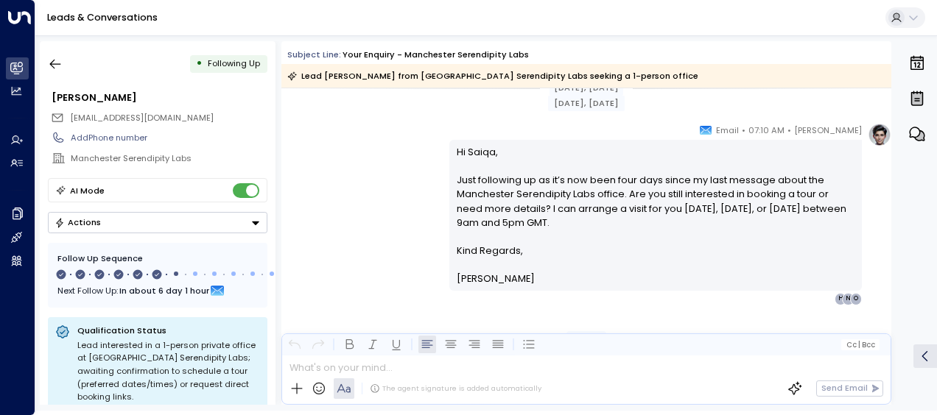
scroll to position [1515, 0]
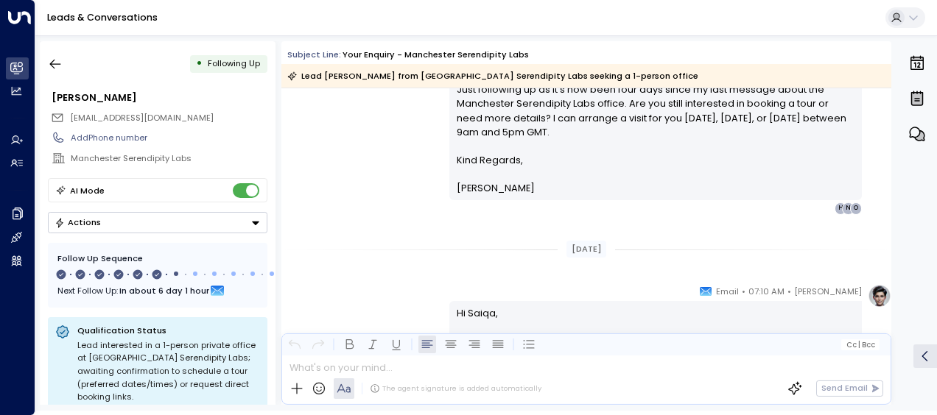
click at [378, 180] on div "[PERSON_NAME] • 07:10 AM • Email Hi Saiqa, Just following up as it’s now been f…" at bounding box center [586, 123] width 610 height 182
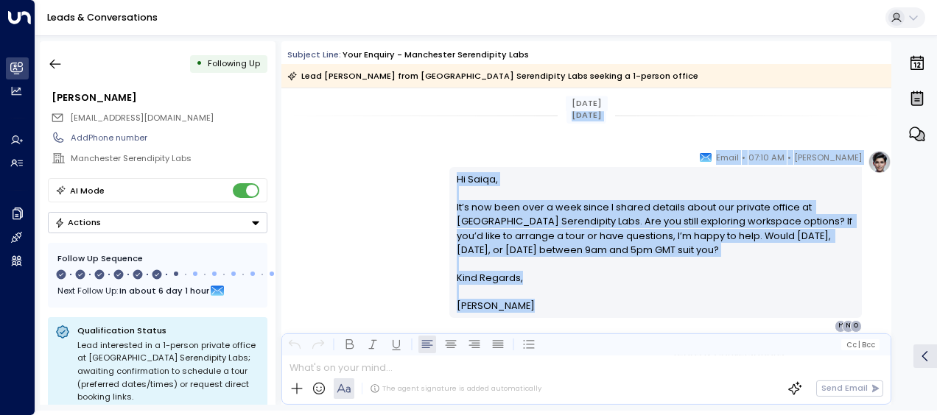
scroll to position [1694, 0]
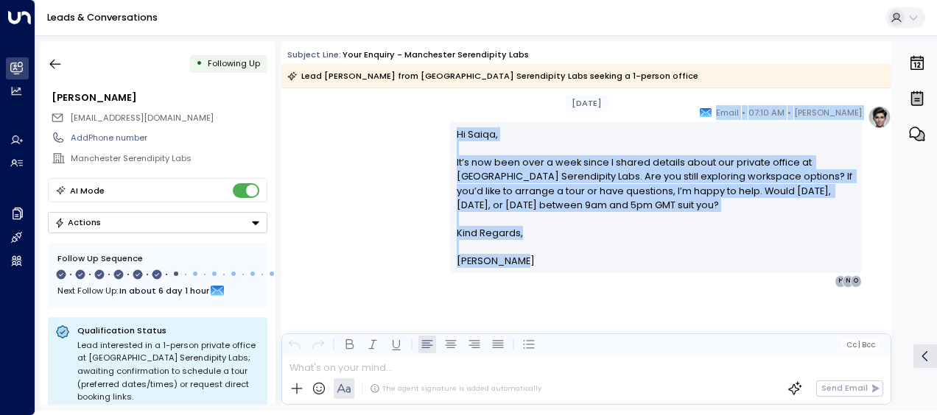
drag, startPoint x: 454, startPoint y: 147, endPoint x: 584, endPoint y: 270, distance: 179.7
drag, startPoint x: 584, startPoint y: 270, endPoint x: 514, endPoint y: 203, distance: 96.9
click at [51, 63] on icon "button" at bounding box center [55, 65] width 11 height 10
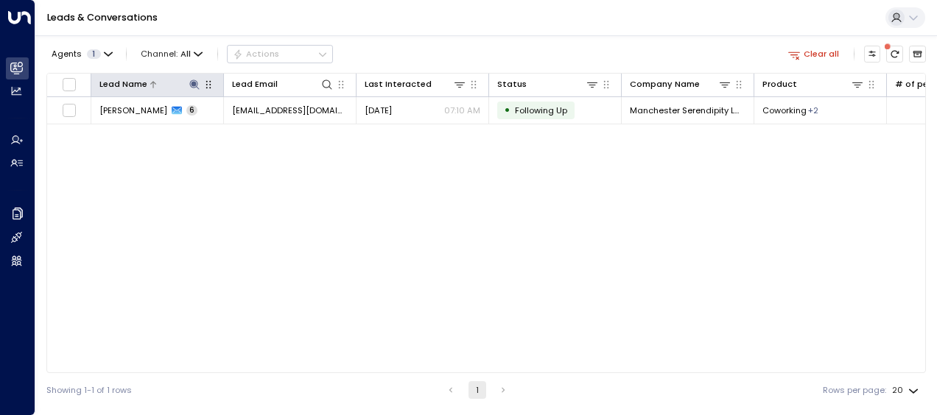
click at [196, 80] on icon at bounding box center [194, 85] width 10 height 10
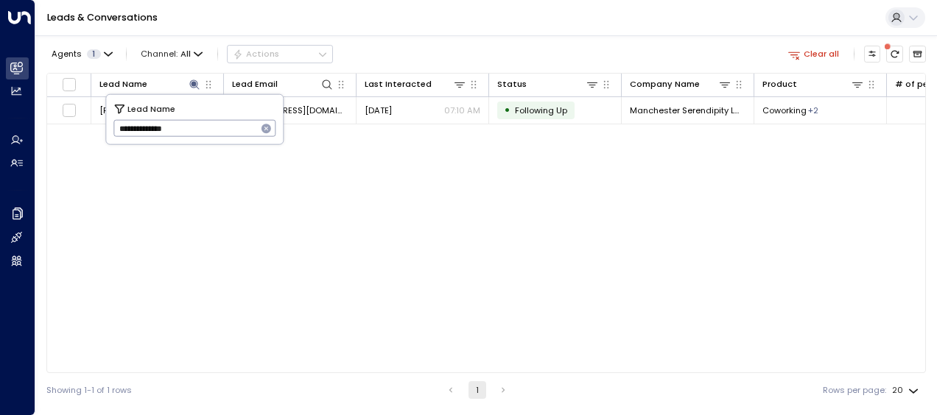
drag, startPoint x: 115, startPoint y: 130, endPoint x: 203, endPoint y: 133, distance: 88.4
click at [203, 133] on input "**********" at bounding box center [185, 128] width 144 height 24
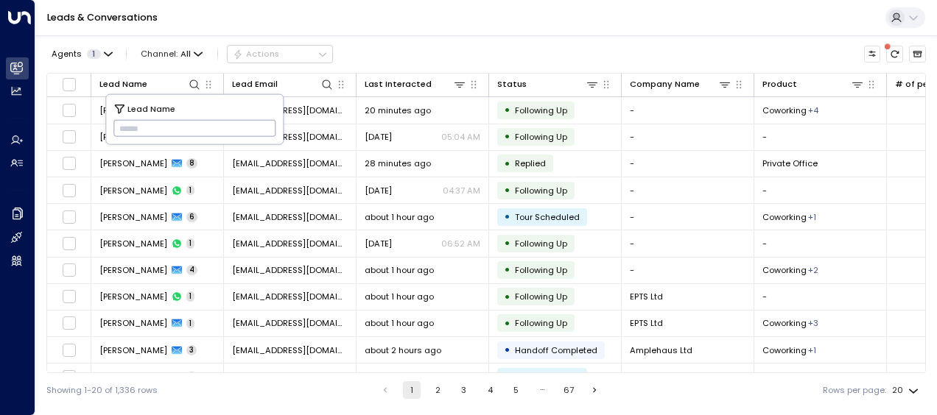
type input "**********"
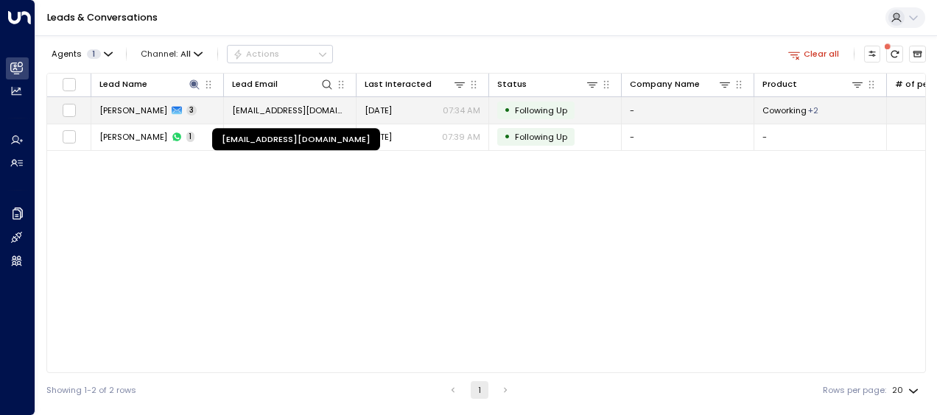
click at [309, 105] on span "[EMAIL_ADDRESS][DOMAIN_NAME]" at bounding box center [290, 111] width 116 height 12
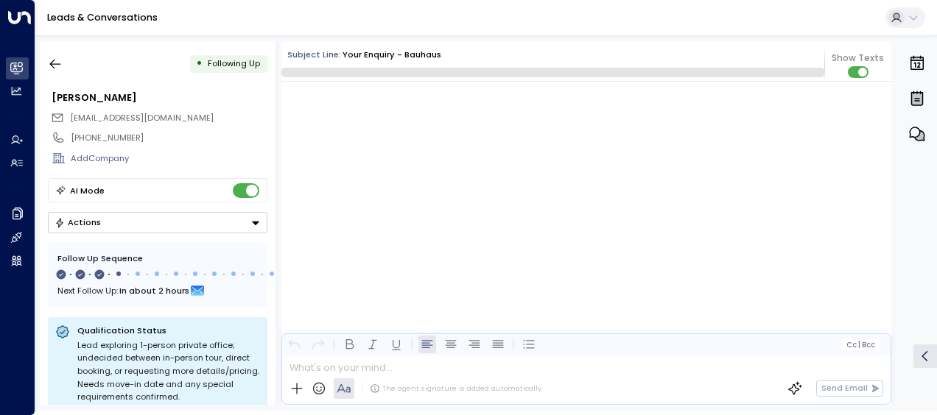
scroll to position [1143, 0]
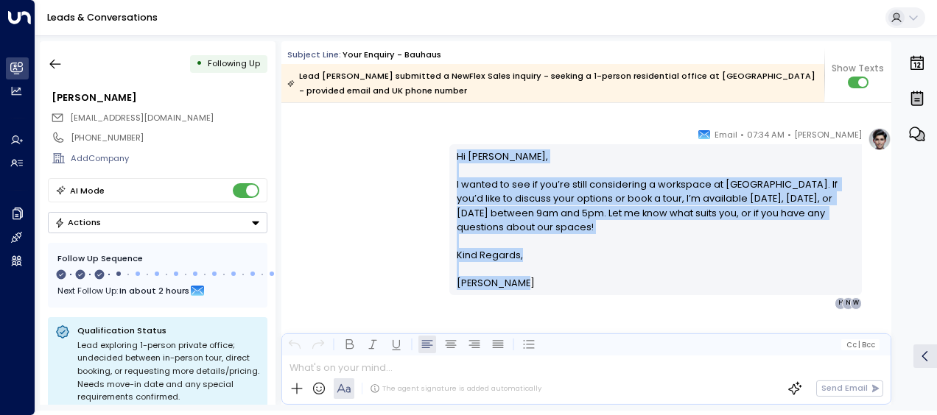
drag, startPoint x: 454, startPoint y: 154, endPoint x: 511, endPoint y: 292, distance: 149.9
click at [511, 292] on div "Hi [PERSON_NAME], I wanted to see if you’re still considering a workspace at [G…" at bounding box center [655, 219] width 412 height 151
drag, startPoint x: 511, startPoint y: 292, endPoint x: 479, endPoint y: 211, distance: 87.2
click at [56, 65] on icon "button" at bounding box center [55, 64] width 15 height 15
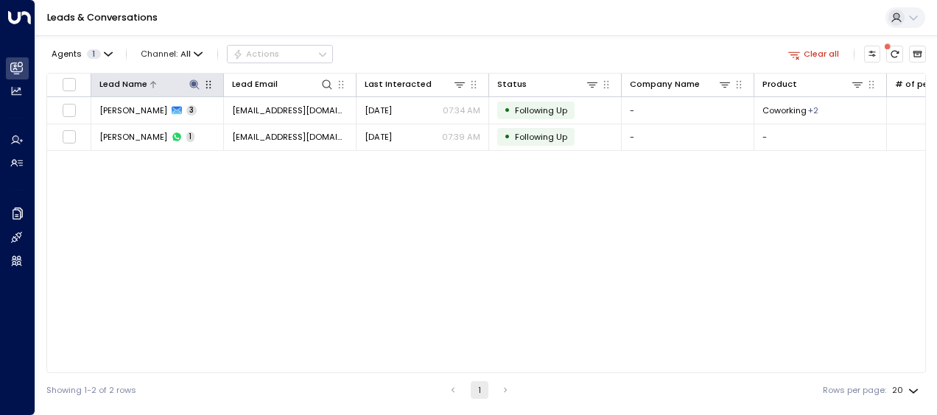
click at [196, 85] on icon at bounding box center [194, 85] width 12 height 12
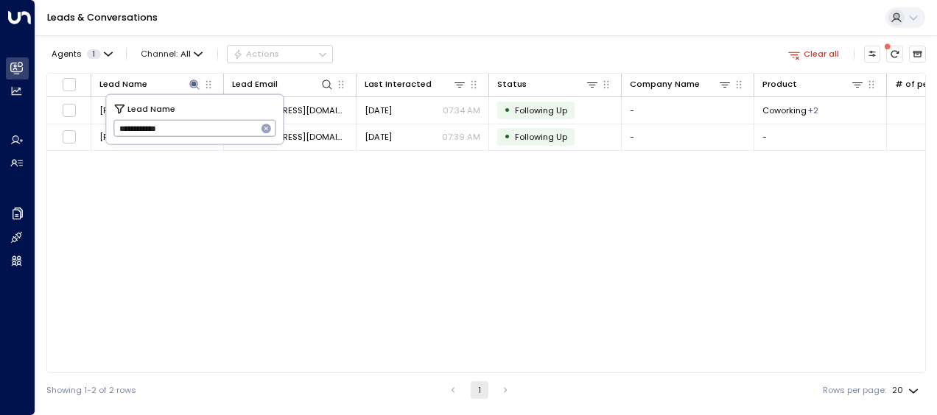
drag, startPoint x: 116, startPoint y: 127, endPoint x: 191, endPoint y: 133, distance: 75.3
click at [191, 133] on input "**********" at bounding box center [185, 128] width 144 height 24
type input "*********"
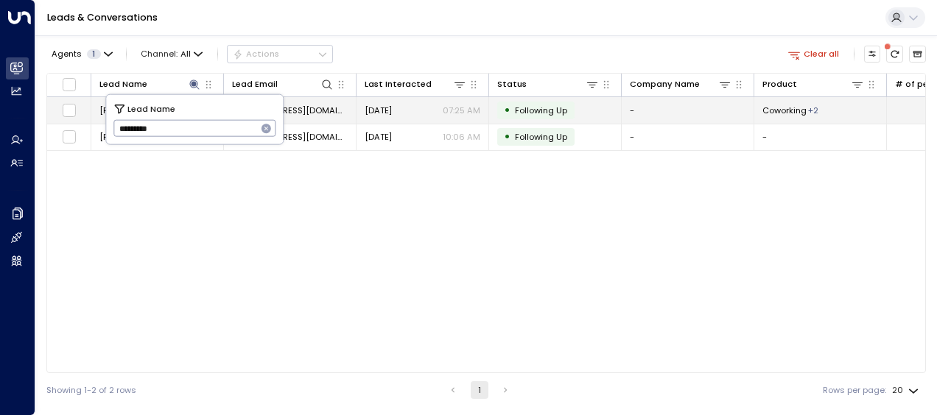
click at [311, 109] on span "[EMAIL_ADDRESS][DOMAIN_NAME]" at bounding box center [290, 111] width 116 height 12
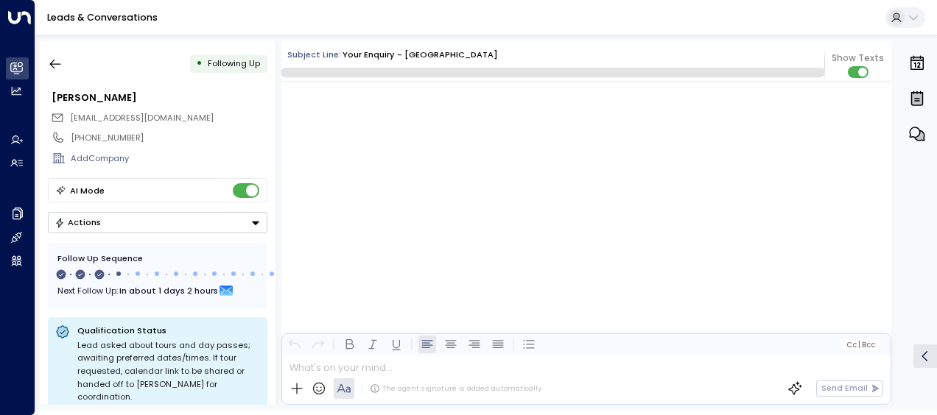
scroll to position [1169, 0]
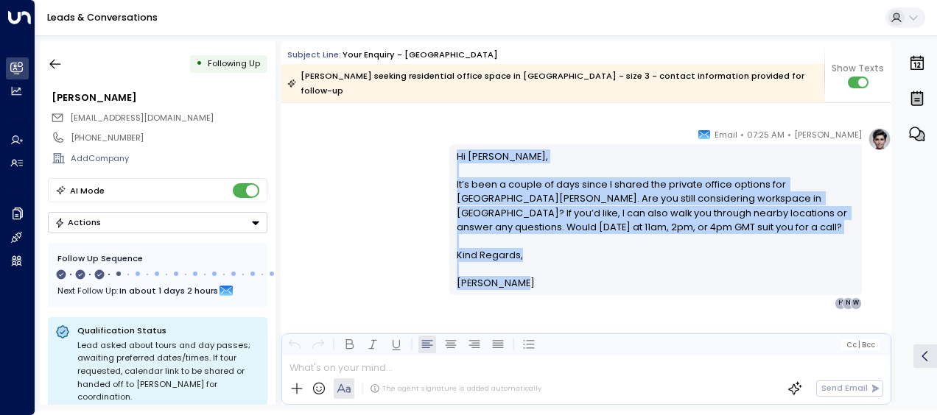
drag, startPoint x: 454, startPoint y: 140, endPoint x: 520, endPoint y: 267, distance: 142.9
click at [520, 267] on div "Hi [PERSON_NAME], It’s been a couple of days since I shared the private office …" at bounding box center [656, 219] width 398 height 141
drag, startPoint x: 520, startPoint y: 267, endPoint x: 461, endPoint y: 194, distance: 93.2
click at [57, 59] on icon "button" at bounding box center [55, 64] width 15 height 15
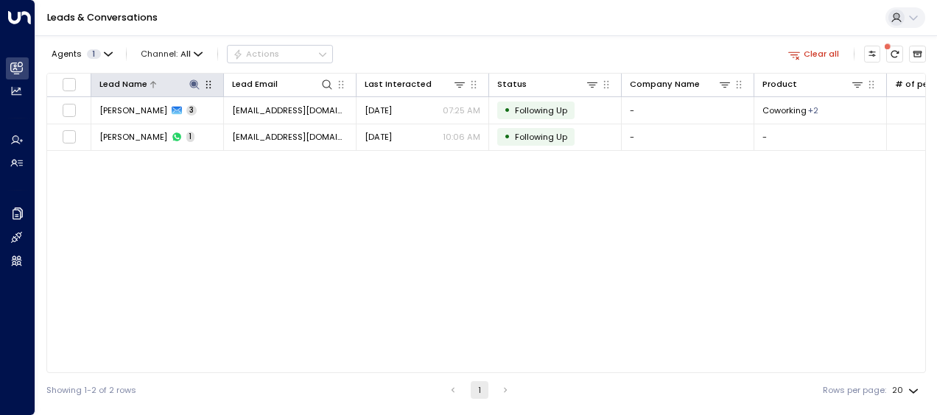
click at [193, 81] on icon at bounding box center [194, 85] width 10 height 10
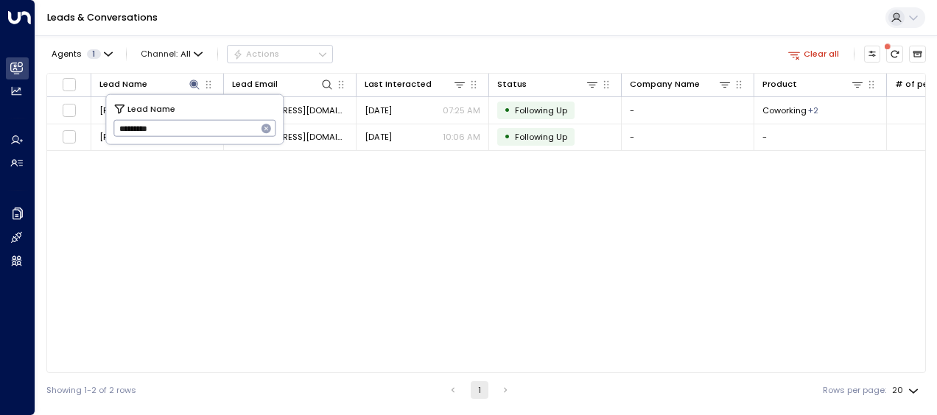
drag, startPoint x: 118, startPoint y: 128, endPoint x: 183, endPoint y: 134, distance: 65.8
click at [183, 134] on input "*********" at bounding box center [185, 128] width 144 height 24
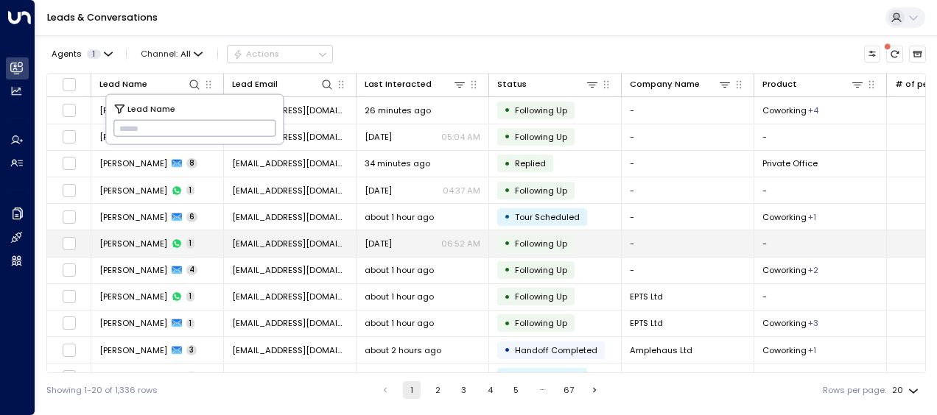
type input "**********"
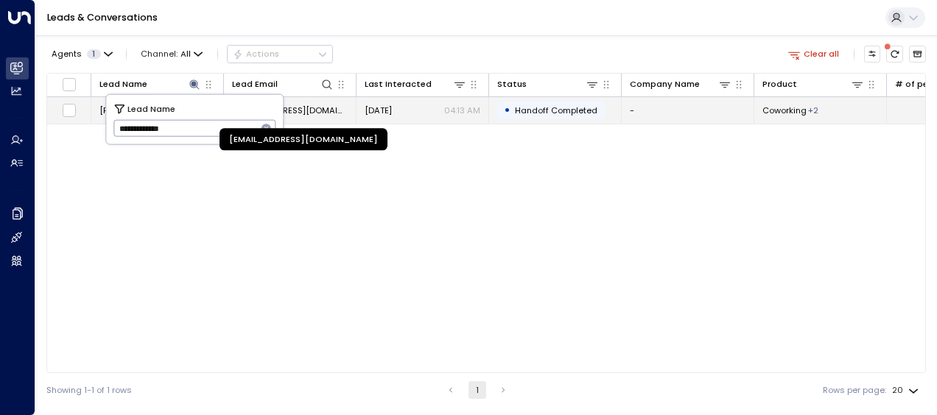
click at [321, 108] on span "[EMAIL_ADDRESS][DOMAIN_NAME]" at bounding box center [290, 111] width 116 height 12
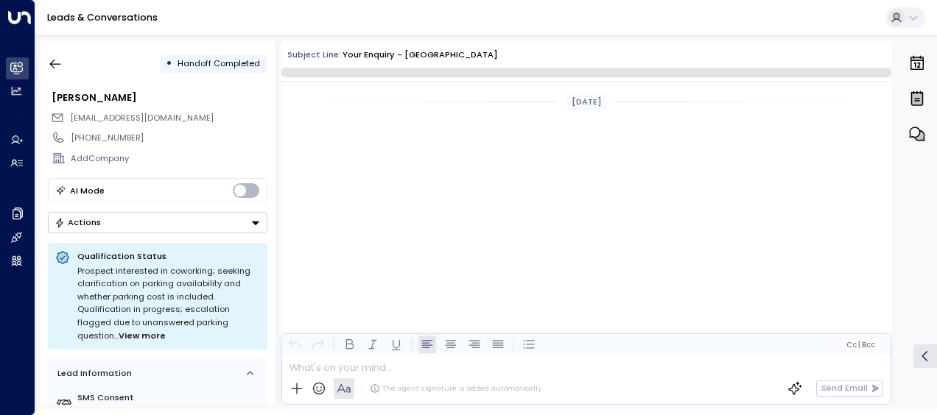
scroll to position [1102, 0]
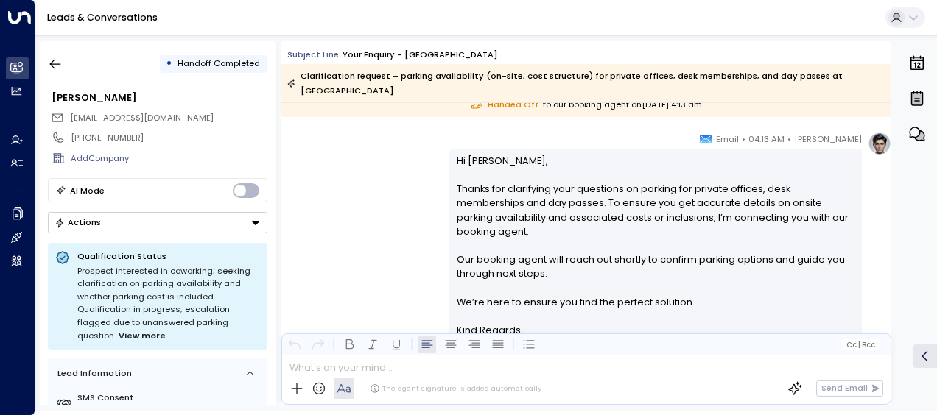
click at [334, 169] on div "[PERSON_NAME] • 04:13 AM • Email Hi [PERSON_NAME], Thanks for clarifying your q…" at bounding box center [586, 272] width 610 height 281
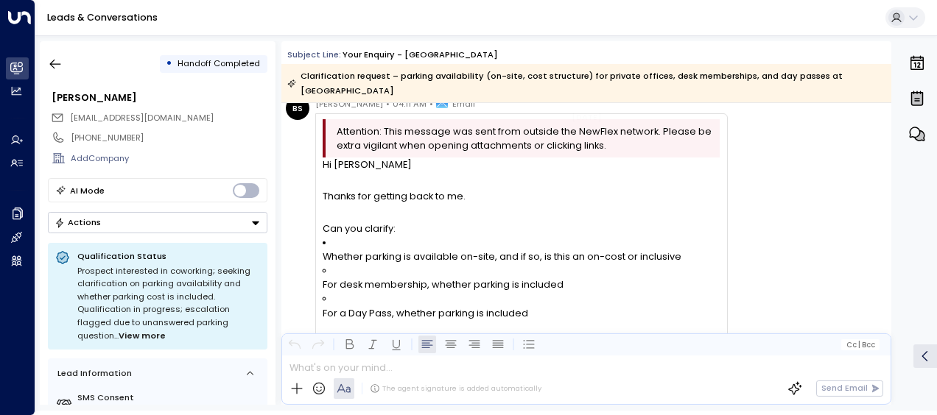
scroll to position [778, 0]
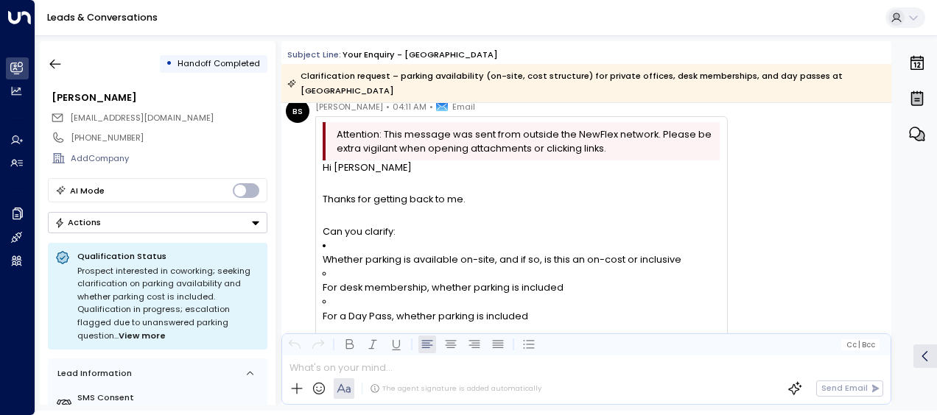
click at [334, 175] on div at bounding box center [521, 184] width 397 height 18
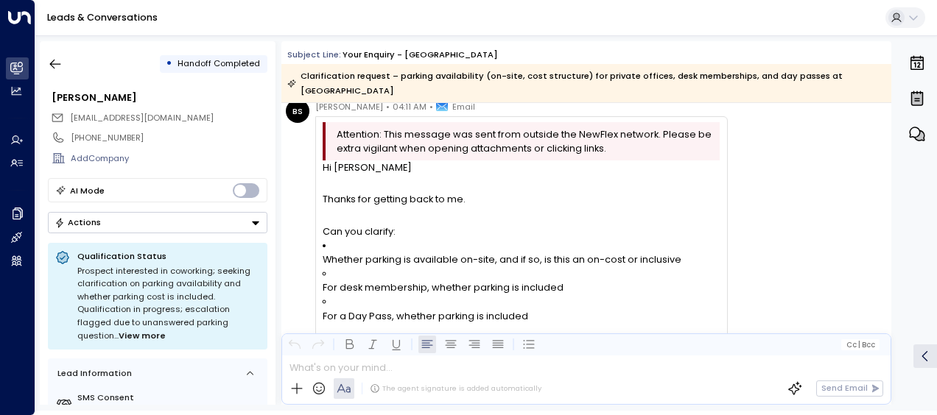
click at [334, 175] on div at bounding box center [521, 184] width 397 height 18
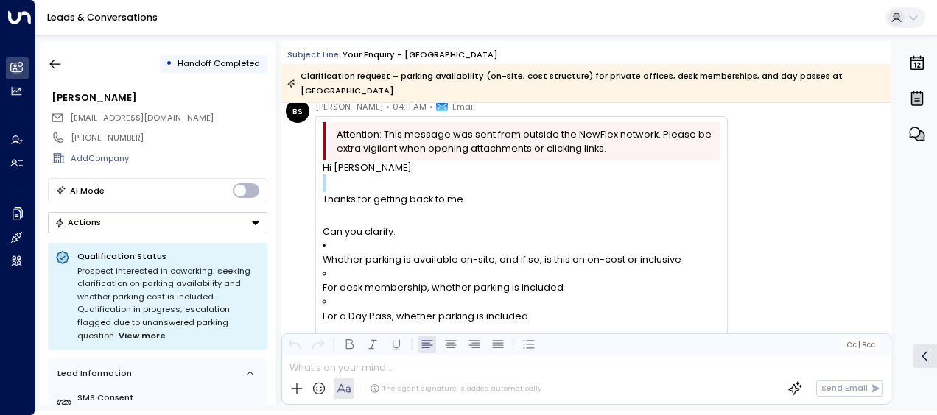
click at [334, 175] on div at bounding box center [521, 184] width 397 height 18
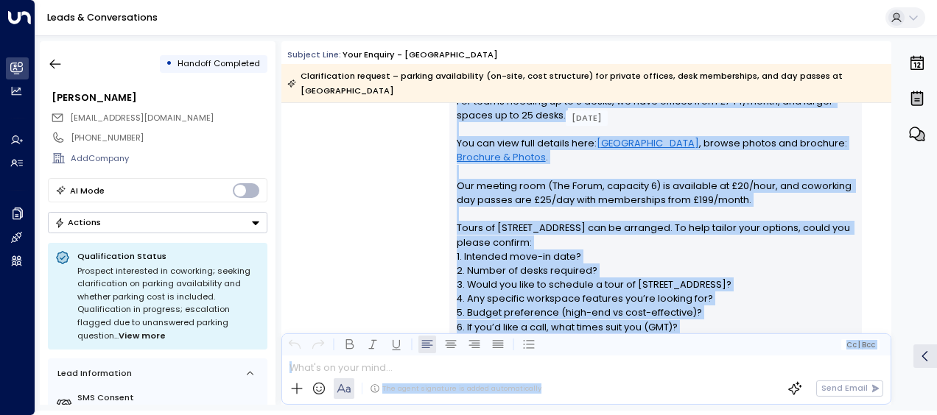
scroll to position [475, 0]
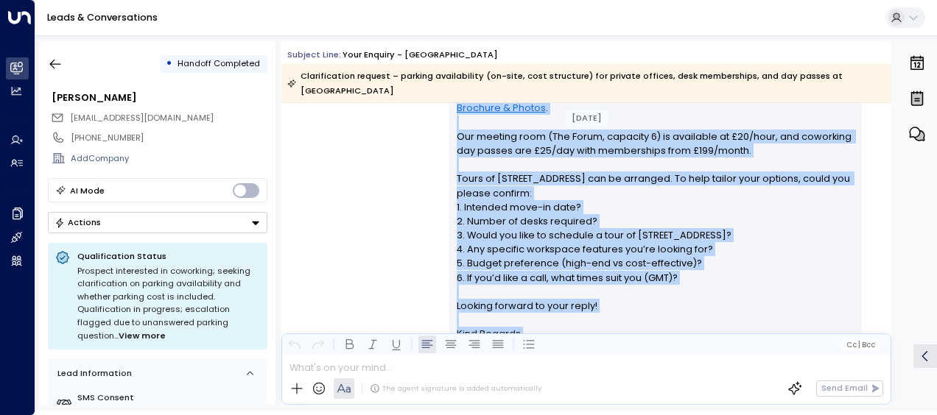
drag, startPoint x: 454, startPoint y: 110, endPoint x: 621, endPoint y: 320, distance: 268.3
click at [621, 320] on div "Hi [PERSON_NAME], Thanks for reaching out about private office options in [GEOG…" at bounding box center [656, 137] width 398 height 466
drag, startPoint x: 621, startPoint y: 320, endPoint x: 532, endPoint y: 180, distance: 165.9
click at [346, 164] on div "[PERSON_NAME] • 03:05 AM • Email Hi [PERSON_NAME], Thanks for reaching out abou…" at bounding box center [586, 134] width 610 height 507
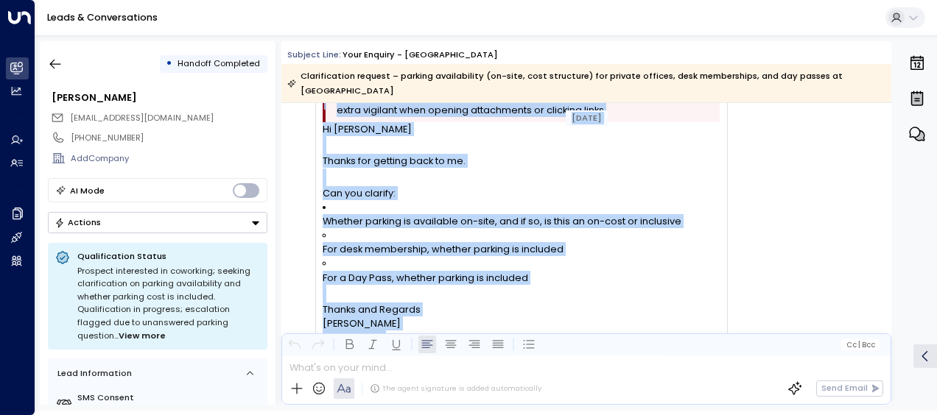
scroll to position [806, 0]
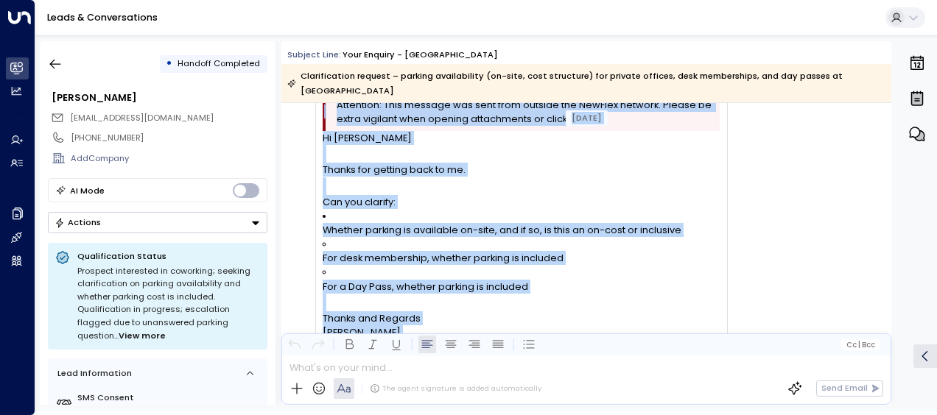
drag, startPoint x: 323, startPoint y: 251, endPoint x: 462, endPoint y: 97, distance: 208.0
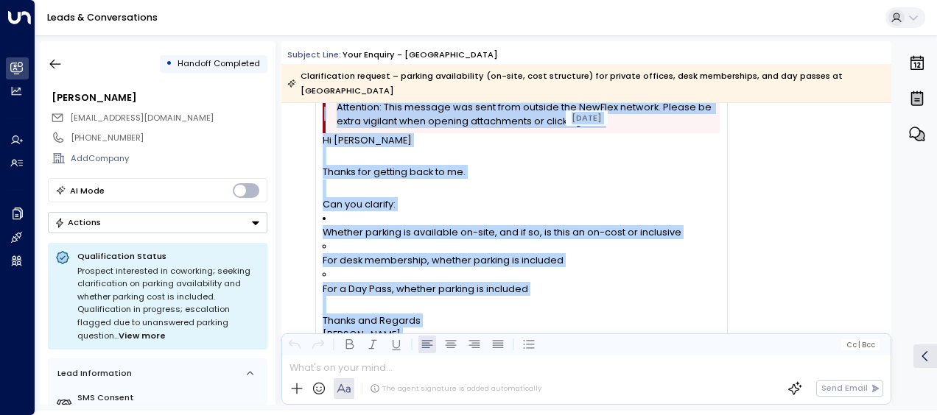
drag, startPoint x: 462, startPoint y: 97, endPoint x: 353, endPoint y: 144, distance: 118.7
click at [294, 219] on div "BS [PERSON_NAME] • 04:11 AM • Email Attention: This message was sent from outsi…" at bounding box center [507, 223] width 442 height 303
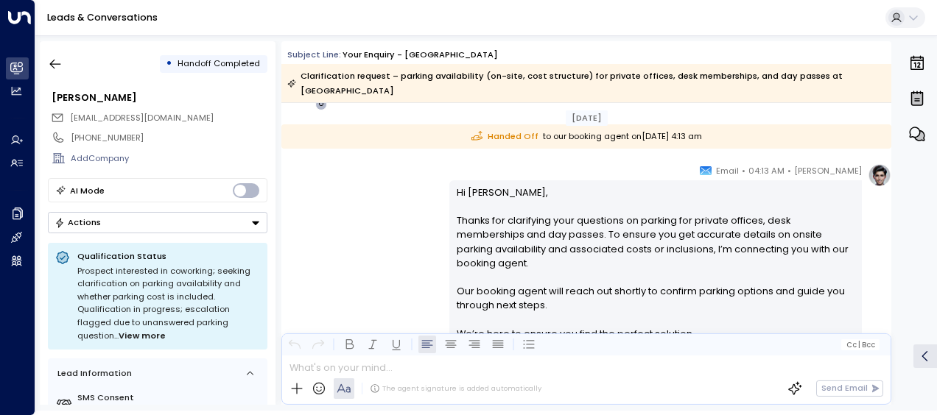
scroll to position [1100, 0]
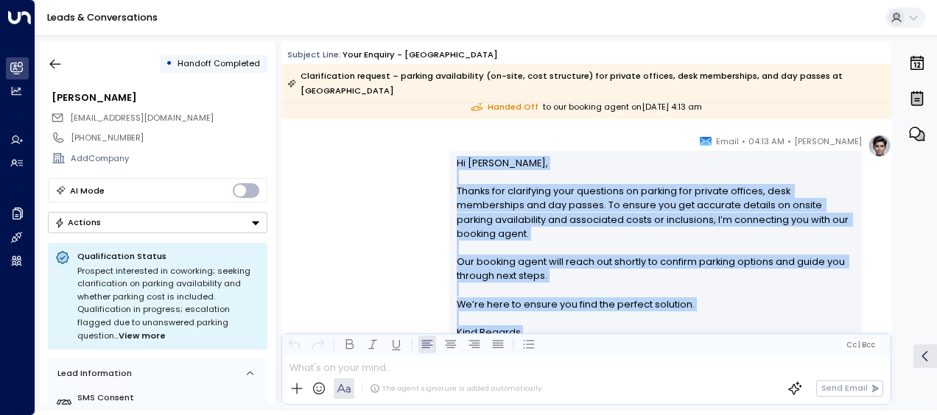
drag, startPoint x: 454, startPoint y: 149, endPoint x: 515, endPoint y: 328, distance: 189.1
click at [515, 328] on div "Hi [PERSON_NAME], Thanks for clarifying your questions on parking for private o…" at bounding box center [656, 276] width 398 height 240
drag, startPoint x: 515, startPoint y: 328, endPoint x: 473, endPoint y: 199, distance: 135.5
click at [59, 64] on icon "button" at bounding box center [55, 65] width 11 height 10
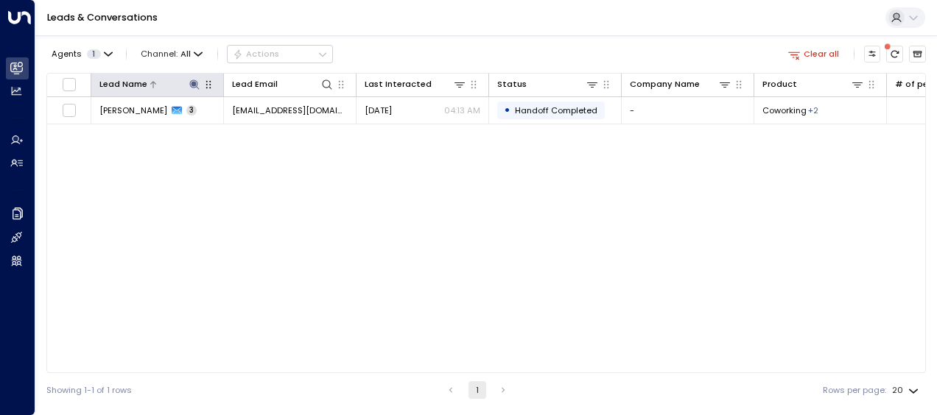
click at [196, 84] on icon at bounding box center [194, 85] width 10 height 10
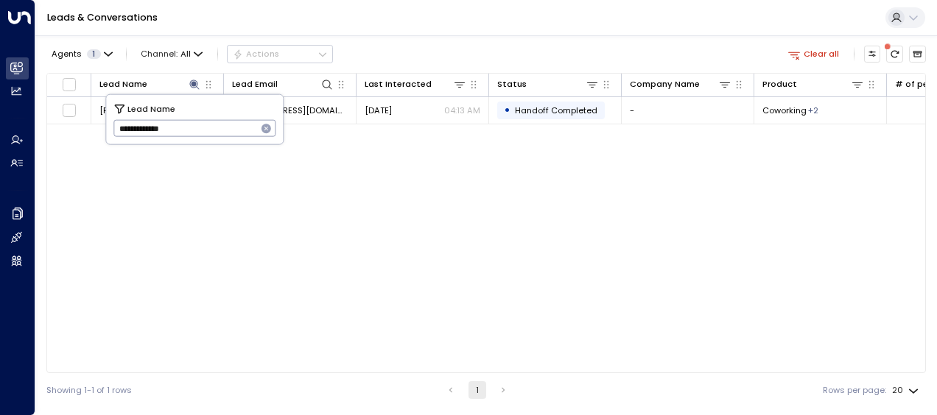
drag, startPoint x: 114, startPoint y: 130, endPoint x: 221, endPoint y: 138, distance: 107.0
click at [221, 138] on input "**********" at bounding box center [185, 128] width 144 height 24
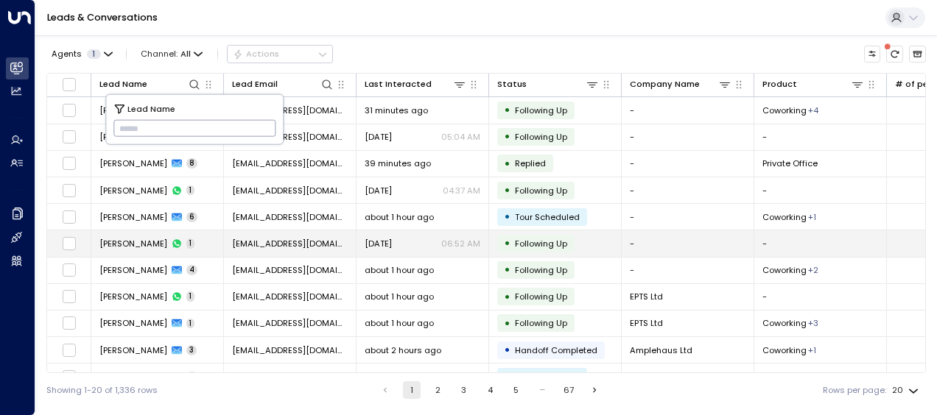
type input "*********"
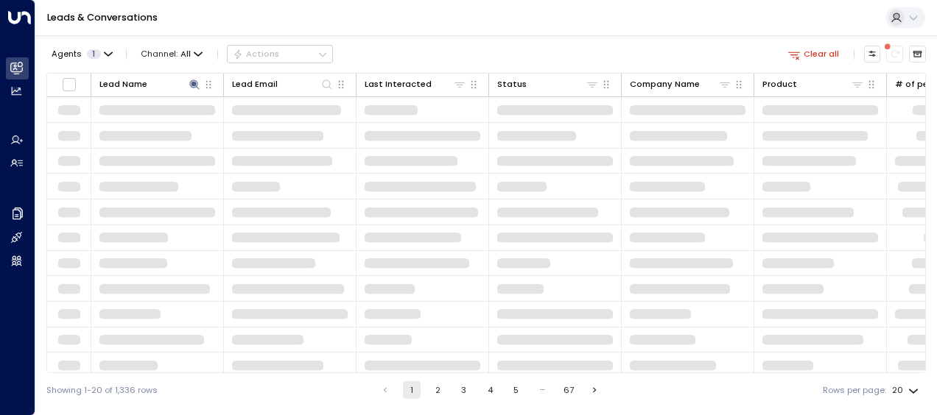
click at [142, 251] on td at bounding box center [157, 263] width 133 height 25
click at [142, 249] on div "Lead Name Lead Email Last Interacted Status Company Name Product # of people AI…" at bounding box center [485, 223] width 879 height 300
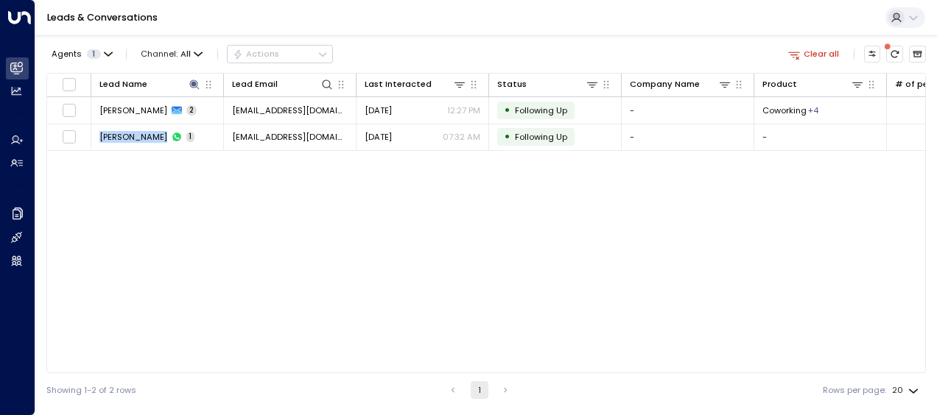
click at [142, 249] on div "Lead Name Lead Email Last Interacted Status Company Name Product # of people AI…" at bounding box center [485, 223] width 879 height 300
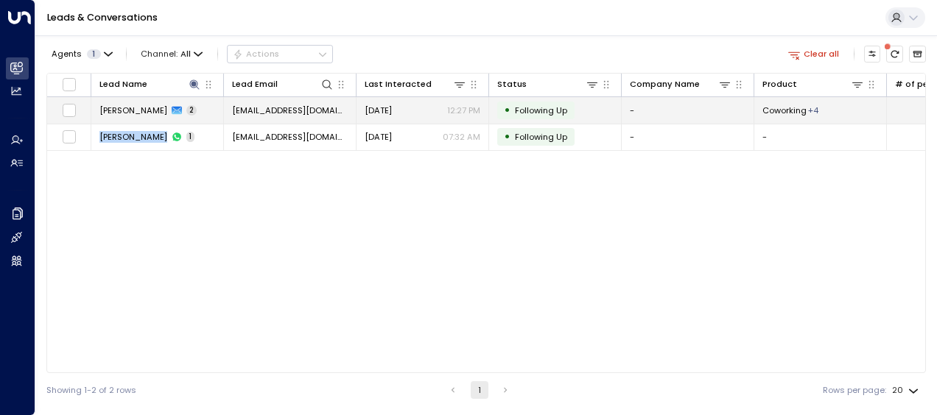
drag, startPoint x: 142, startPoint y: 249, endPoint x: 305, endPoint y: 110, distance: 214.1
click at [305, 110] on span "[EMAIL_ADDRESS][DOMAIN_NAME]" at bounding box center [290, 111] width 116 height 12
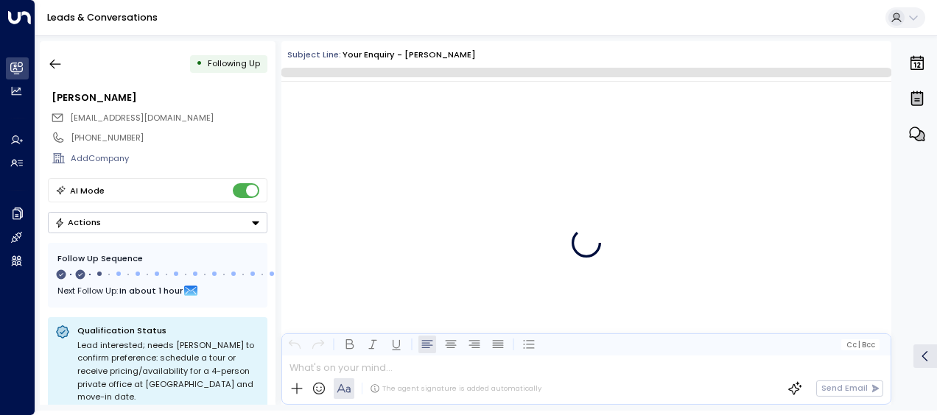
scroll to position [830, 0]
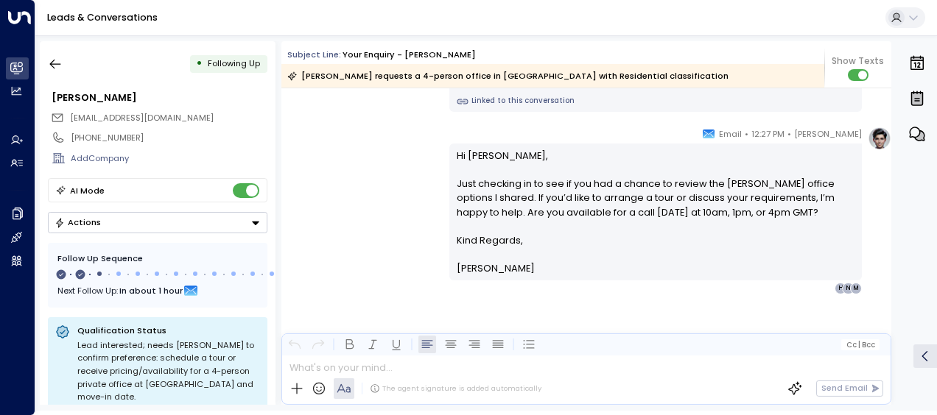
click at [362, 174] on div "[PERSON_NAME] • 12:27 PM • Email Hi [PERSON_NAME], Just checking in to see if y…" at bounding box center [586, 211] width 610 height 168
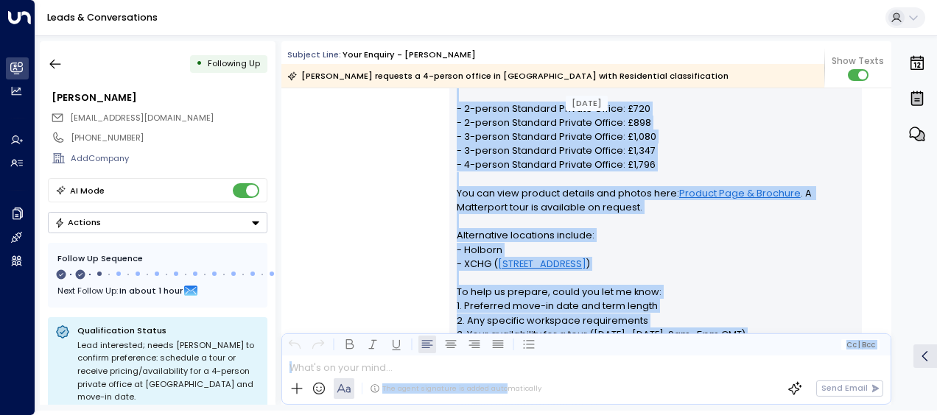
scroll to position [402, 0]
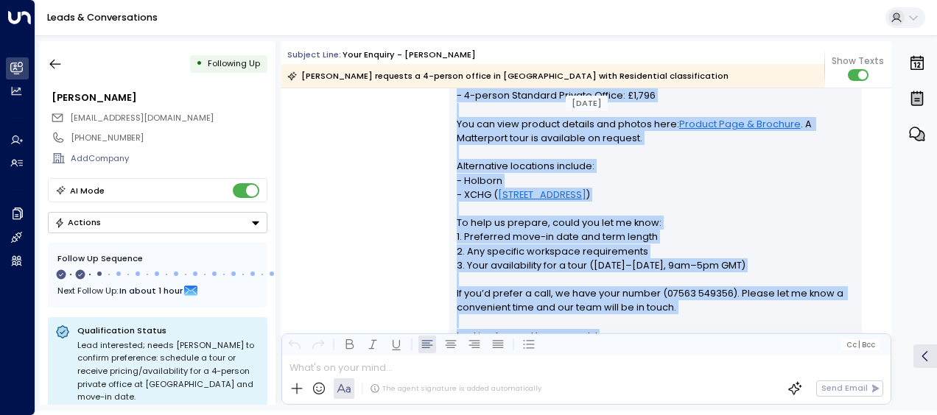
drag, startPoint x: 452, startPoint y: 125, endPoint x: 504, endPoint y: 353, distance: 234.0
click at [504, 353] on div "Subject Line: Your enquiry - [PERSON_NAME] [PERSON_NAME] requests a 4-person of…" at bounding box center [586, 223] width 610 height 364
drag, startPoint x: 504, startPoint y: 353, endPoint x: 477, endPoint y: 243, distance: 113.6
click at [363, 238] on div "[PERSON_NAME] • 07:28 AM • Email Hi [PERSON_NAME], Thank you for your interest …" at bounding box center [586, 179] width 610 height 479
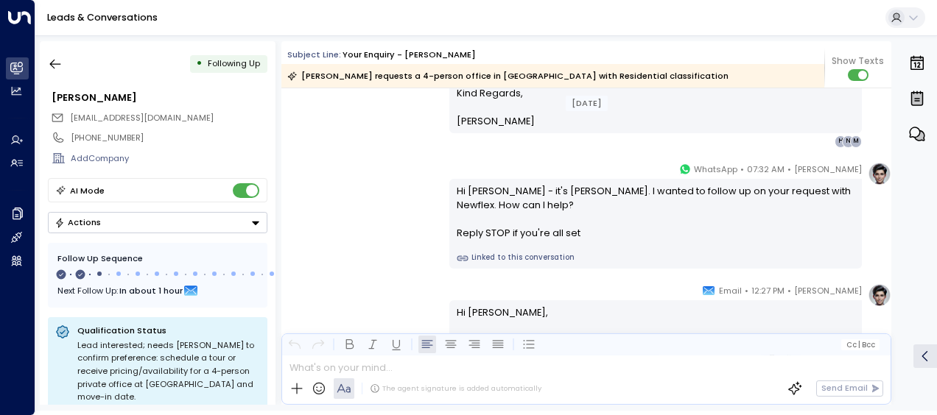
scroll to position [697, 0]
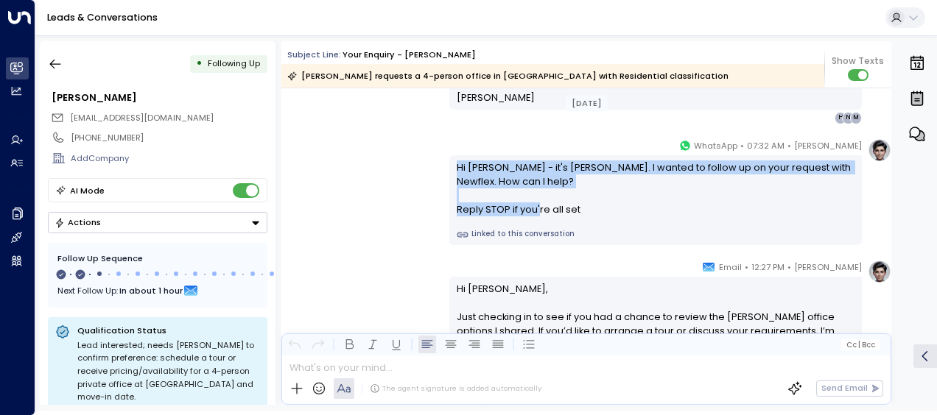
drag, startPoint x: 456, startPoint y: 164, endPoint x: 580, endPoint y: 208, distance: 132.0
click at [580, 208] on div "Hi [PERSON_NAME] - it's [PERSON_NAME]. I wanted to follow up on your request wi…" at bounding box center [656, 189] width 398 height 57
drag, startPoint x: 580, startPoint y: 208, endPoint x: 510, endPoint y: 206, distance: 70.0
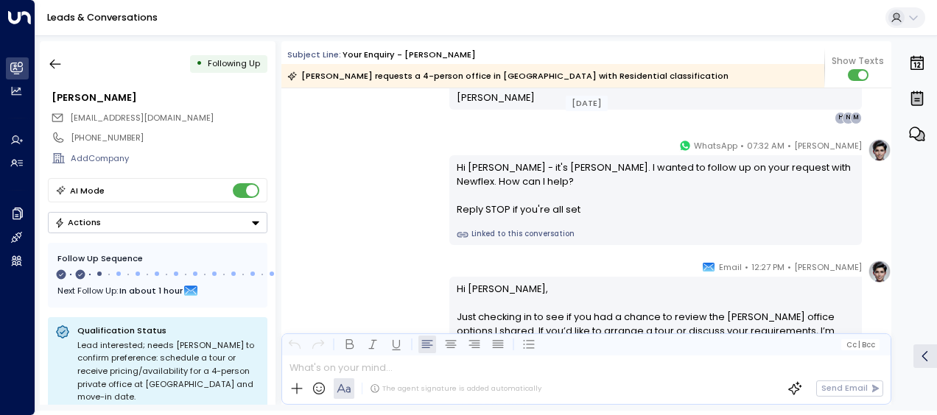
click at [415, 293] on div "[PERSON_NAME] • 12:27 PM • Email Hi [PERSON_NAME], Just checking in to see if y…" at bounding box center [586, 344] width 610 height 168
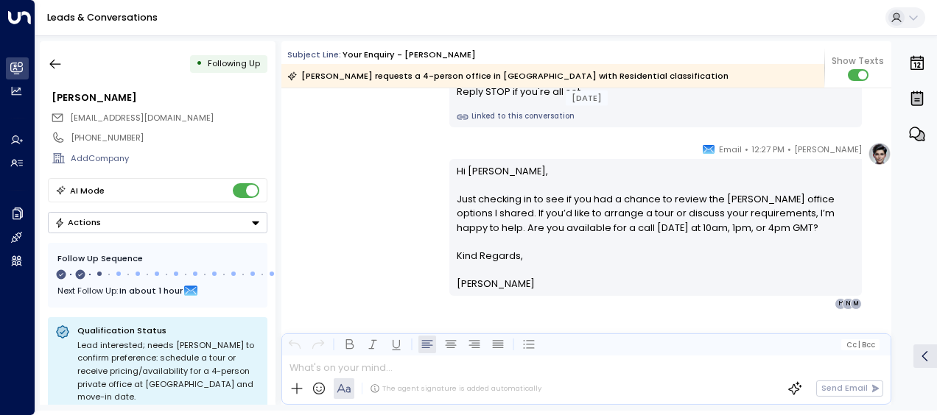
scroll to position [837, 0]
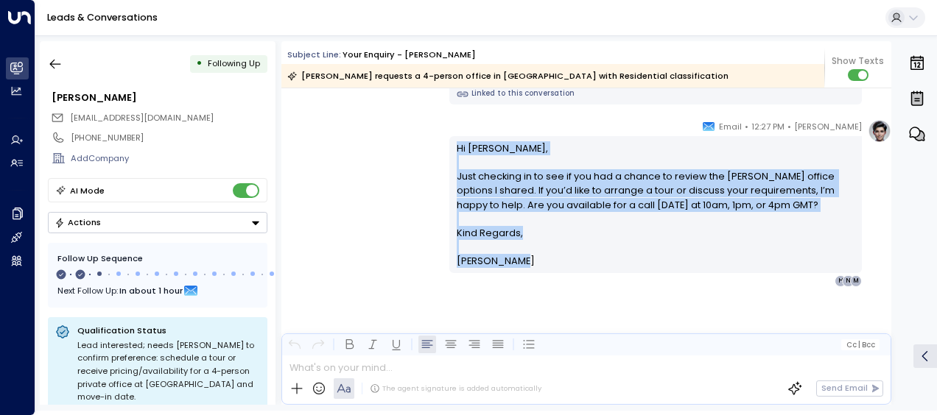
drag, startPoint x: 454, startPoint y: 148, endPoint x: 546, endPoint y: 261, distance: 146.5
click at [546, 261] on div "Hi [PERSON_NAME], Just checking in to see if you had a chance to review the [PE…" at bounding box center [656, 204] width 398 height 127
click at [51, 63] on icon "button" at bounding box center [55, 65] width 11 height 10
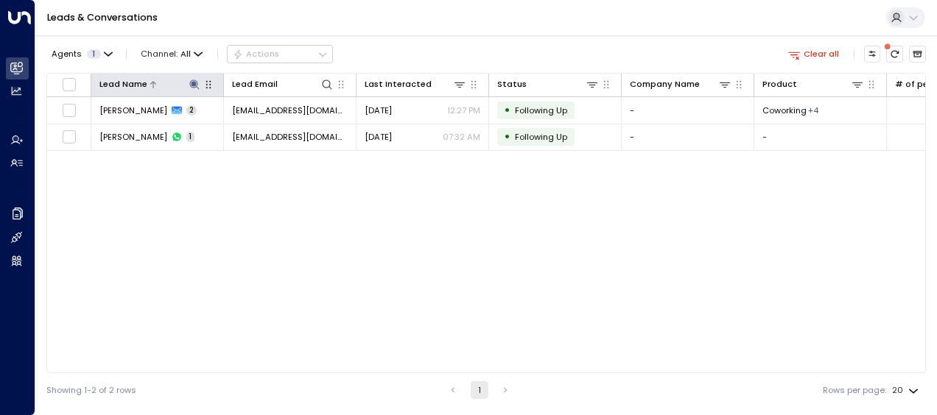
click at [198, 85] on icon at bounding box center [194, 85] width 12 height 12
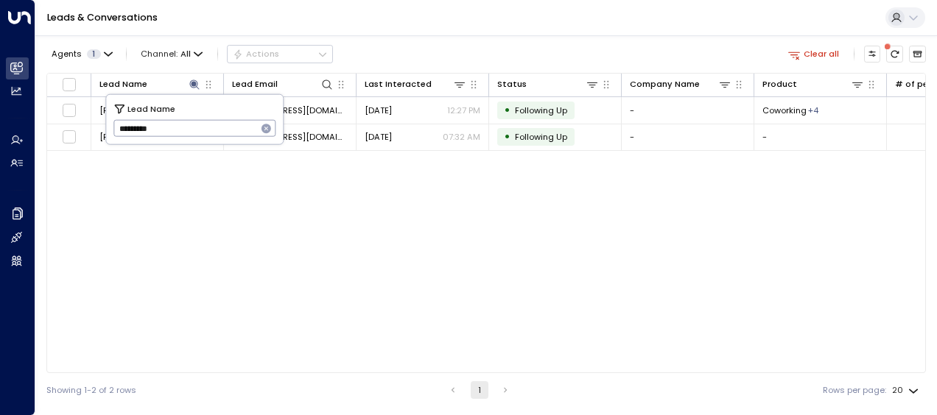
drag, startPoint x: 118, startPoint y: 128, endPoint x: 192, endPoint y: 115, distance: 75.5
click at [192, 115] on div "Lead Name ********* ​" at bounding box center [194, 119] width 177 height 49
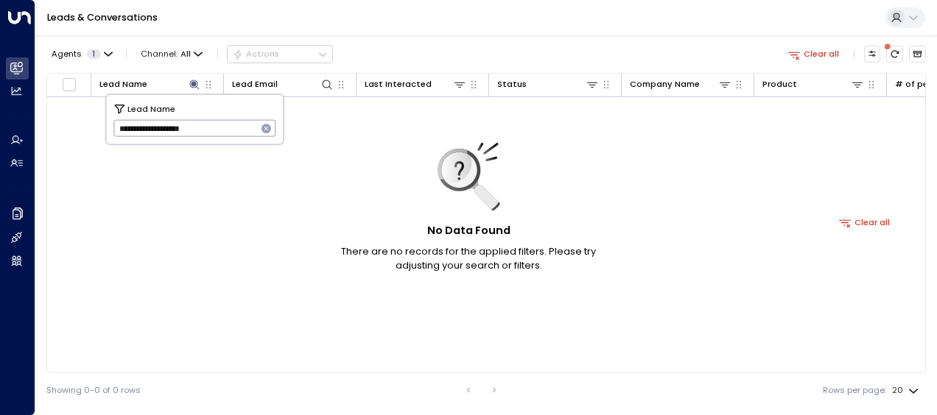
type input "**********"
drag, startPoint x: 118, startPoint y: 125, endPoint x: 238, endPoint y: 116, distance: 120.3
click at [238, 116] on input "**********" at bounding box center [185, 128] width 144 height 24
type input "*****"
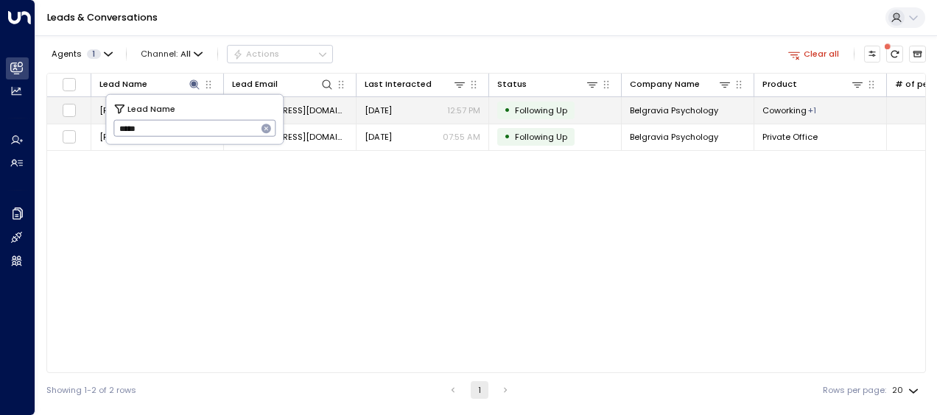
click at [381, 109] on span "[DATE]" at bounding box center [377, 111] width 27 height 12
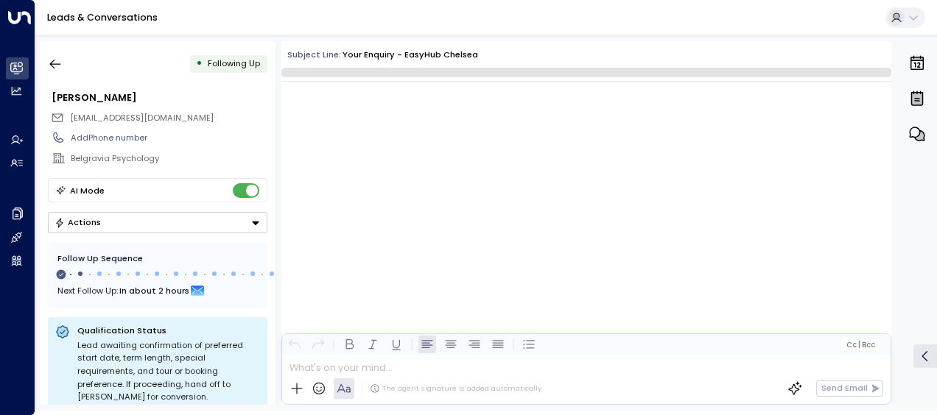
scroll to position [5350, 0]
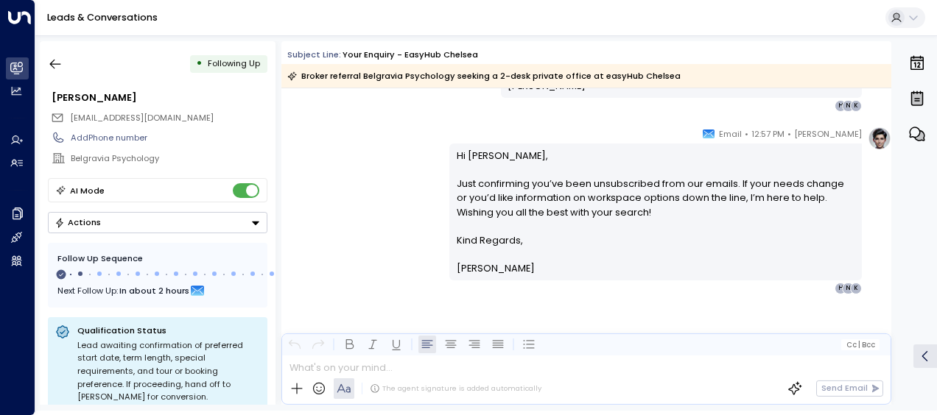
click at [389, 166] on div "[PERSON_NAME] • 12:57 PM • Email Hi [PERSON_NAME], Just confirming you’ve been …" at bounding box center [586, 211] width 610 height 168
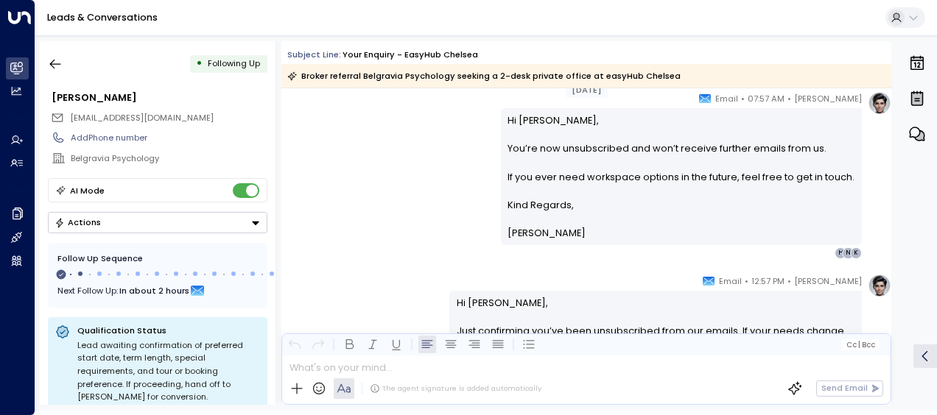
scroll to position [4987, 0]
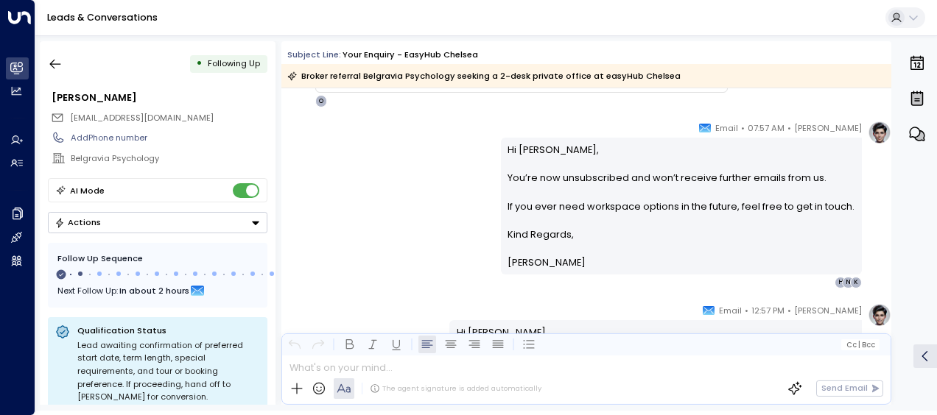
click at [389, 166] on div "[PERSON_NAME] • 07:57 AM • Email Hi [PERSON_NAME], You’re now unsubscribed and …" at bounding box center [586, 205] width 610 height 168
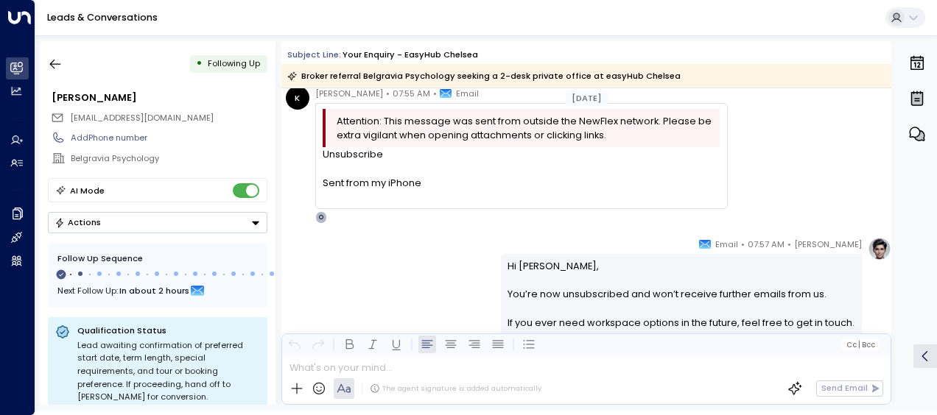
click at [389, 166] on div "Sent from my iPhone" at bounding box center [521, 182] width 397 height 43
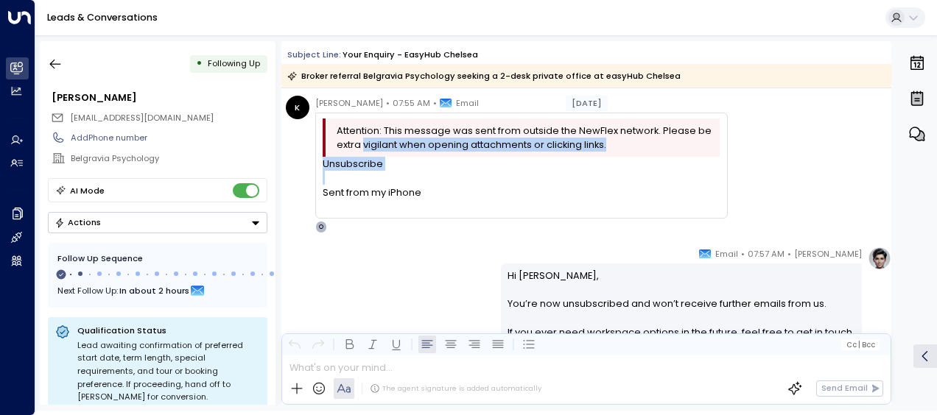
click at [389, 166] on div "Attention: This message was sent from outside the NewFlex network. Please be ex…" at bounding box center [521, 166] width 397 height 95
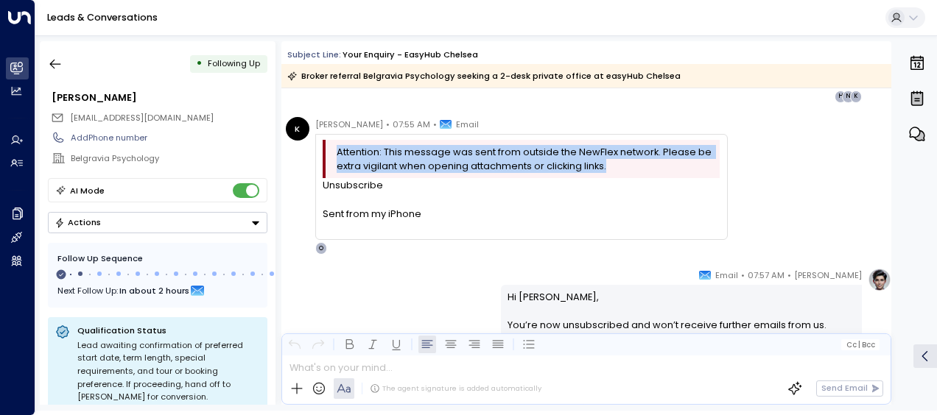
click at [389, 166] on span "Attention: This message was sent from outside the NewFlex network. Please be ex…" at bounding box center [526, 159] width 379 height 28
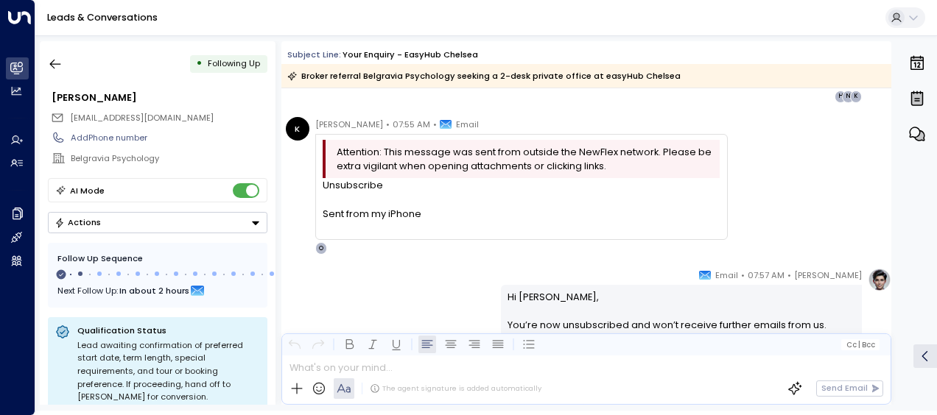
click at [411, 283] on div "[PERSON_NAME] • 07:57 AM • Email Hi [PERSON_NAME], You’re now unsubscribed and …" at bounding box center [586, 352] width 610 height 168
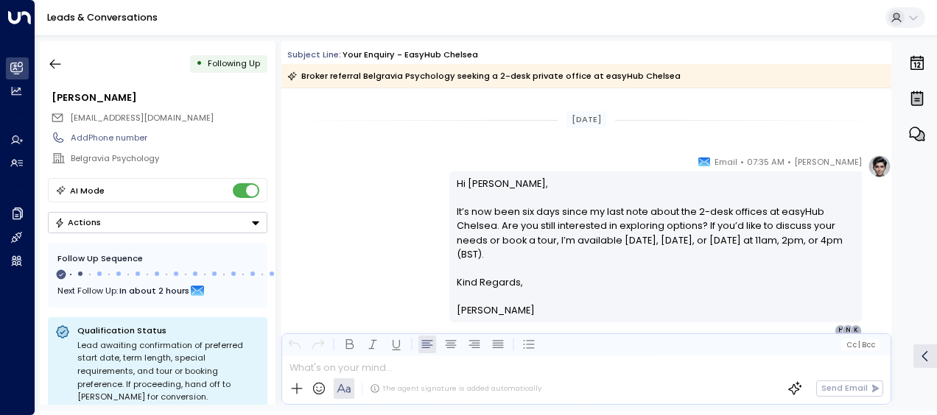
scroll to position [4076, 0]
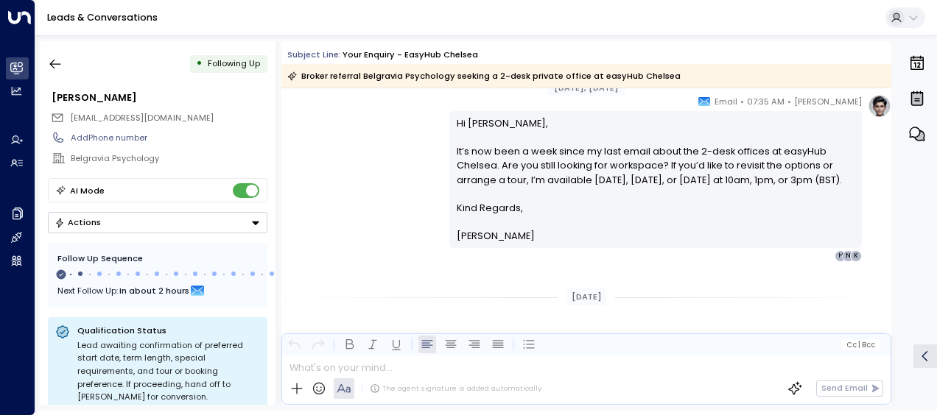
click at [411, 283] on div "[DATE]" at bounding box center [586, 297] width 610 height 40
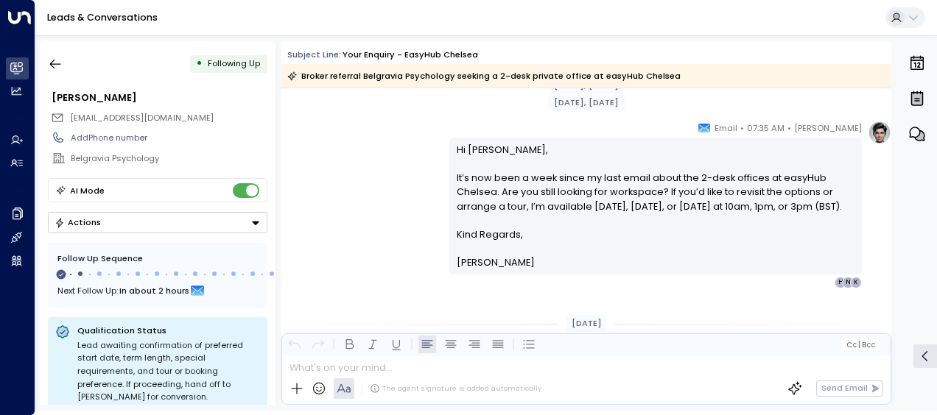
scroll to position [3685, 0]
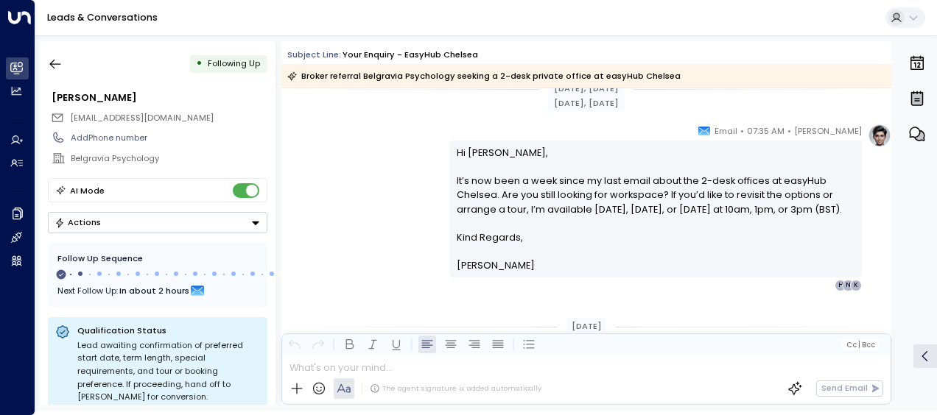
drag, startPoint x: 411, startPoint y: 283, endPoint x: 356, endPoint y: 197, distance: 101.3
click at [356, 197] on div "[PERSON_NAME] • 07:35 AM • Email Hi [PERSON_NAME], It’s now been a week since m…" at bounding box center [586, 208] width 610 height 168
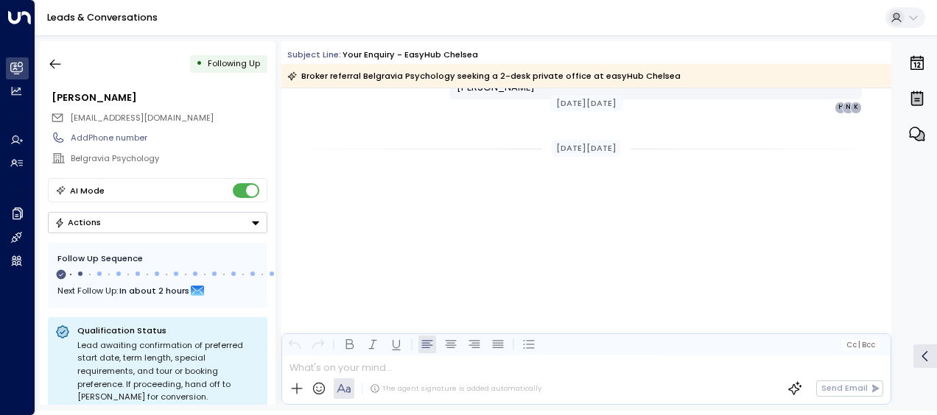
scroll to position [1090, 0]
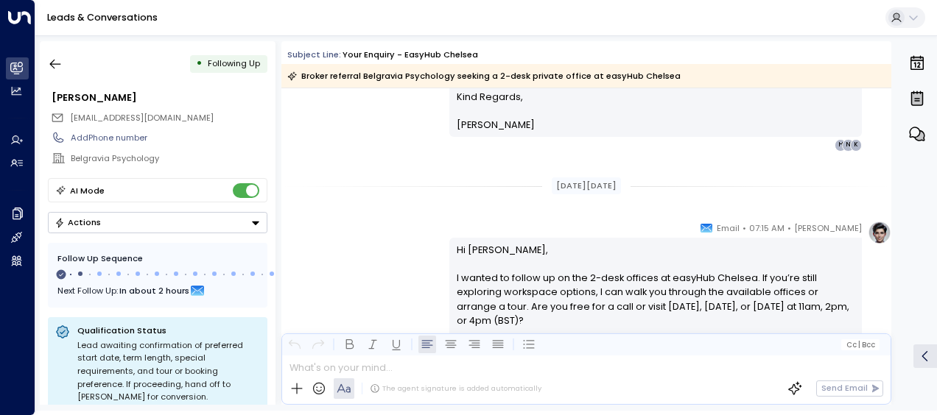
click at [356, 222] on div "[PERSON_NAME] • 07:15 AM • Email Hi [PERSON_NAME], I wanted to follow up on the…" at bounding box center [586, 312] width 610 height 182
drag, startPoint x: 454, startPoint y: 210, endPoint x: 374, endPoint y: 246, distance: 87.3
click at [333, 227] on div "[PERSON_NAME] • 07:15 AM • Email Hi [PERSON_NAME], I wanted to follow up on the…" at bounding box center [586, 312] width 610 height 182
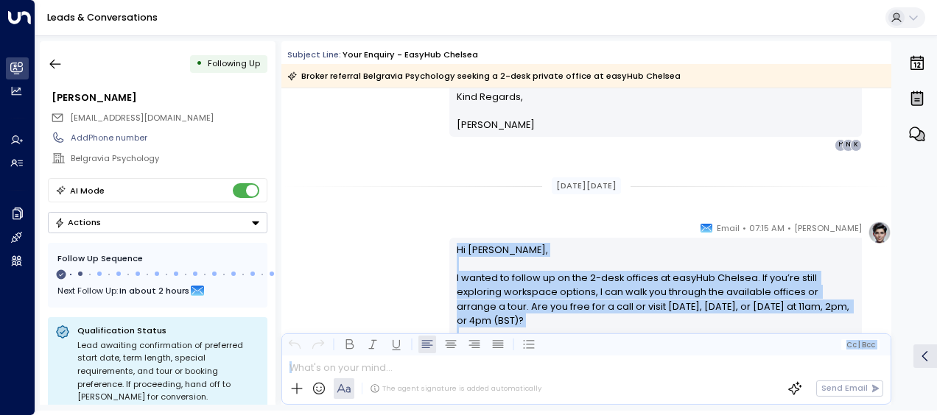
drag, startPoint x: 452, startPoint y: 246, endPoint x: 516, endPoint y: 375, distance: 143.9
click at [516, 375] on div "Subject Line: Your enquiry - easyHub [PERSON_NAME] referral Belgravia Psycholog…" at bounding box center [586, 223] width 610 height 364
drag, startPoint x: 516, startPoint y: 375, endPoint x: 477, endPoint y: 286, distance: 96.6
click at [362, 265] on div "[PERSON_NAME] • 07:15 AM • Email Hi [PERSON_NAME], I wanted to follow up on the…" at bounding box center [586, 312] width 610 height 182
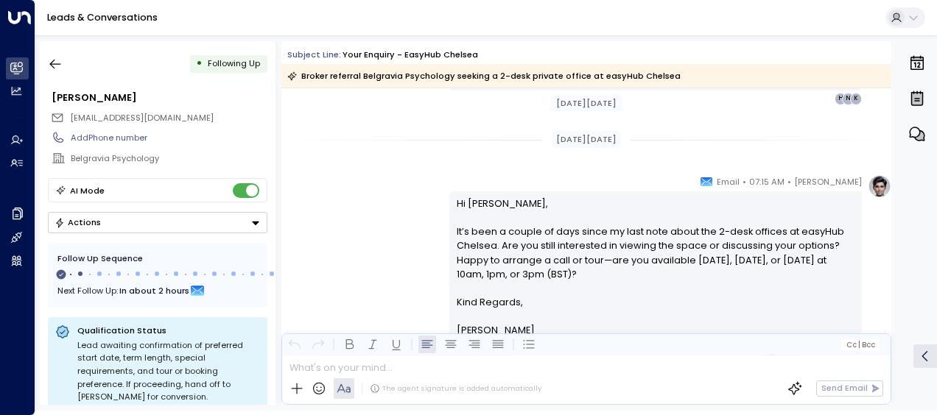
scroll to position [1414, 0]
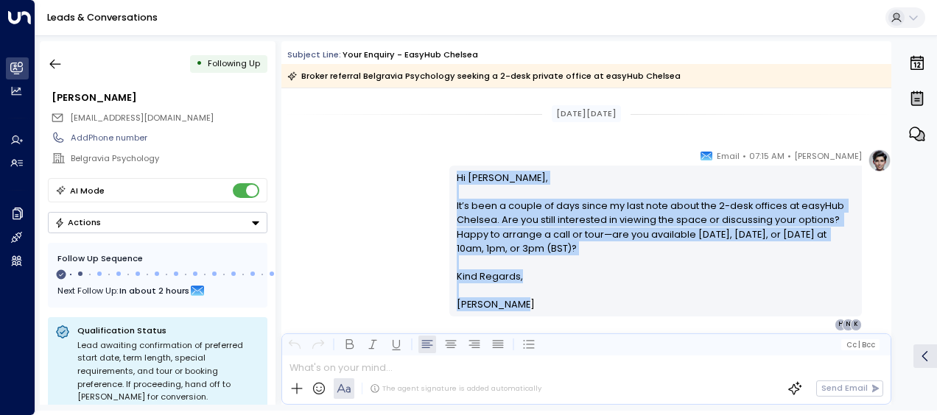
drag, startPoint x: 454, startPoint y: 177, endPoint x: 510, endPoint y: 304, distance: 139.1
click at [510, 304] on div "Hi [PERSON_NAME], It’s been a couple of days since my last note about the 2-des…" at bounding box center [656, 241] width 398 height 141
drag, startPoint x: 510, startPoint y: 304, endPoint x: 458, endPoint y: 239, distance: 83.4
click at [458, 239] on p "Hi [PERSON_NAME], It’s been a couple of days since my last note about the 2-des…" at bounding box center [656, 220] width 398 height 99
click at [361, 181] on div "[PERSON_NAME] • 07:15 AM • Email Hi [PERSON_NAME], It’s been a couple of days s…" at bounding box center [586, 240] width 610 height 182
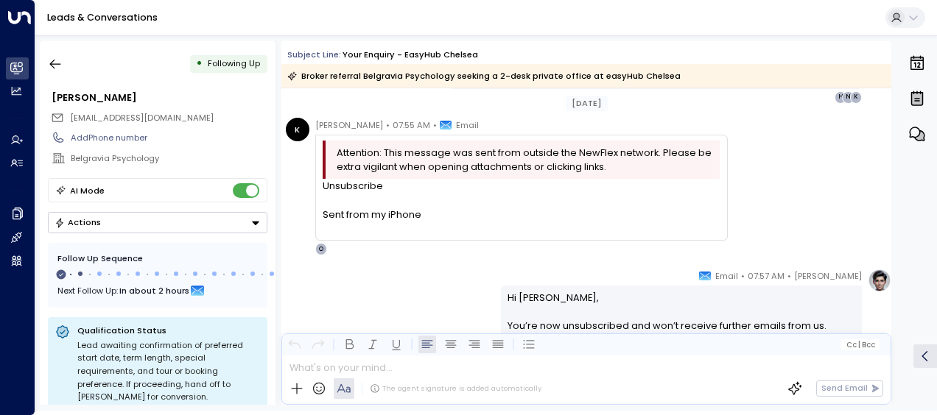
scroll to position [2386, 0]
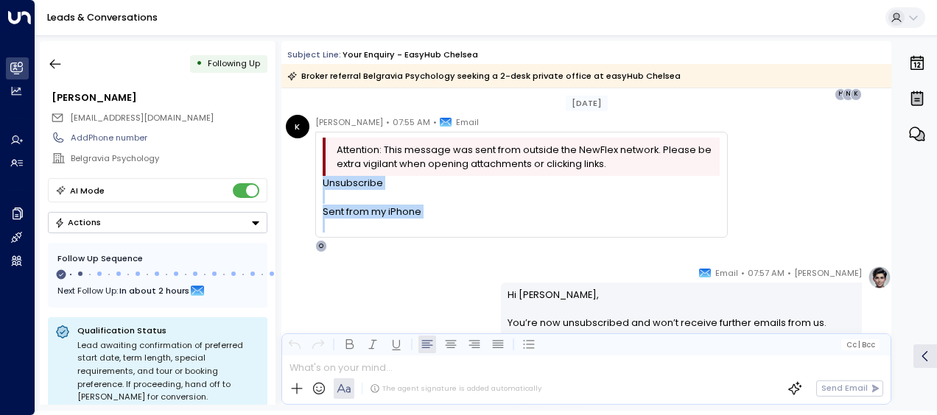
drag, startPoint x: 323, startPoint y: 180, endPoint x: 434, endPoint y: 222, distance: 118.8
click at [434, 222] on div "Unsubscribe Sent from my iPhone" at bounding box center [521, 204] width 397 height 57
drag, startPoint x: 434, startPoint y: 222, endPoint x: 361, endPoint y: 246, distance: 77.5
click at [361, 246] on div "[PERSON_NAME] • 07:55 AM • Email Attention: This message was sent from outside …" at bounding box center [521, 184] width 412 height 138
